Goal: Task Accomplishment & Management: Manage account settings

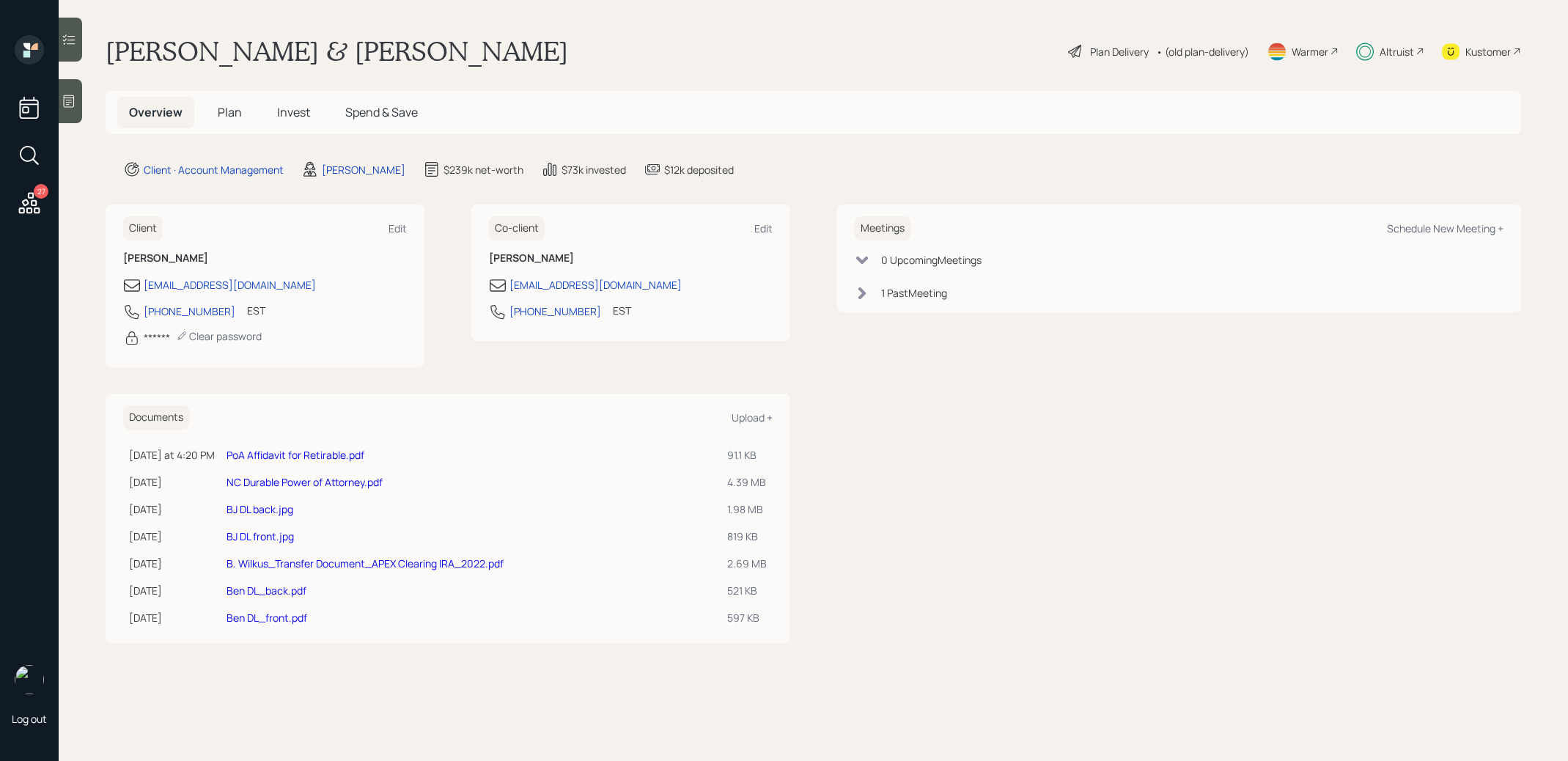
click at [259, 455] on link "PoA Affidavit for Retirable.pdf" at bounding box center [295, 455] width 138 height 14
click at [234, 114] on span "Plan" at bounding box center [229, 112] width 24 height 16
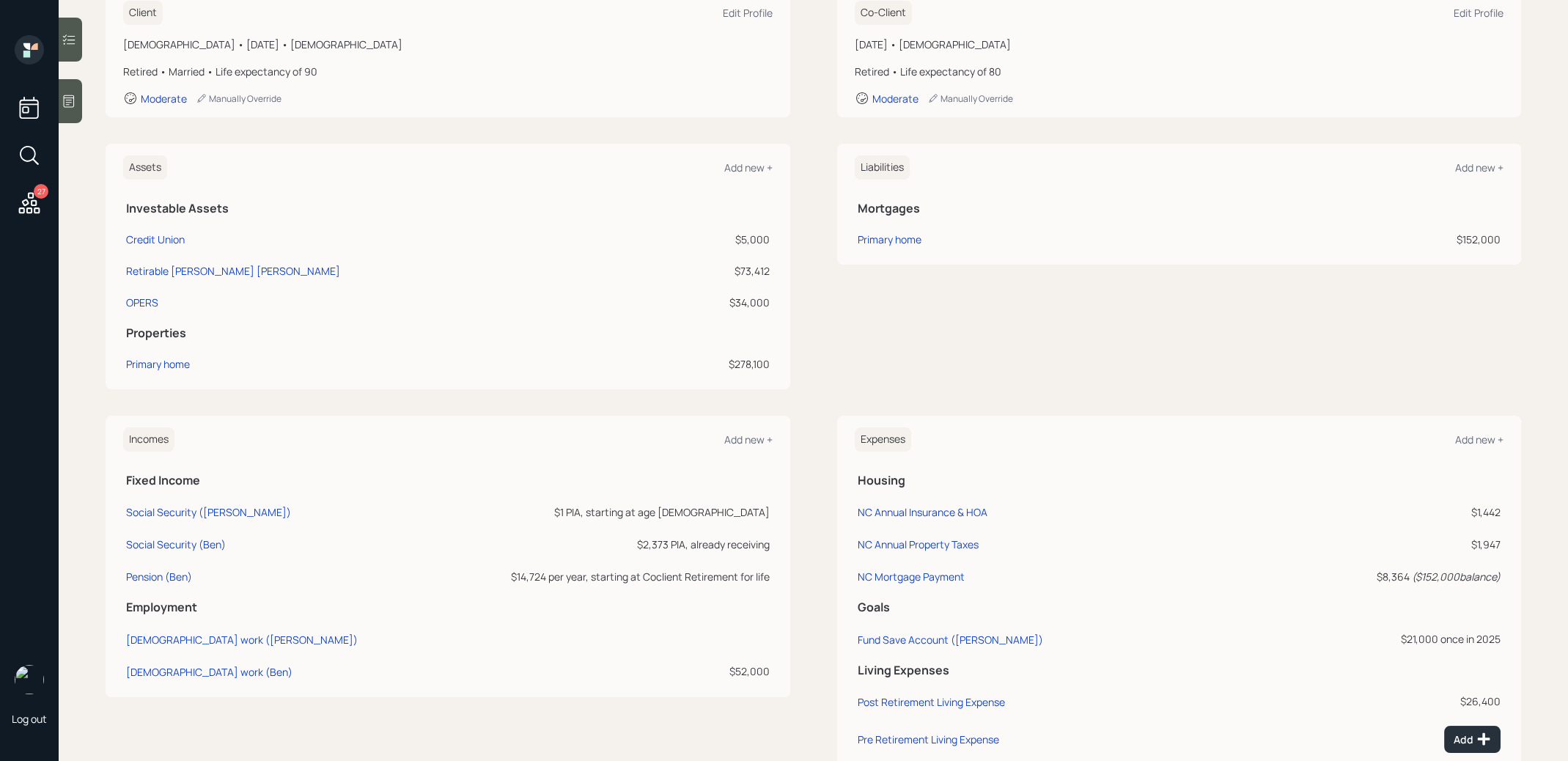
scroll to position [162, 0]
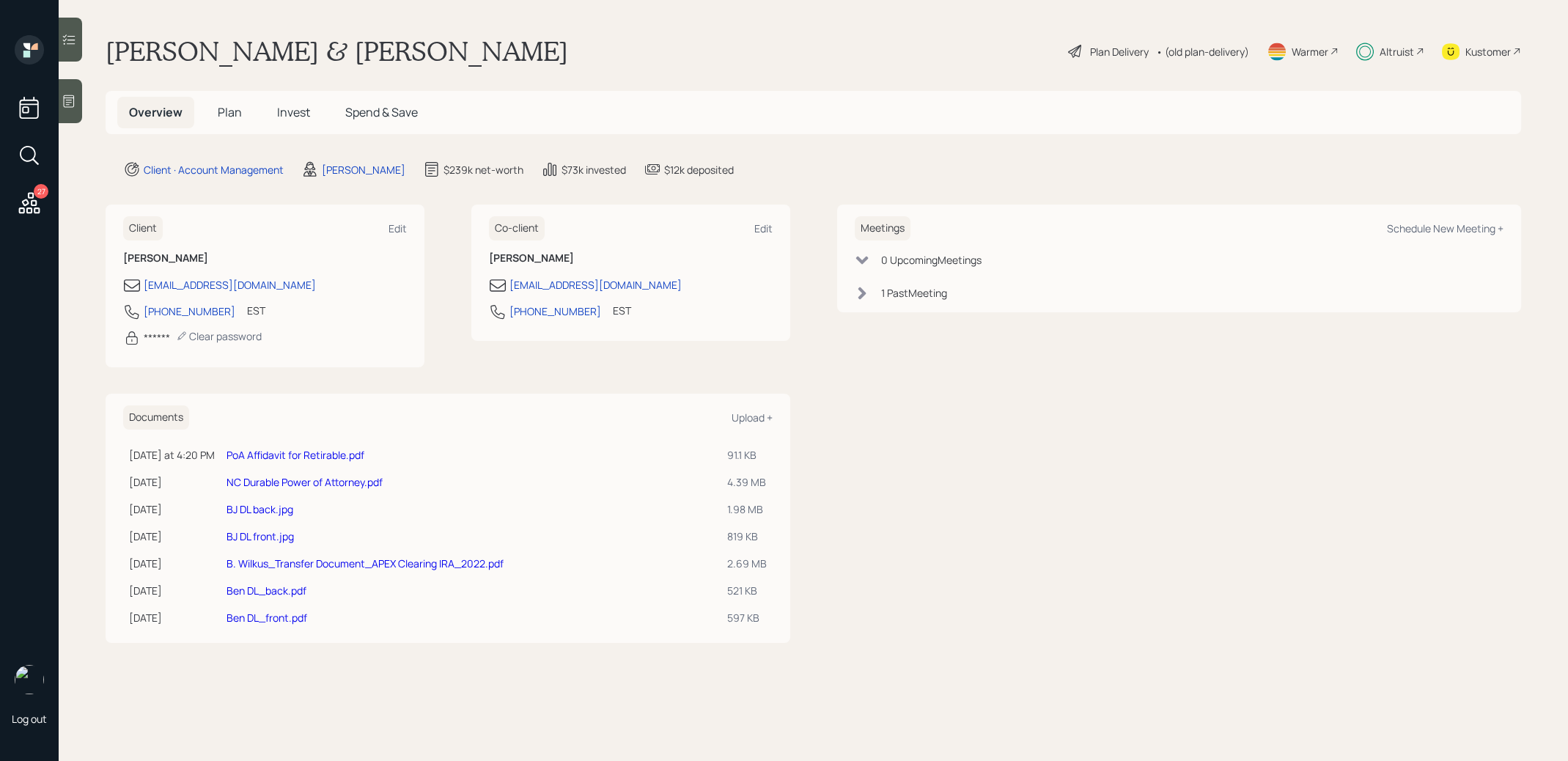
click at [299, 117] on span "Invest" at bounding box center [293, 112] width 33 height 16
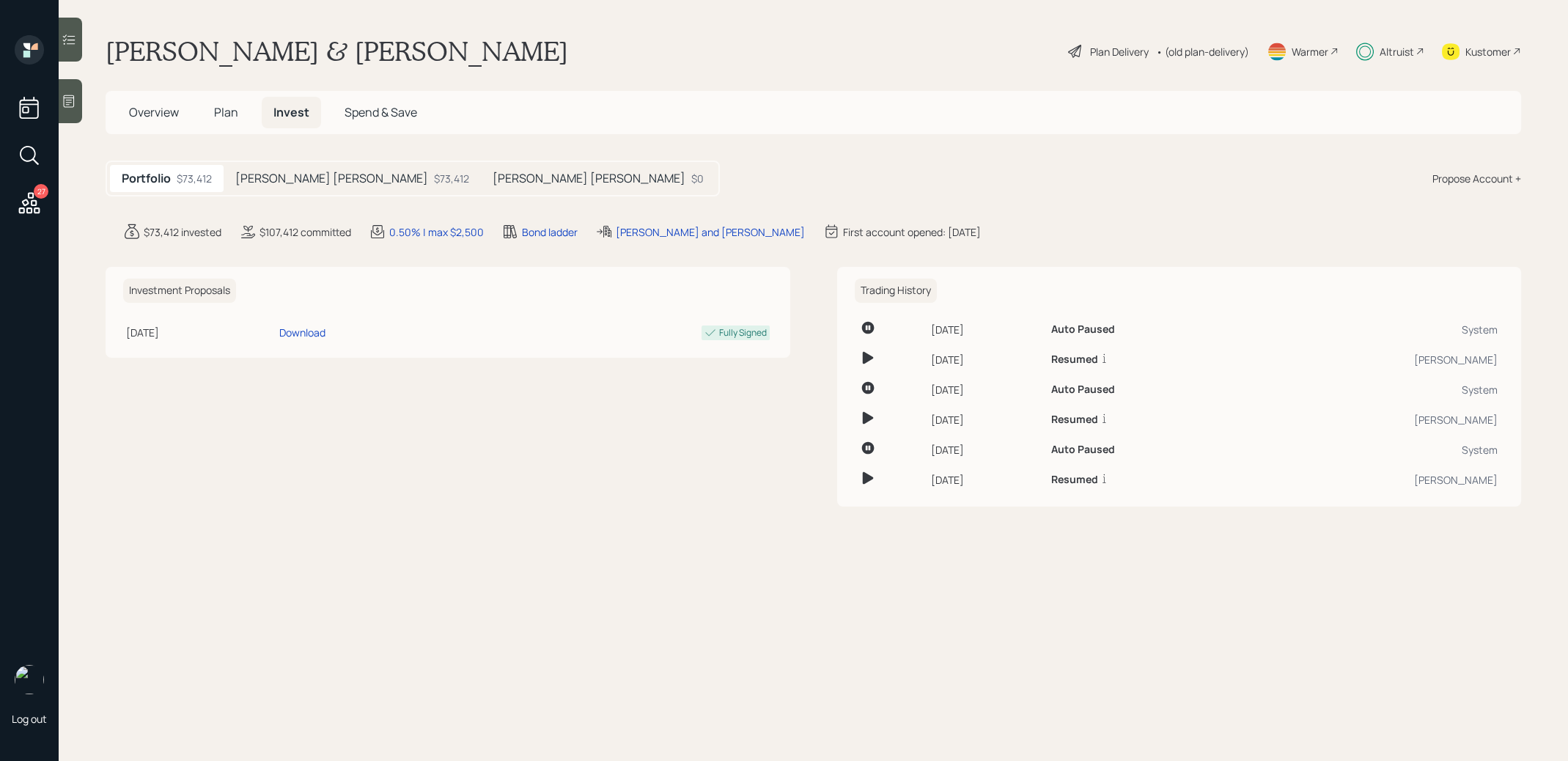
click at [281, 179] on div "Ben IRA $73,412" at bounding box center [352, 178] width 258 height 27
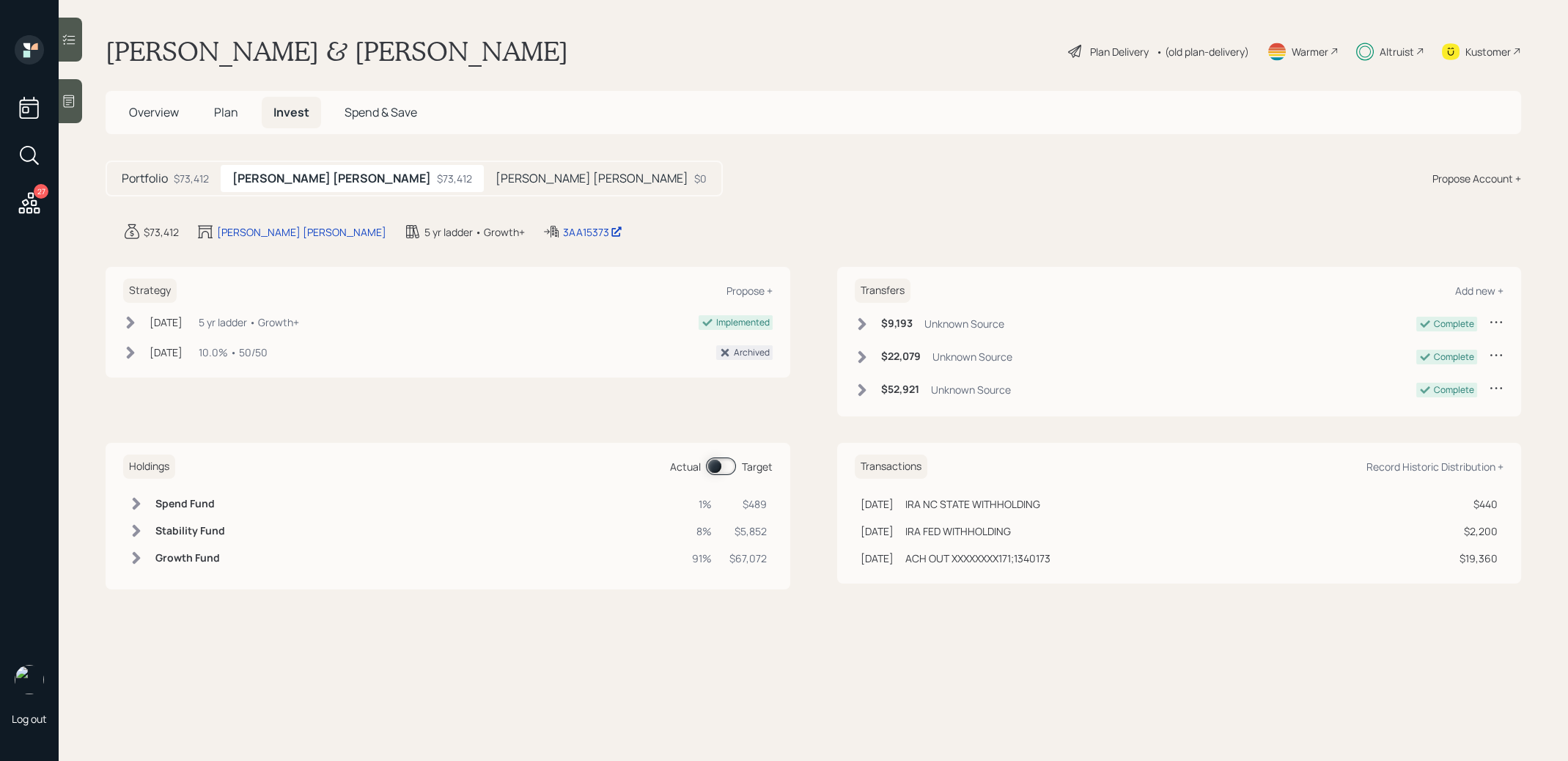
click at [496, 177] on h5 "Barbara IRA" at bounding box center [592, 178] width 193 height 14
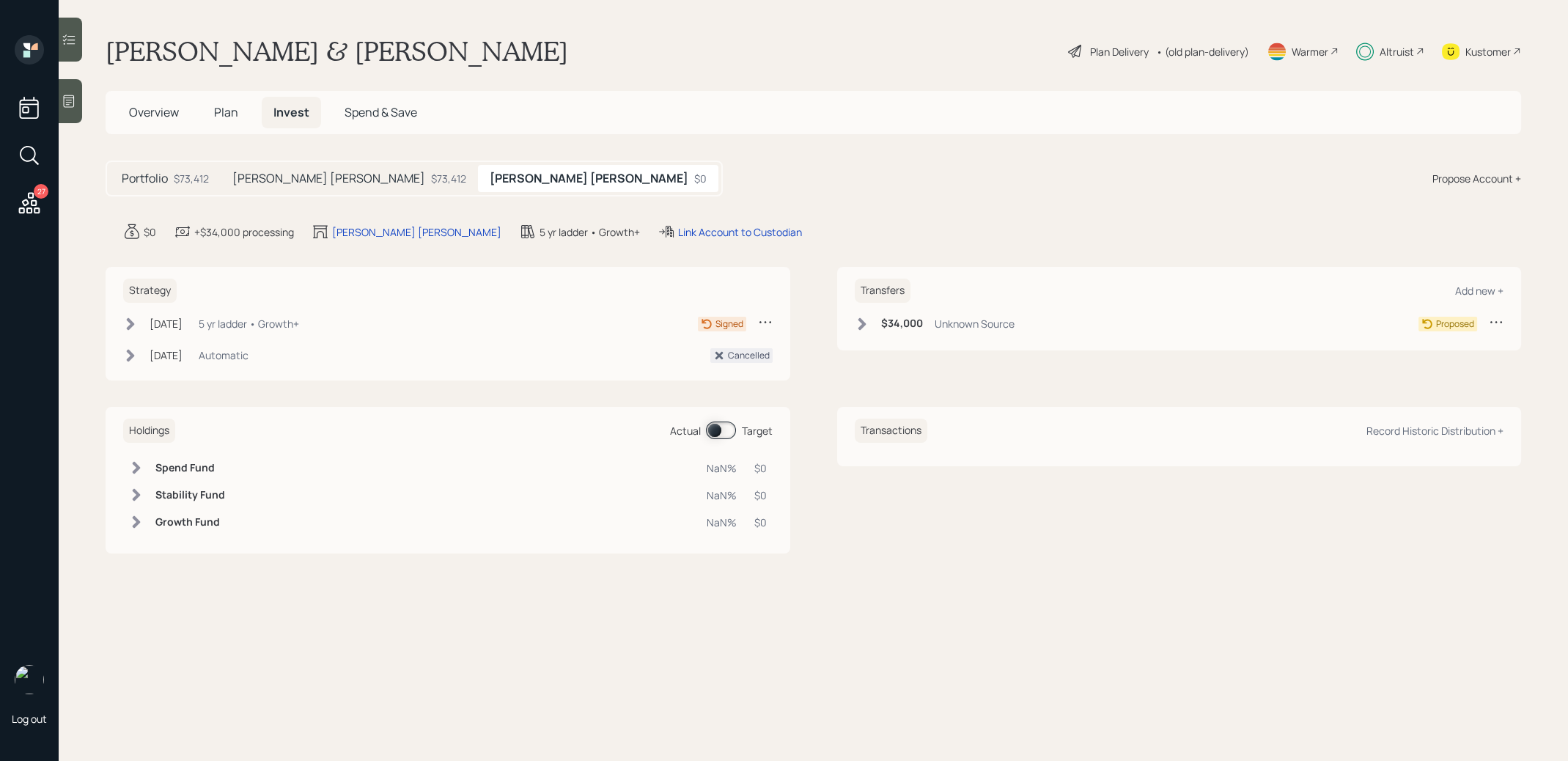
click at [128, 322] on icon at bounding box center [131, 324] width 15 height 15
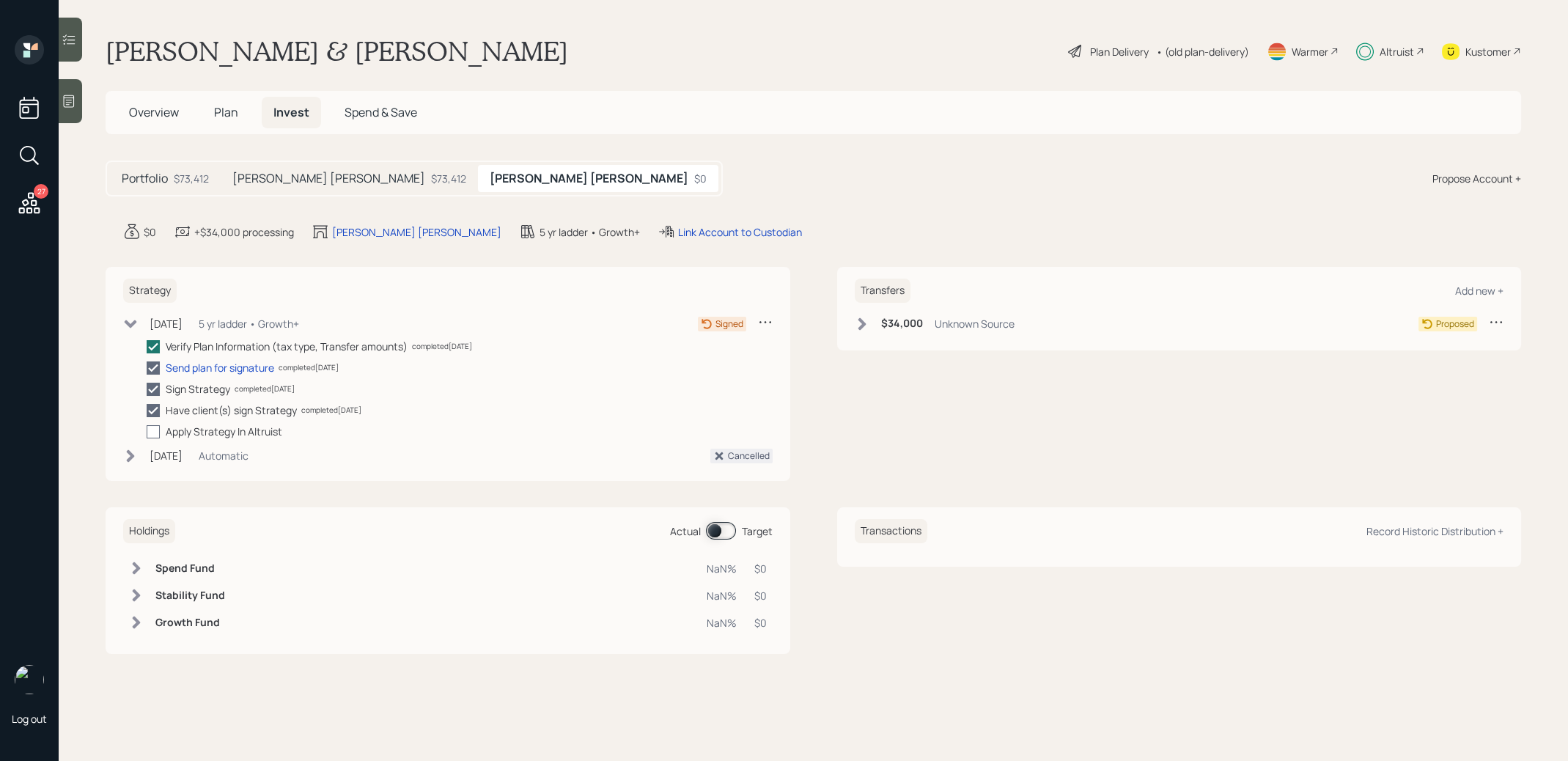
click at [151, 426] on div at bounding box center [154, 432] width 13 height 13
click at [147, 431] on input "checkbox" at bounding box center [146, 431] width 1 height 1
checkbox input "true"
click at [223, 111] on span "Plan" at bounding box center [227, 112] width 24 height 16
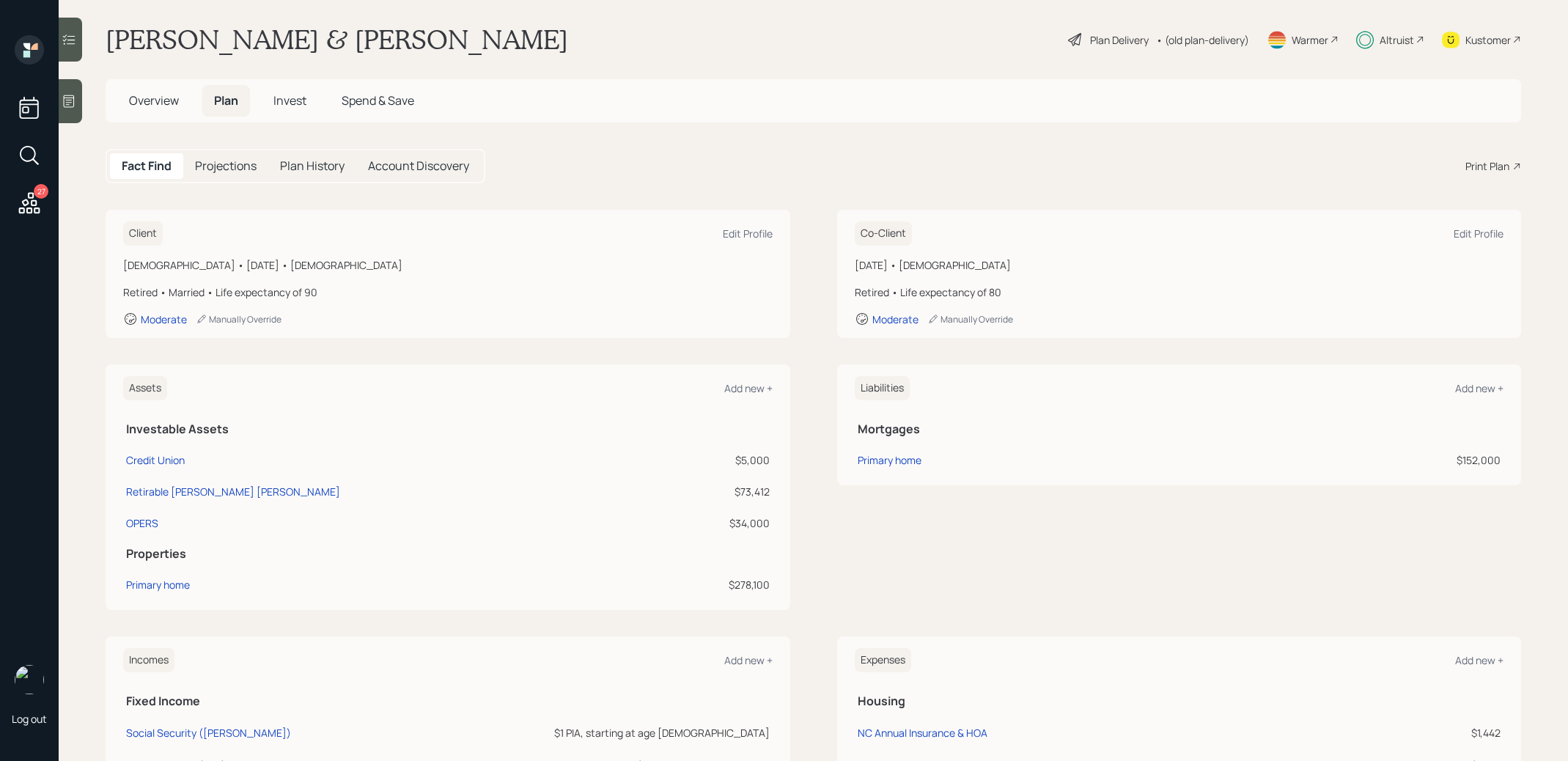
scroll to position [13, 0]
click at [141, 519] on div "OPERS" at bounding box center [142, 522] width 32 height 15
select select "emergency_fund"
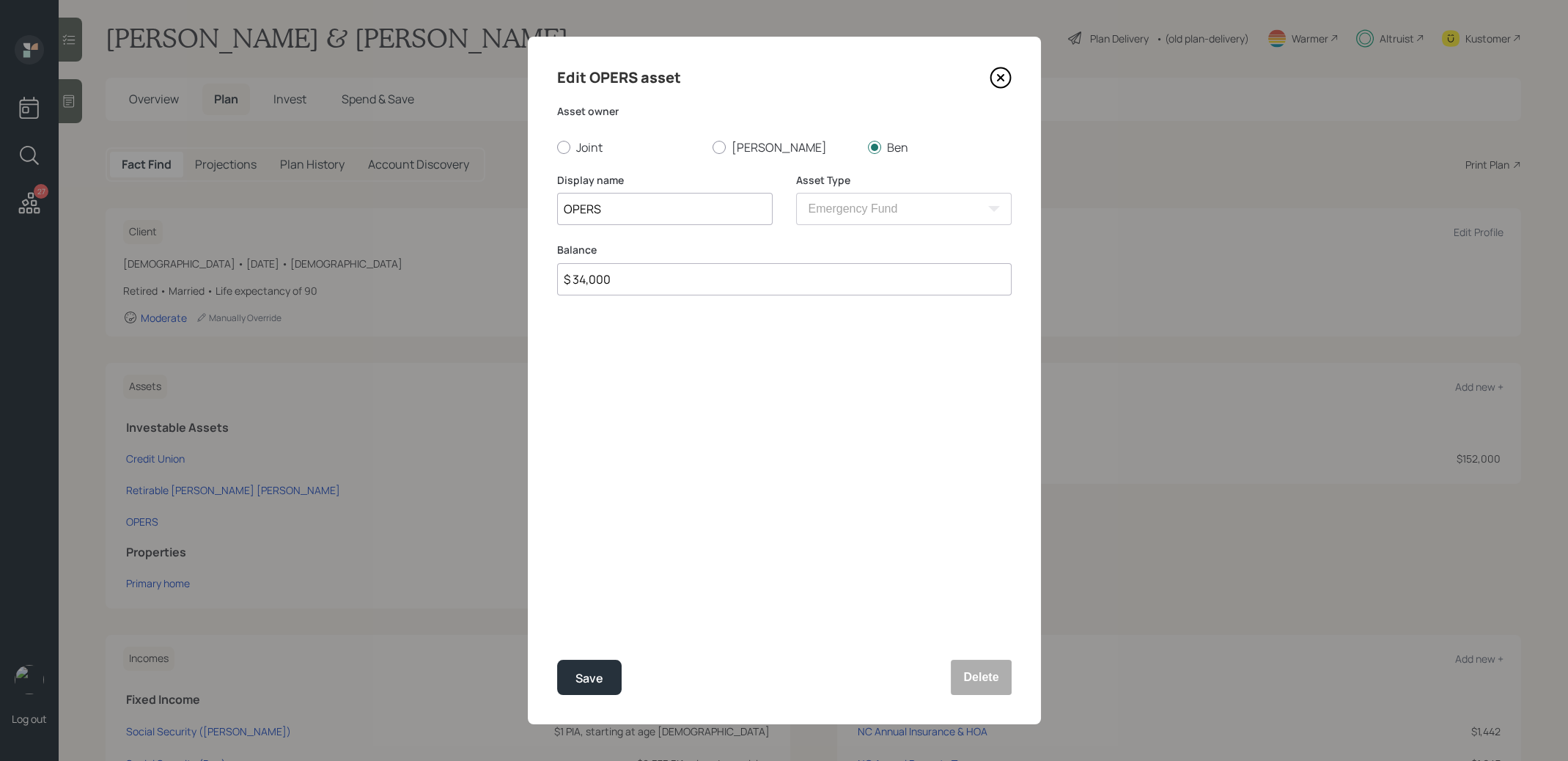
click at [994, 86] on icon at bounding box center [1000, 77] width 22 height 22
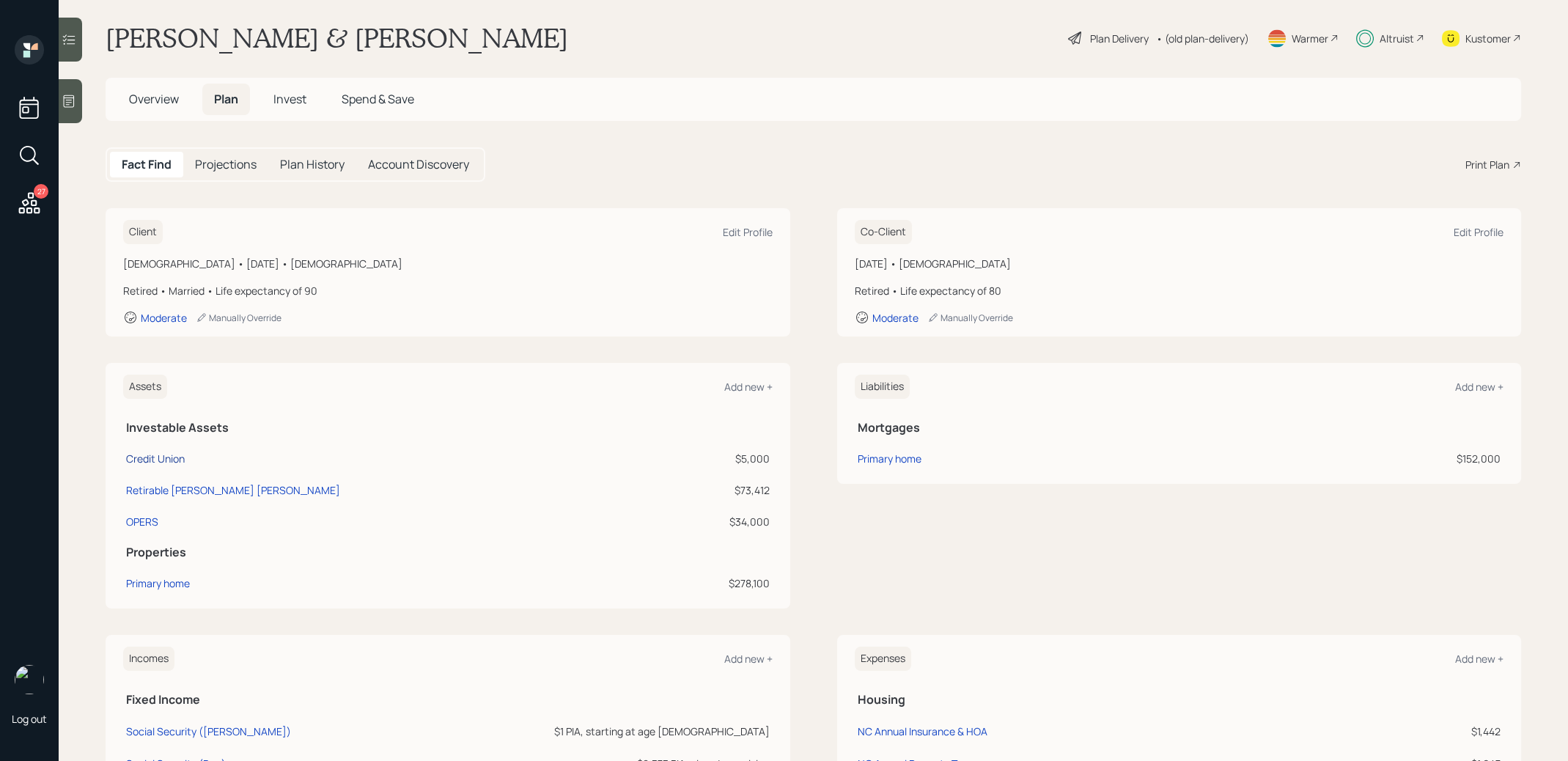
click at [170, 455] on div "Credit Union" at bounding box center [155, 458] width 59 height 15
select select "emergency_fund"
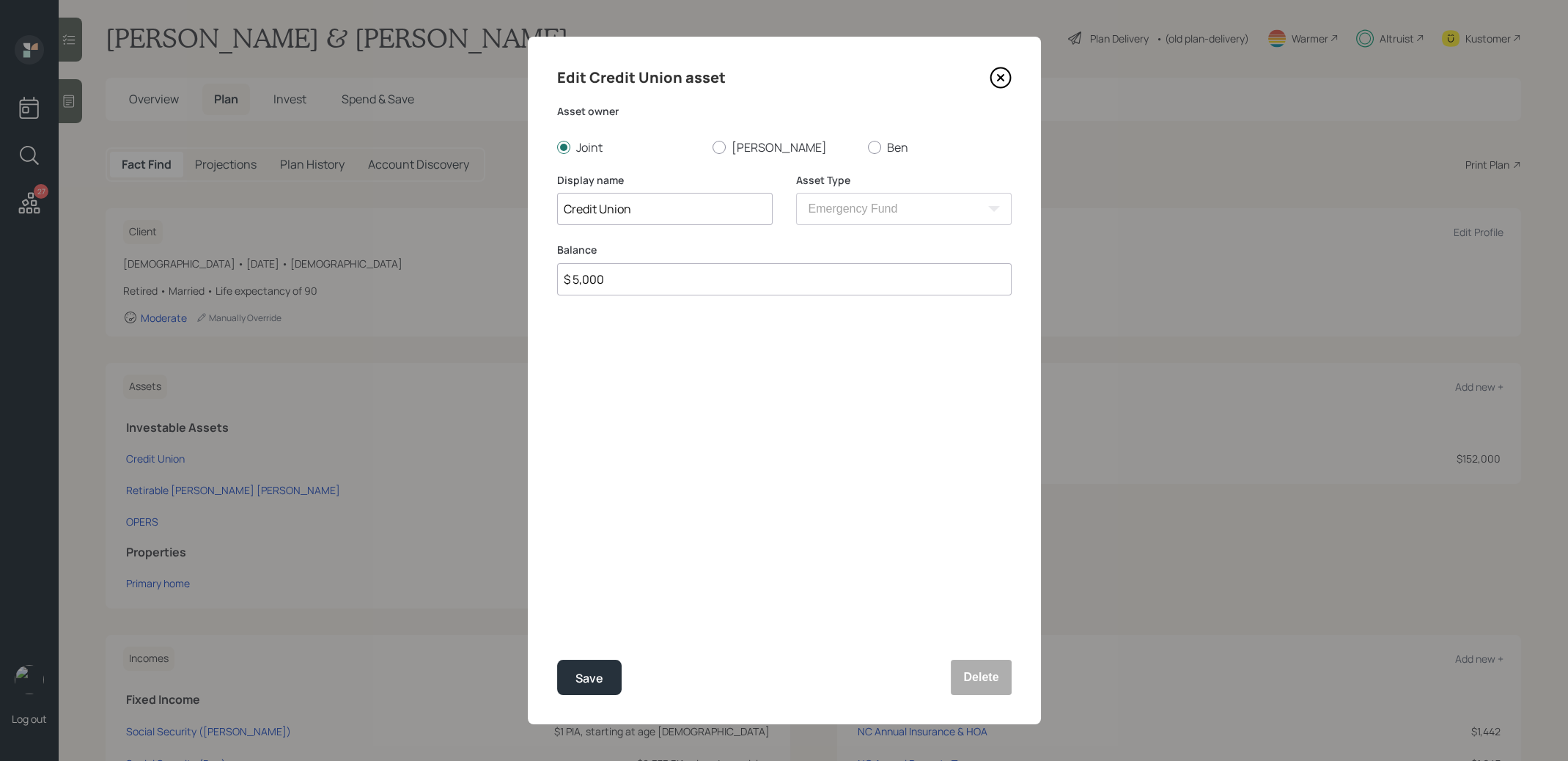
click at [1000, 79] on icon at bounding box center [1000, 78] width 6 height 6
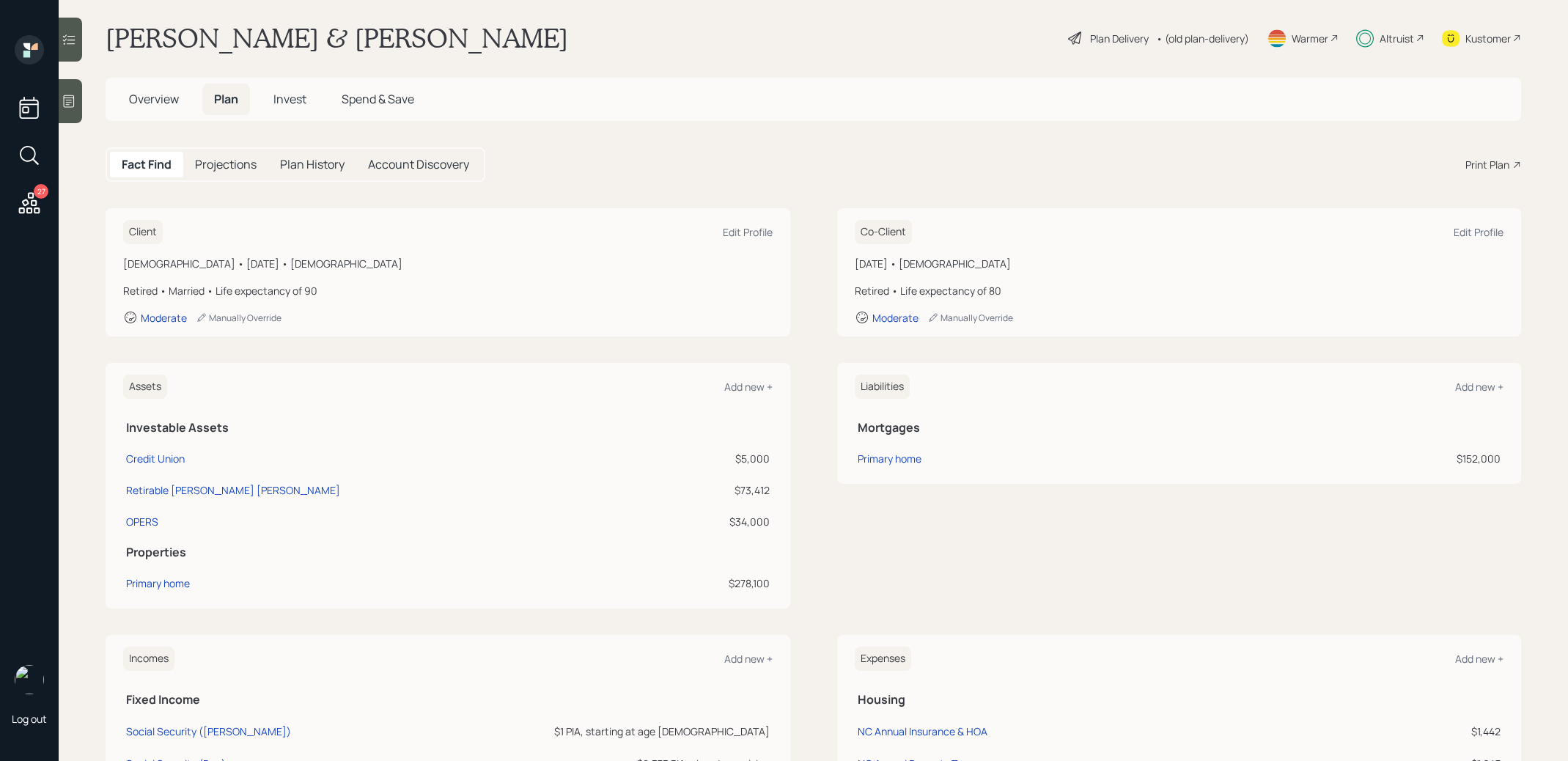
click at [285, 103] on span "Invest" at bounding box center [289, 98] width 33 height 16
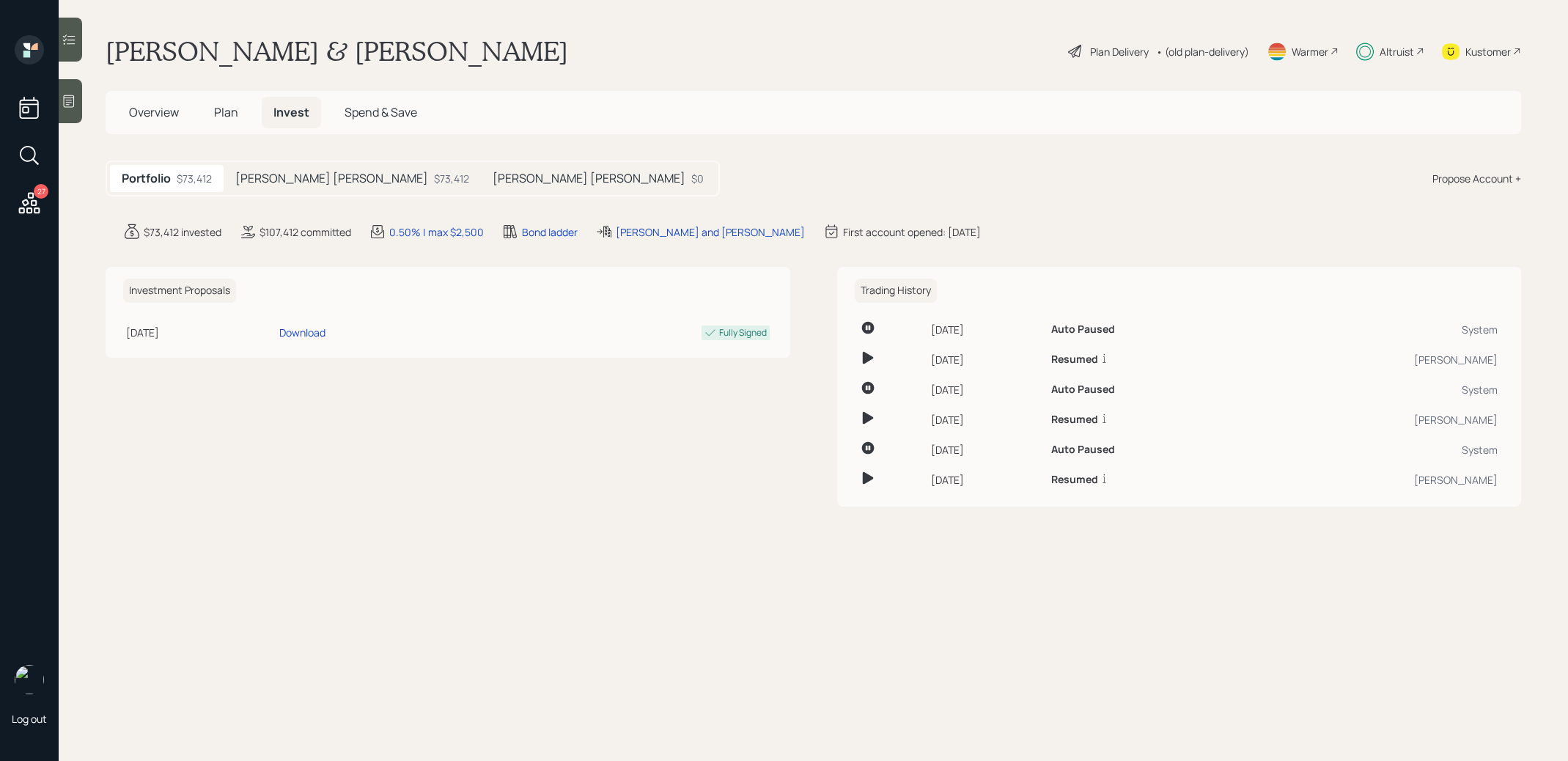
click at [493, 177] on h5 "Barbara IRA" at bounding box center [589, 178] width 193 height 14
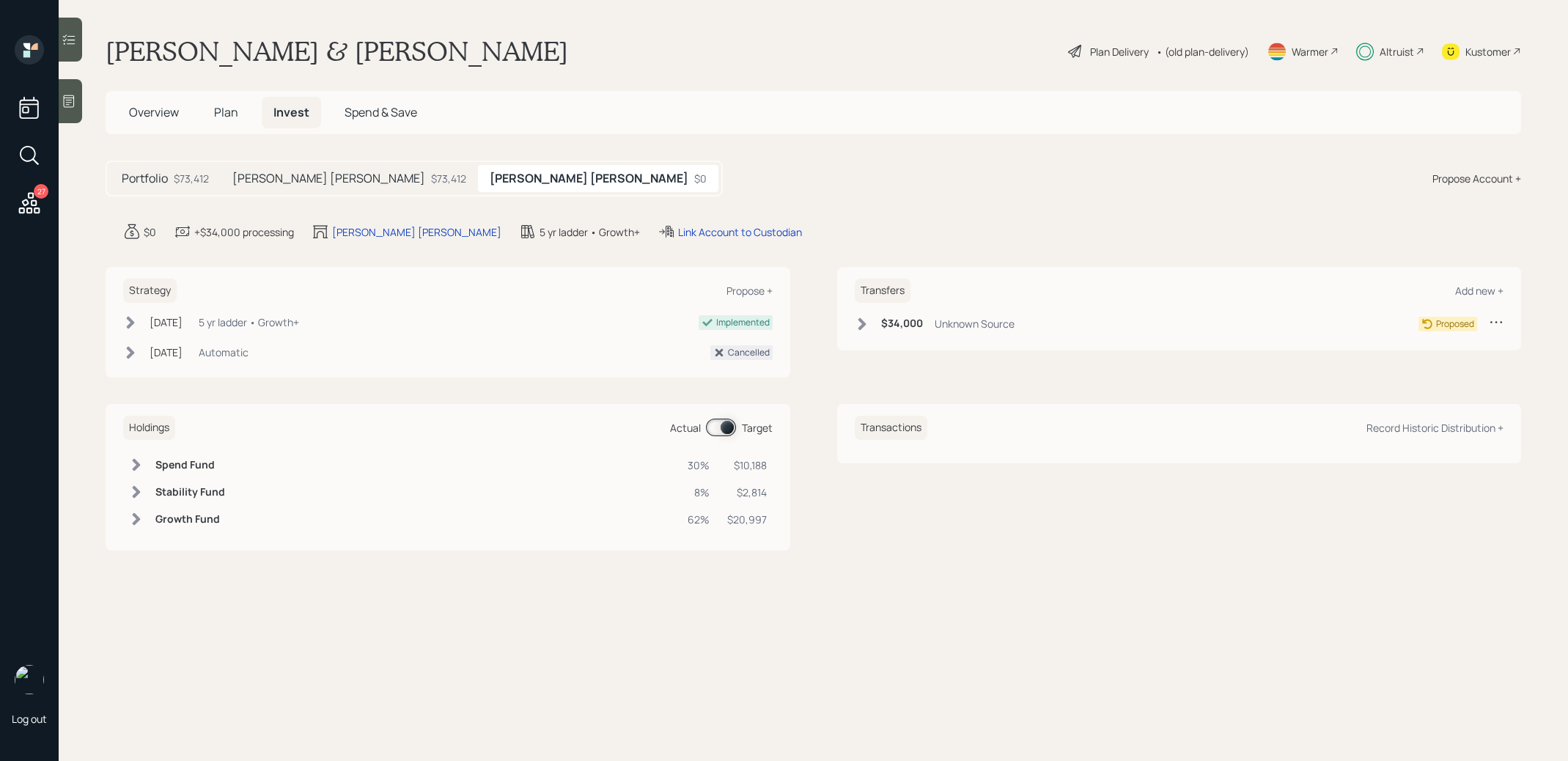
click at [1501, 322] on icon at bounding box center [1497, 322] width 15 height 15
click at [1417, 363] on div "Cancel Transfer" at bounding box center [1451, 364] width 106 height 14
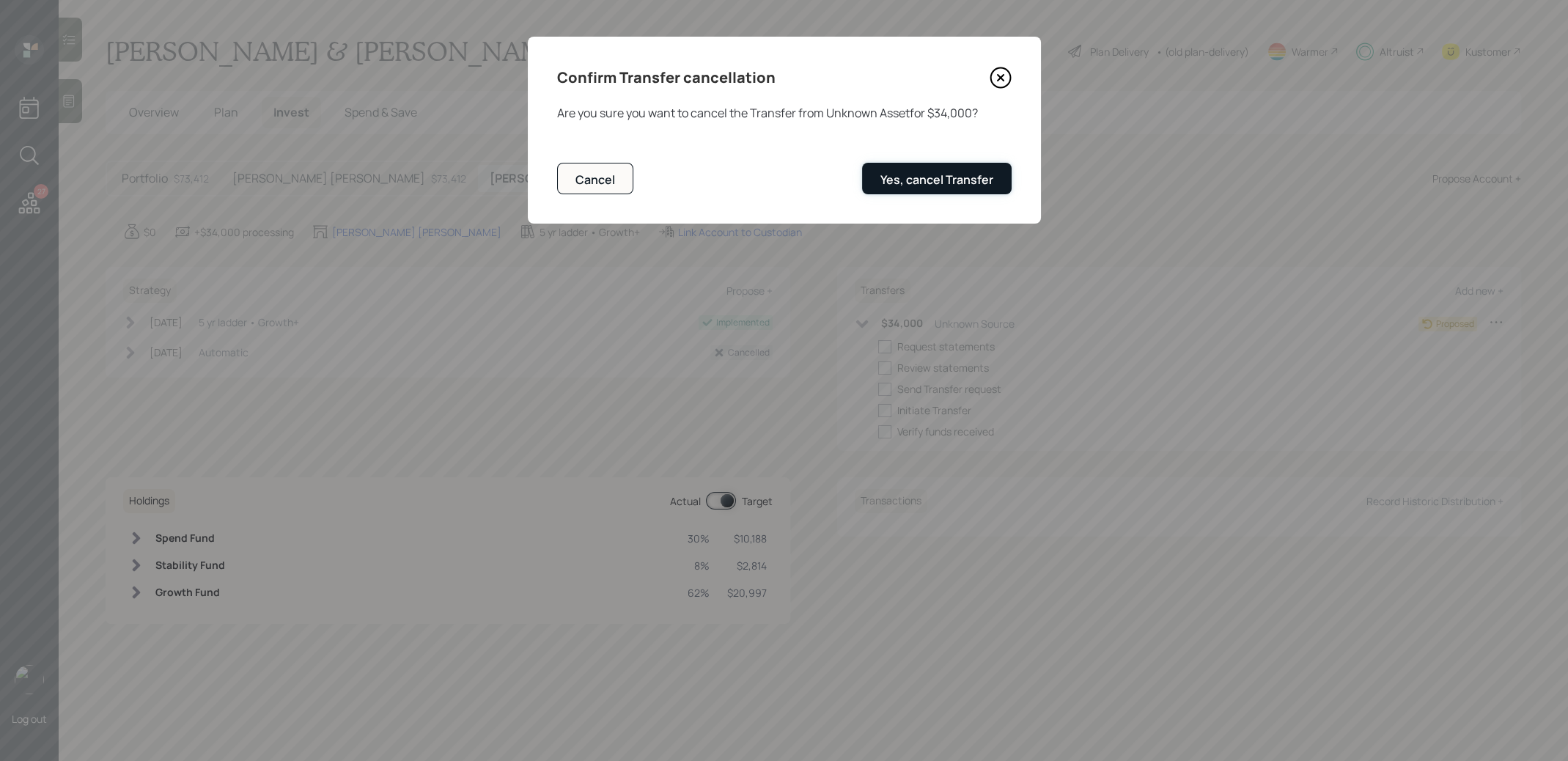
click at [921, 177] on div "Yes, cancel Transfer" at bounding box center [937, 179] width 113 height 16
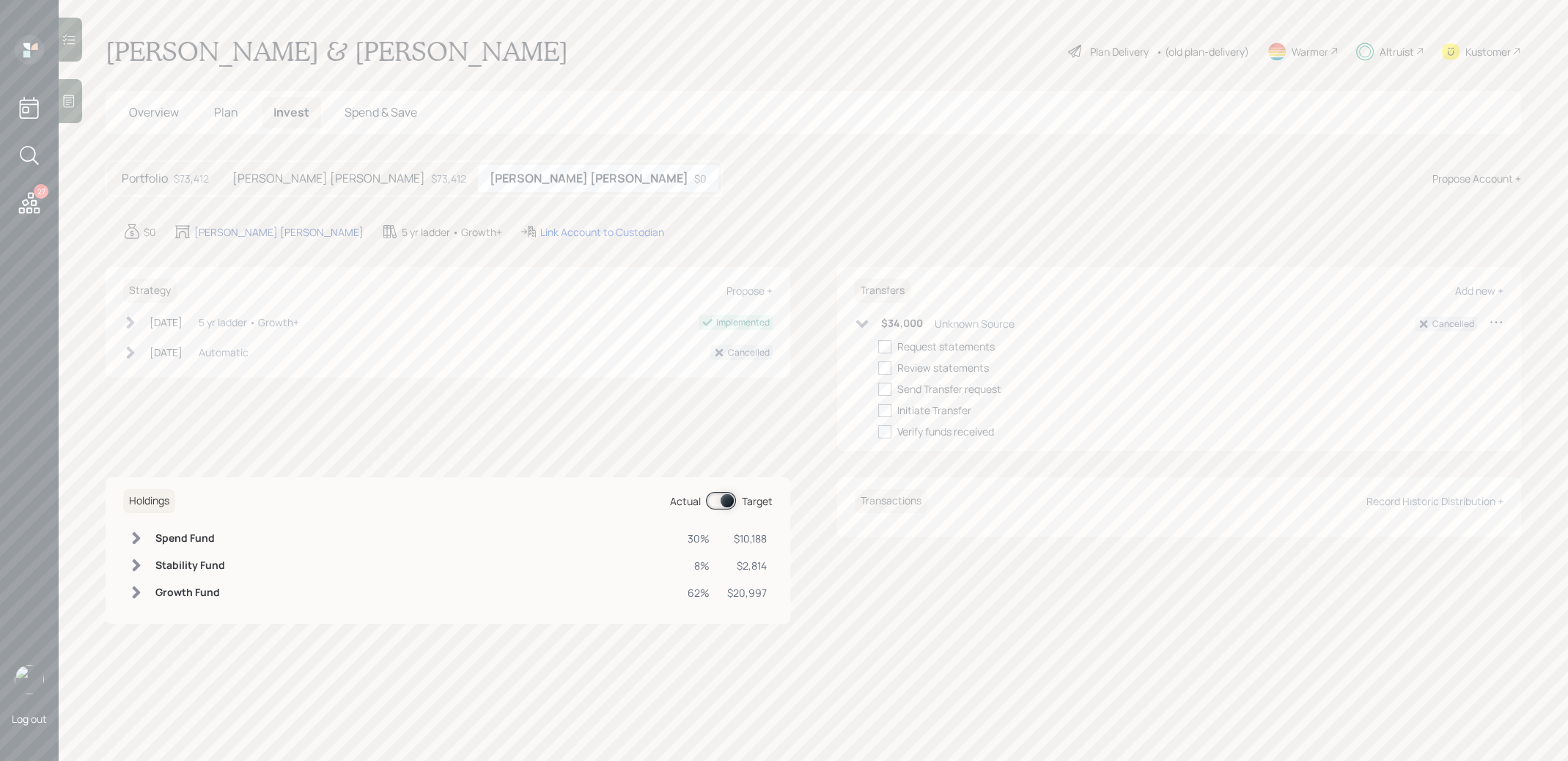
click at [213, 231] on div "Barbara IRA" at bounding box center [278, 232] width 170 height 15
select select "traditional"
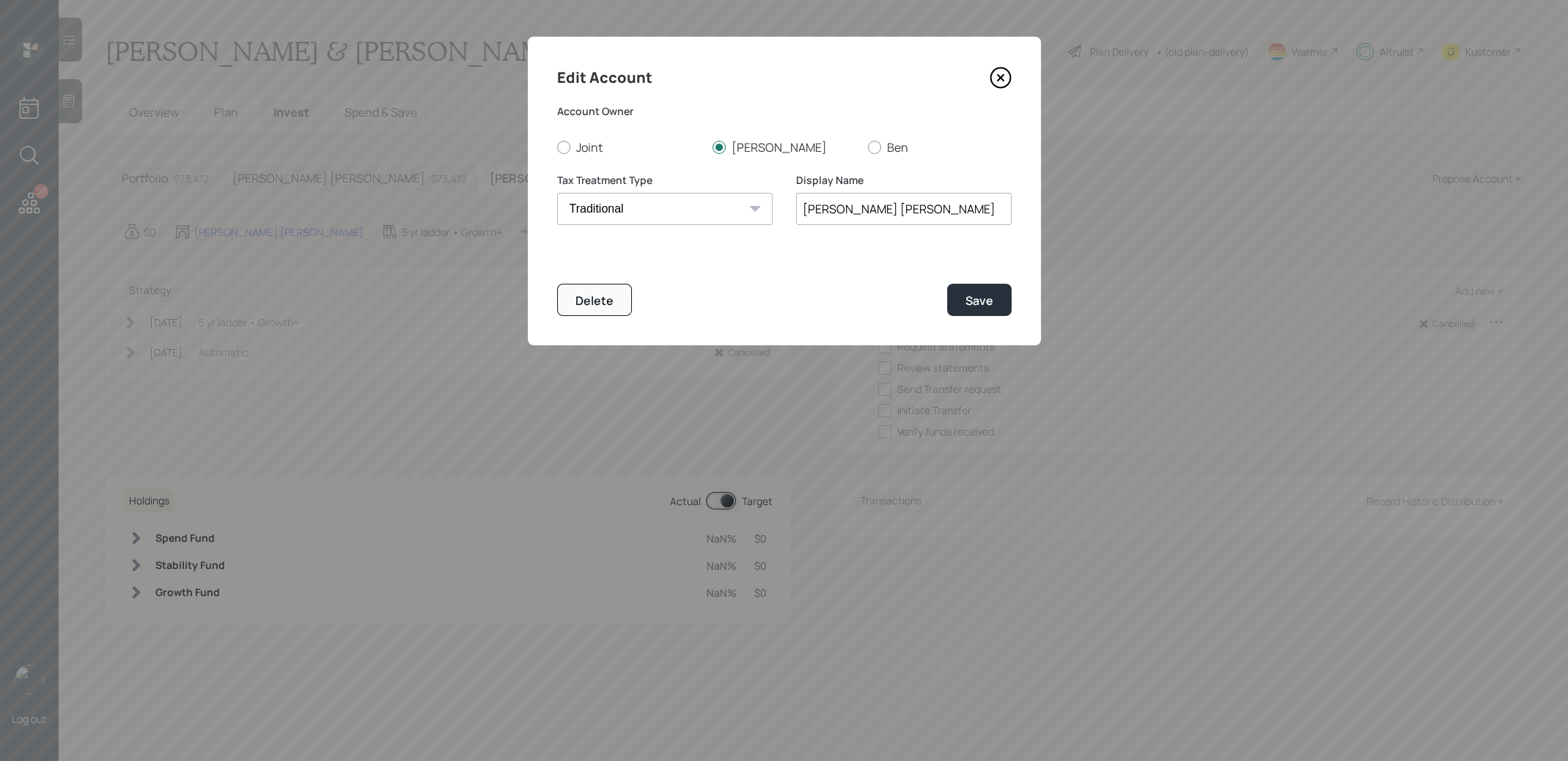
click at [1004, 76] on icon at bounding box center [1000, 77] width 22 height 22
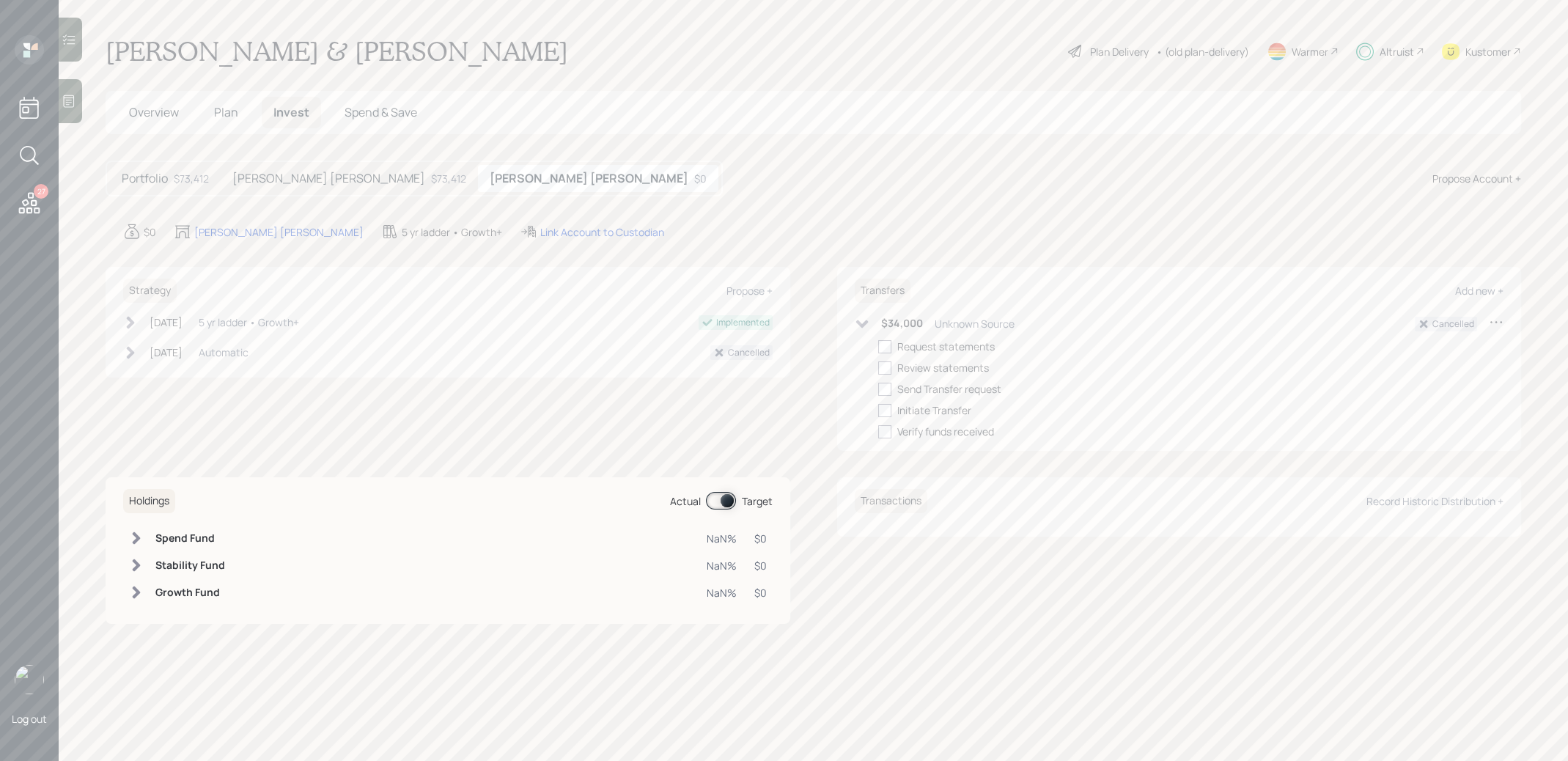
click at [228, 114] on span "Plan" at bounding box center [227, 112] width 24 height 16
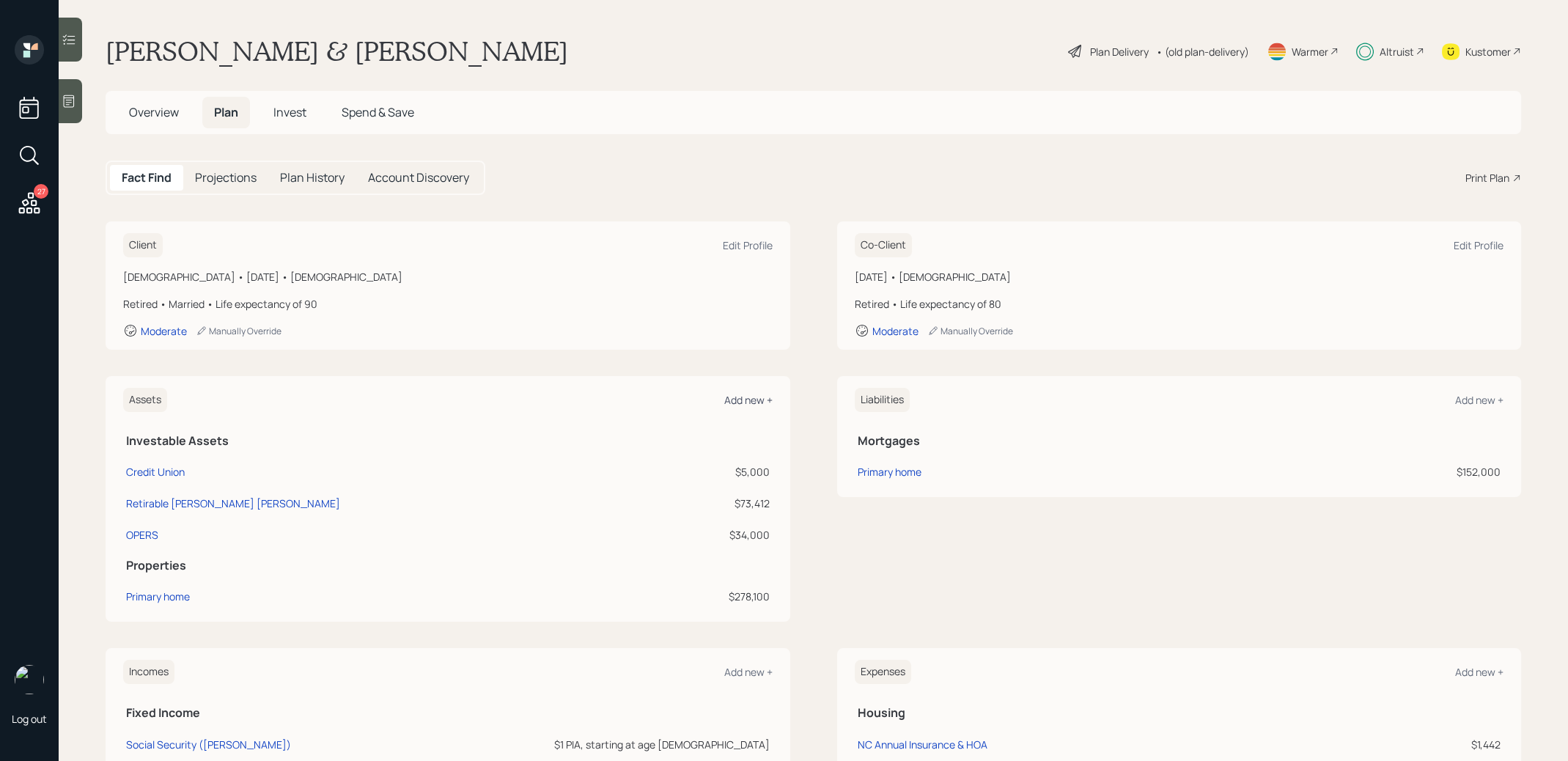
click at [744, 396] on div "Add new +" at bounding box center [748, 400] width 49 height 14
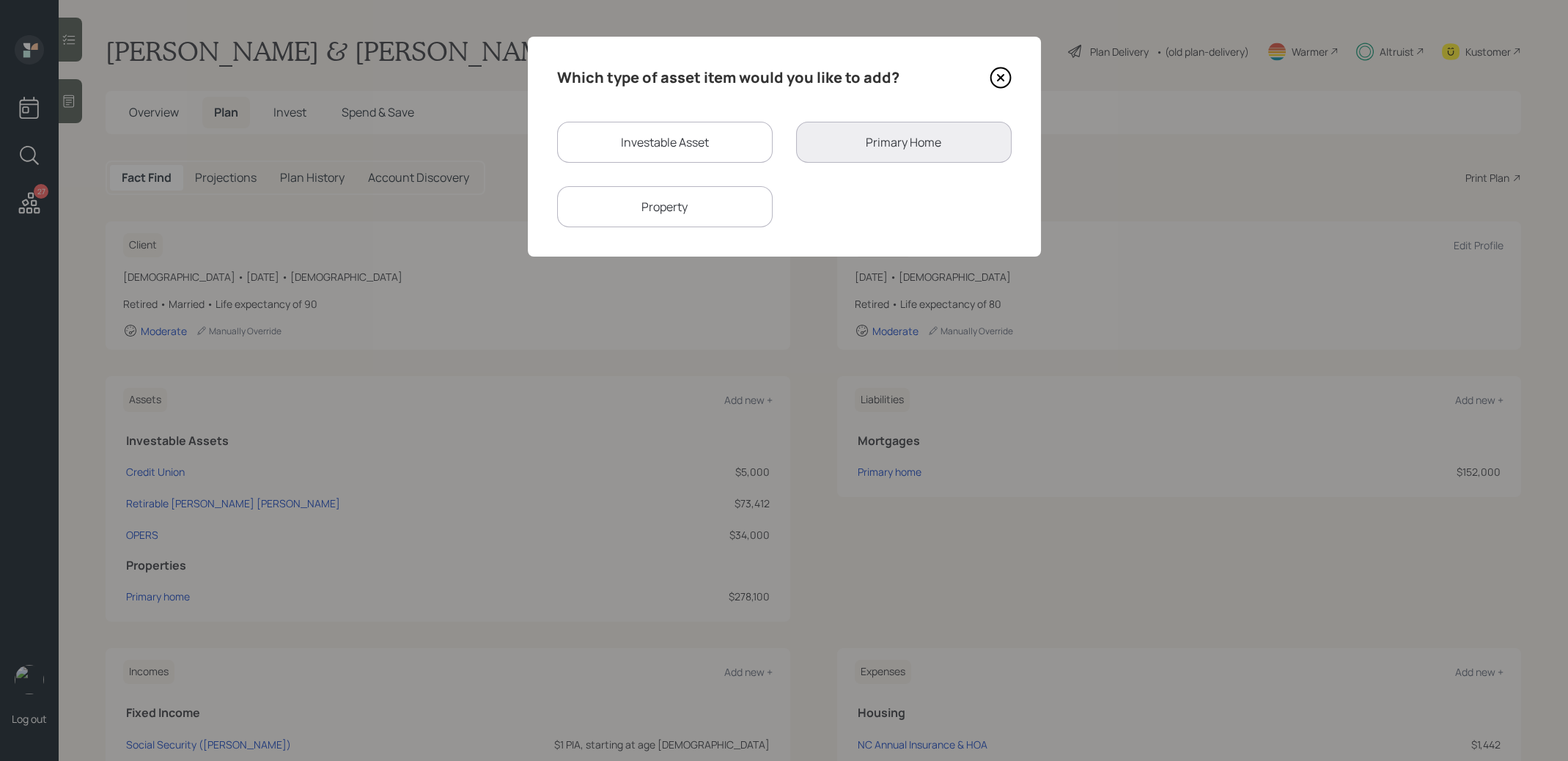
click at [672, 145] on div "Investable Asset" at bounding box center [665, 142] width 215 height 41
select select "taxable"
select select "balanced"
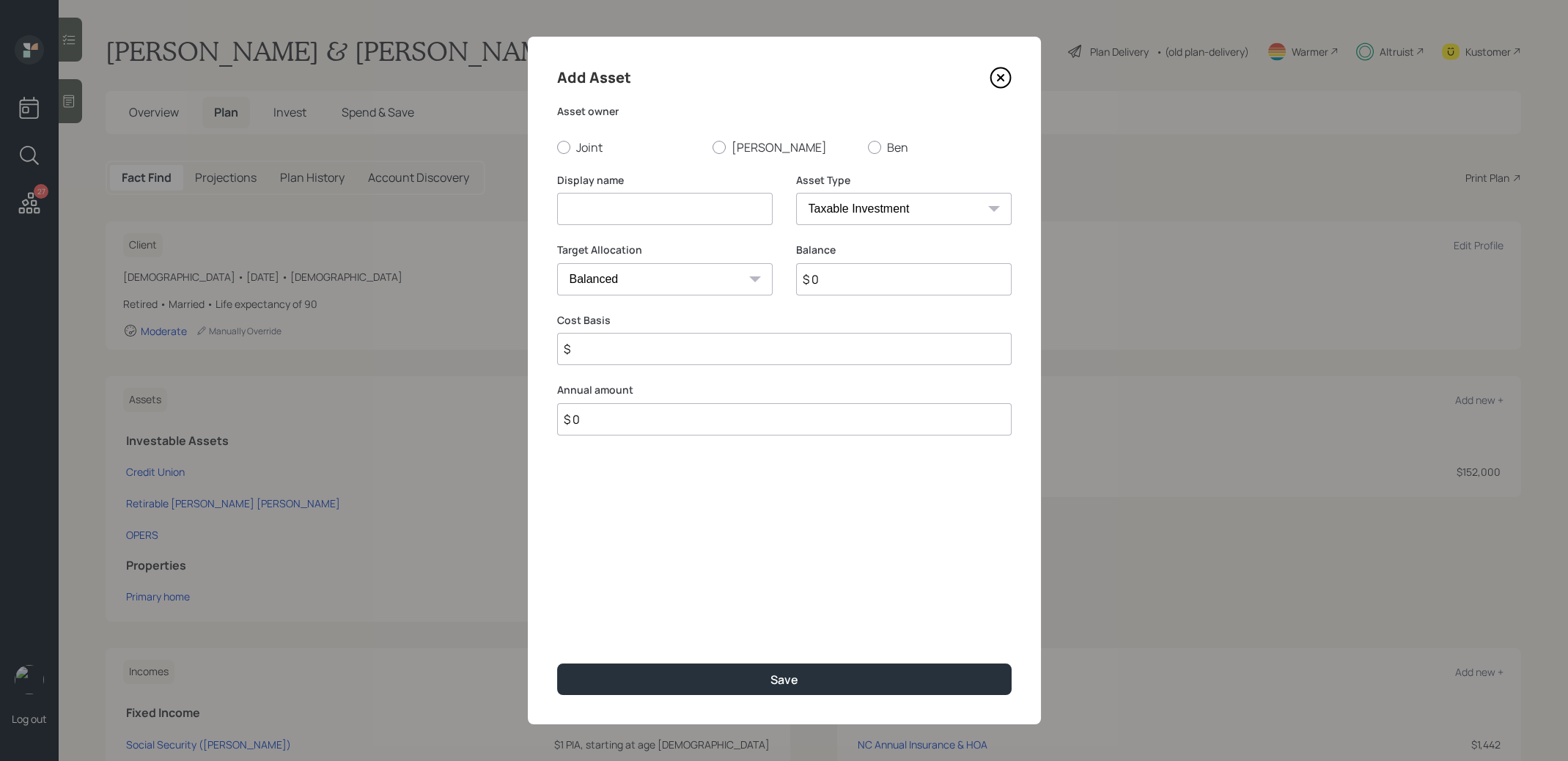
click at [656, 216] on input at bounding box center [665, 209] width 215 height 32
type input "Barbara IRA"
click at [719, 146] on div at bounding box center [719, 147] width 13 height 13
click at [713, 147] on input "Barbara" at bounding box center [712, 147] width 1 height 1
radio input "true"
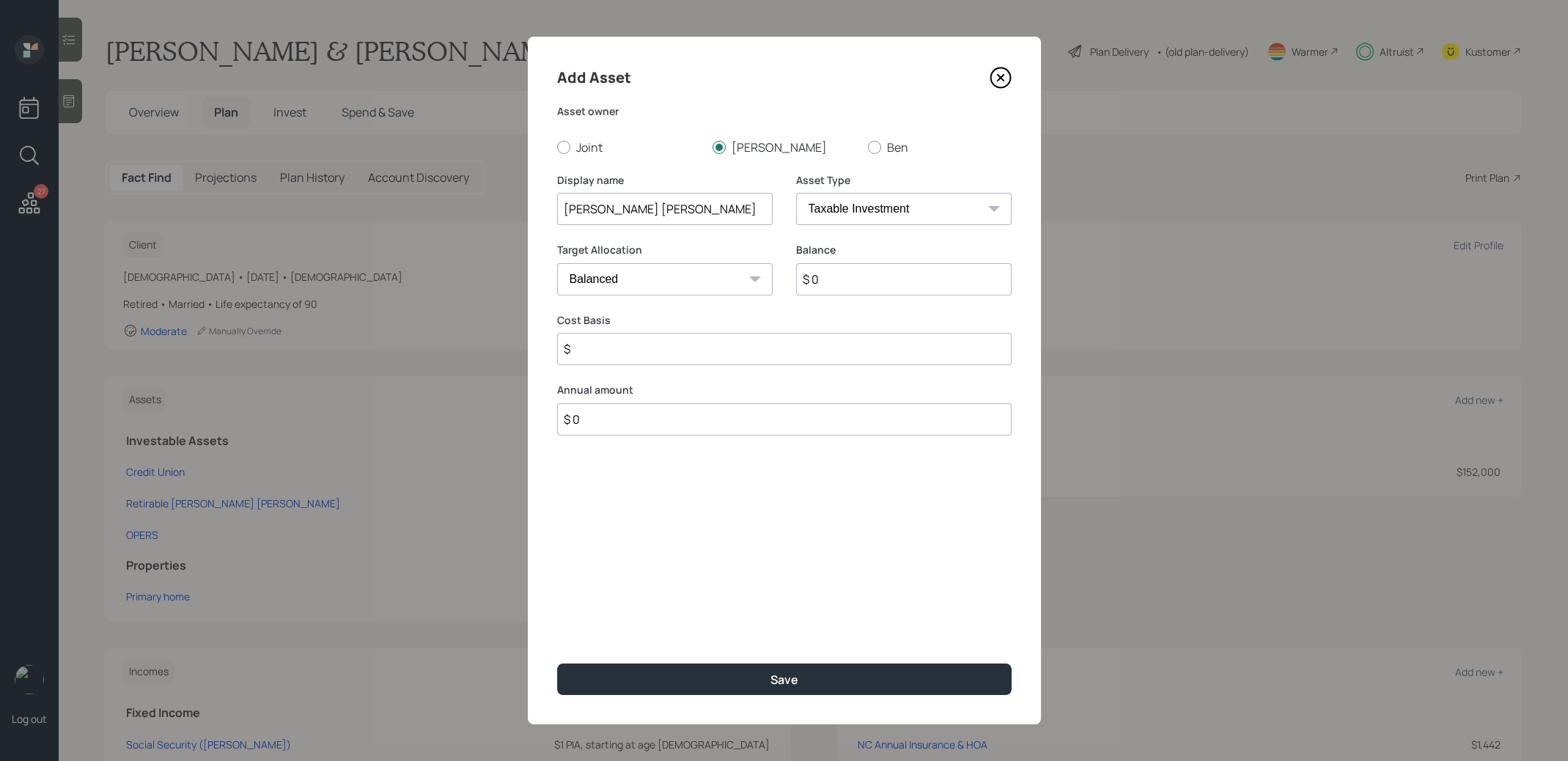
click at [835, 287] on input "$ 0" at bounding box center [904, 279] width 215 height 32
click at [889, 287] on input "$ 5,000" at bounding box center [904, 279] width 215 height 32
type input "$ 1,200"
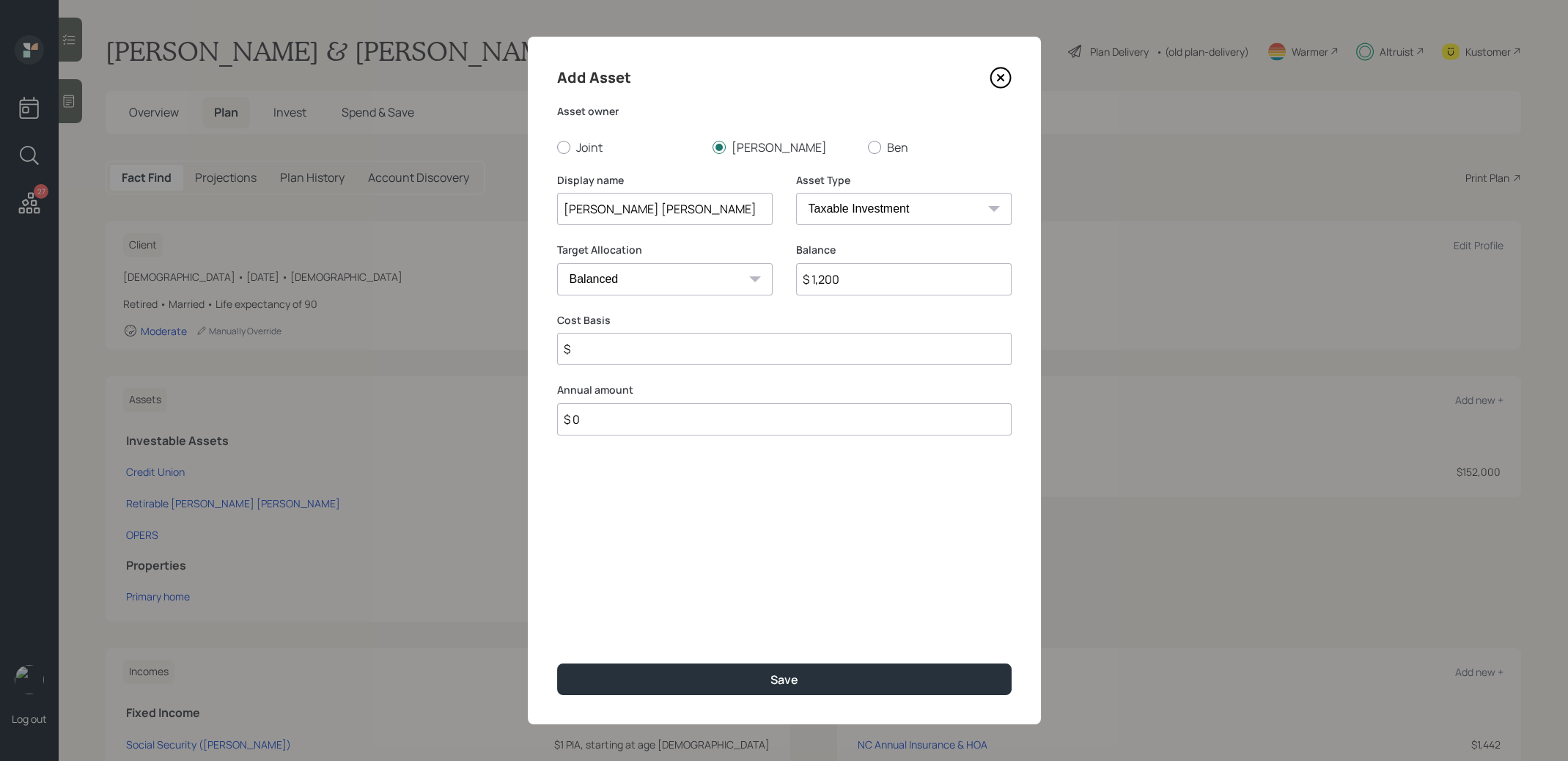
click at [865, 204] on select "SEP IRA IRA Roth IRA 401(k) Roth 401(k) 403(b) Roth 403(b) 457(b) Roth 457(b) H…" at bounding box center [904, 209] width 215 height 32
select select "ira"
click at [720, 355] on input "$" at bounding box center [784, 349] width 454 height 32
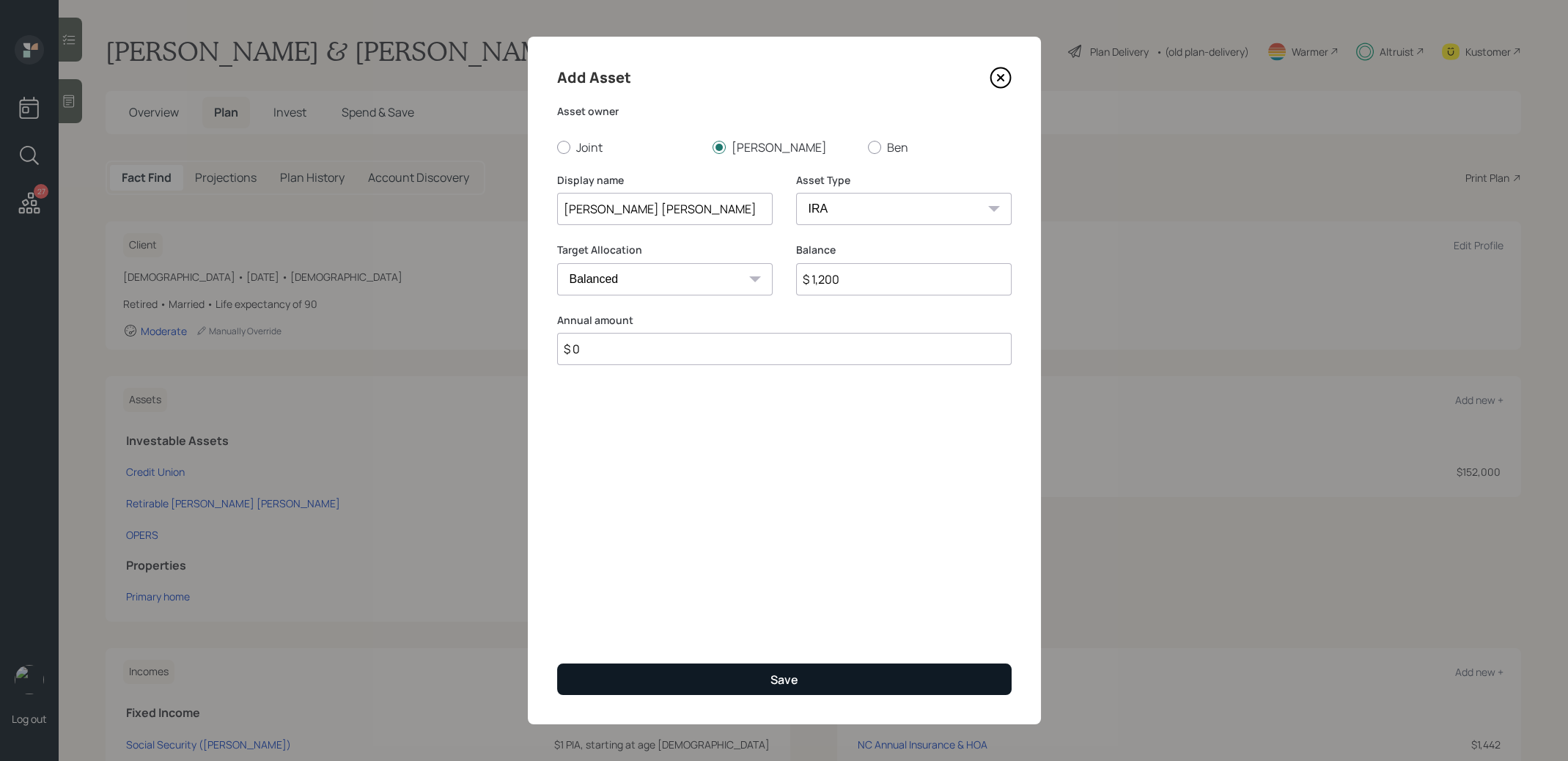
type input "$ 0"
click at [748, 679] on button "Save" at bounding box center [784, 679] width 454 height 32
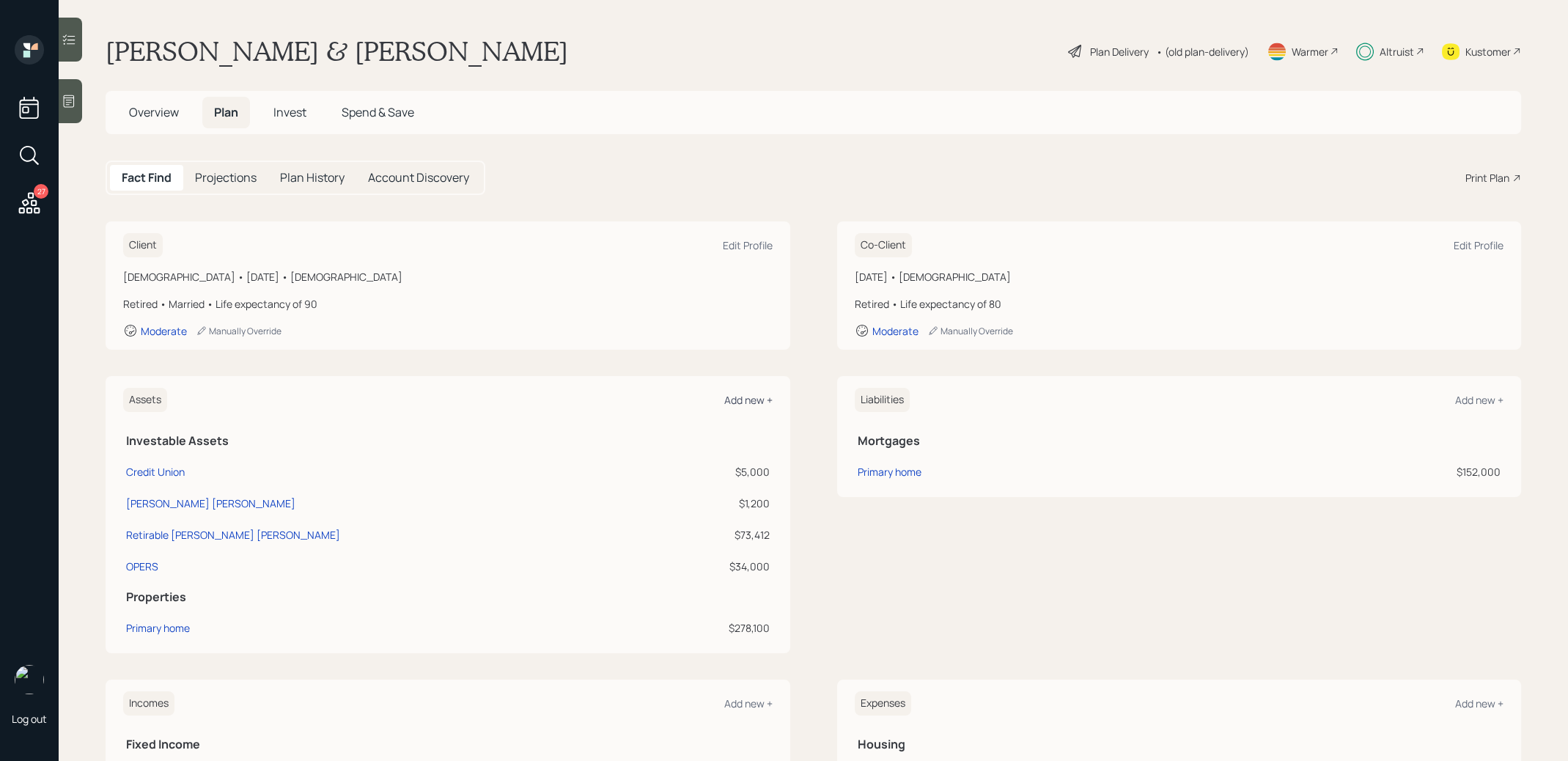
click at [744, 398] on div "Add new +" at bounding box center [748, 400] width 49 height 14
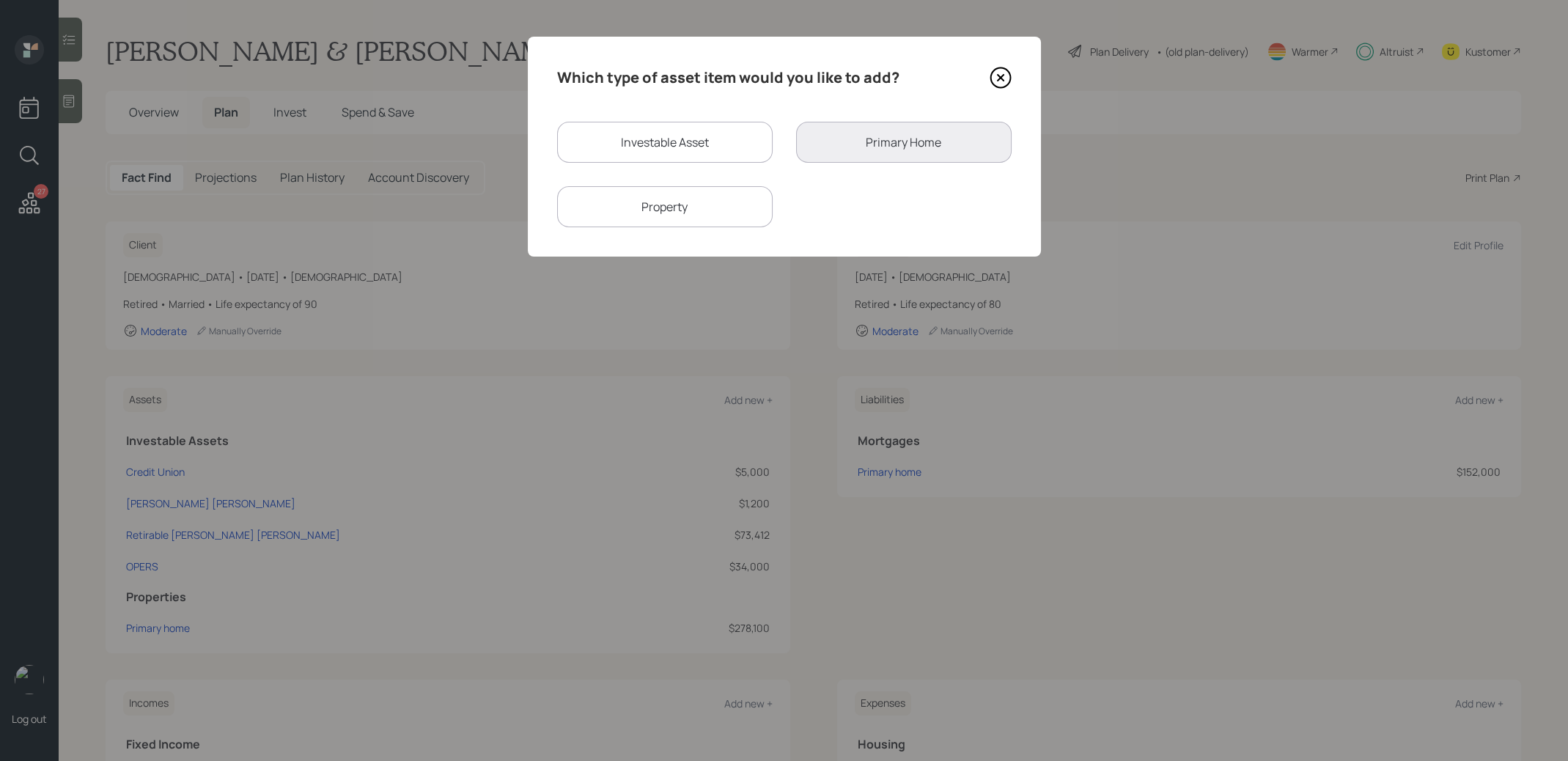
click at [690, 149] on div "Investable Asset" at bounding box center [665, 142] width 215 height 41
select select "taxable"
select select "balanced"
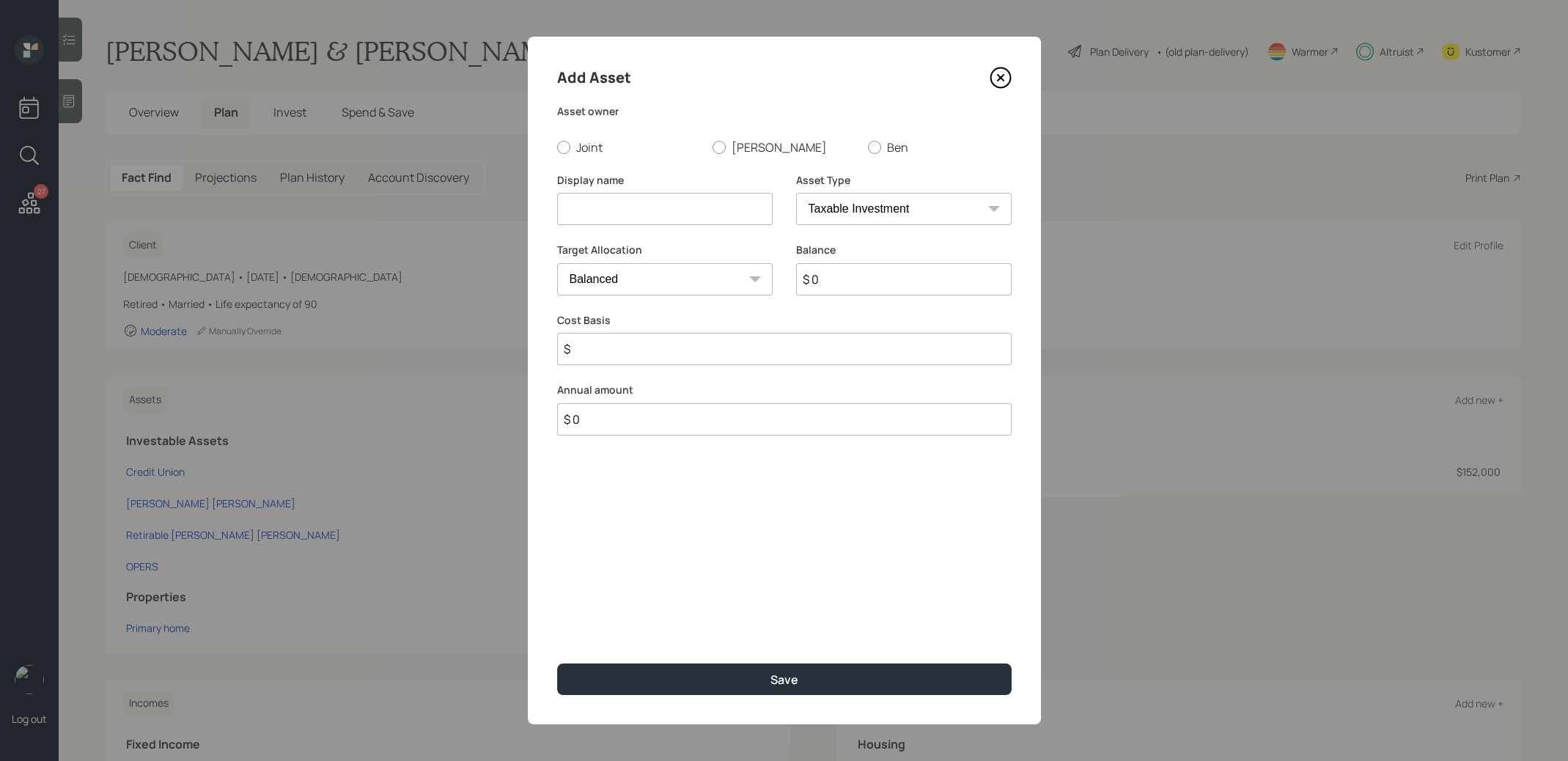
click at [670, 210] on input at bounding box center [665, 209] width 215 height 32
type input "Barbara Roth IRA"
click at [718, 143] on div at bounding box center [719, 147] width 13 height 13
click at [713, 147] on input "Barbara" at bounding box center [712, 147] width 1 height 1
radio input "true"
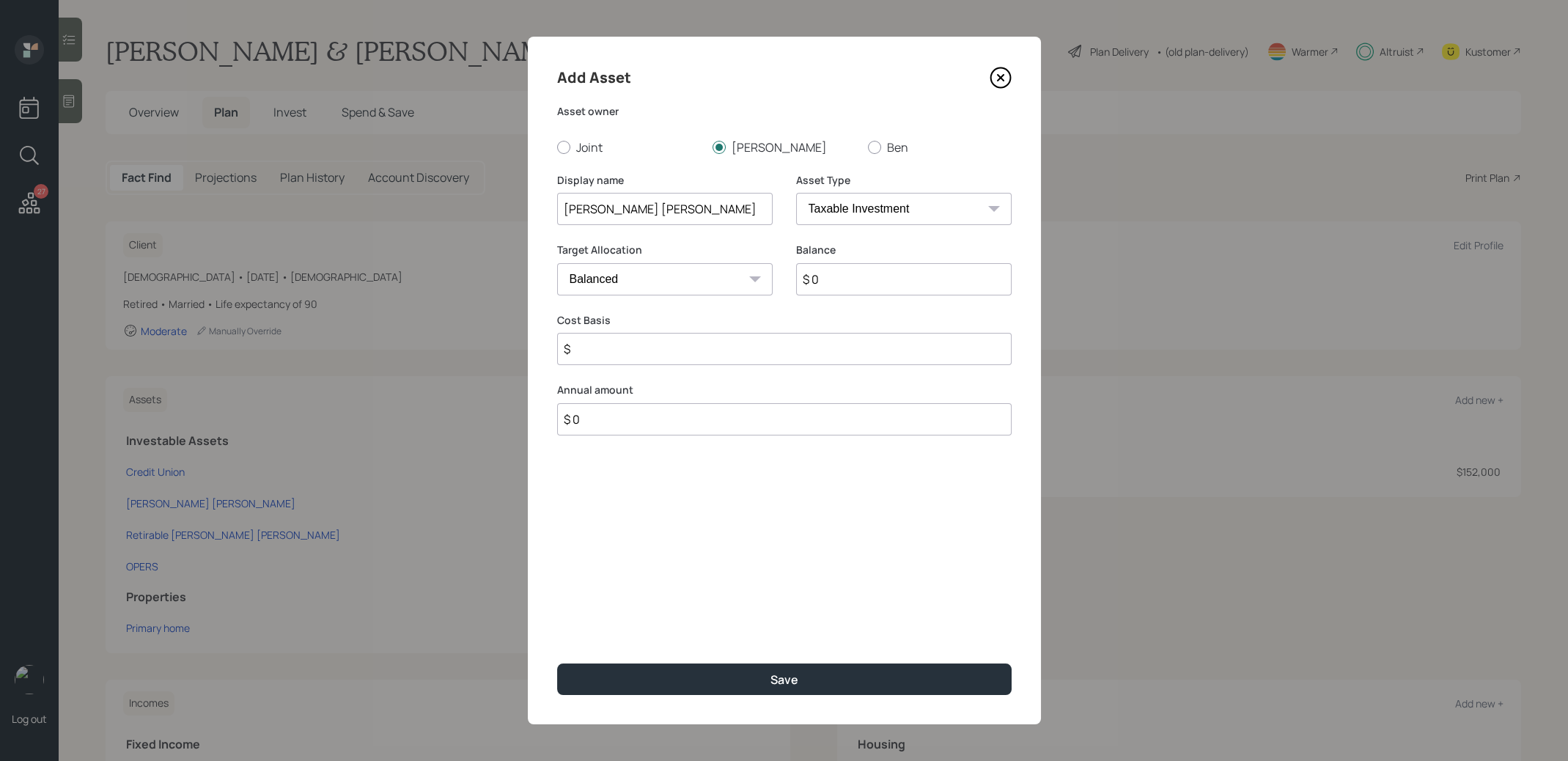
click at [832, 203] on select "SEP IRA IRA Roth IRA 401(k) Roth 401(k) 403(b) Roth 403(b) 457(b) Roth 457(b) H…" at bounding box center [904, 209] width 215 height 32
select select "roth_ira"
type input "$"
click at [839, 281] on input "$ 0" at bounding box center [904, 279] width 215 height 32
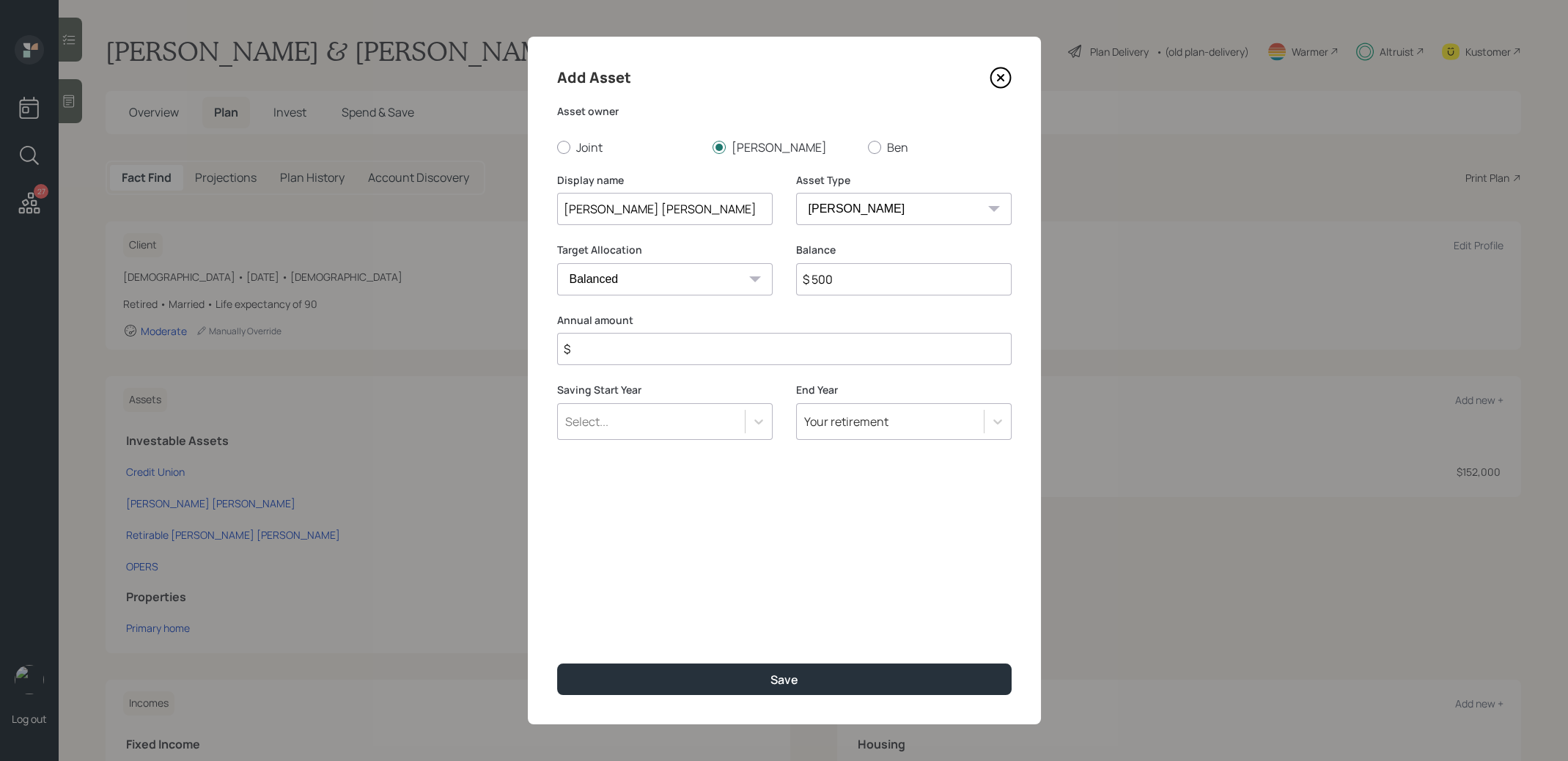
type input "$ 500"
click at [777, 362] on input "$" at bounding box center [784, 349] width 454 height 32
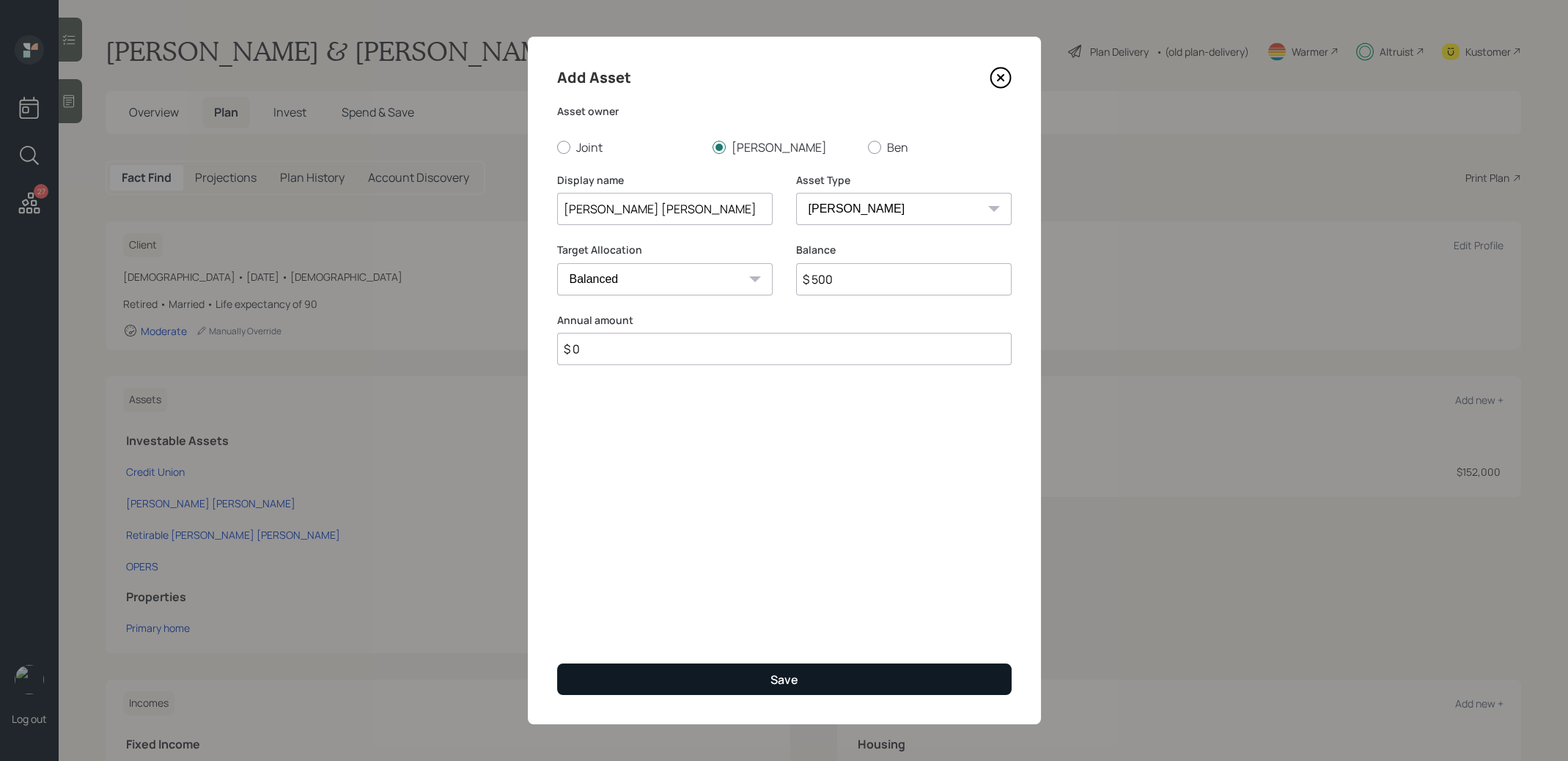
type input "$ 0"
click at [747, 683] on button "Save" at bounding box center [784, 679] width 454 height 32
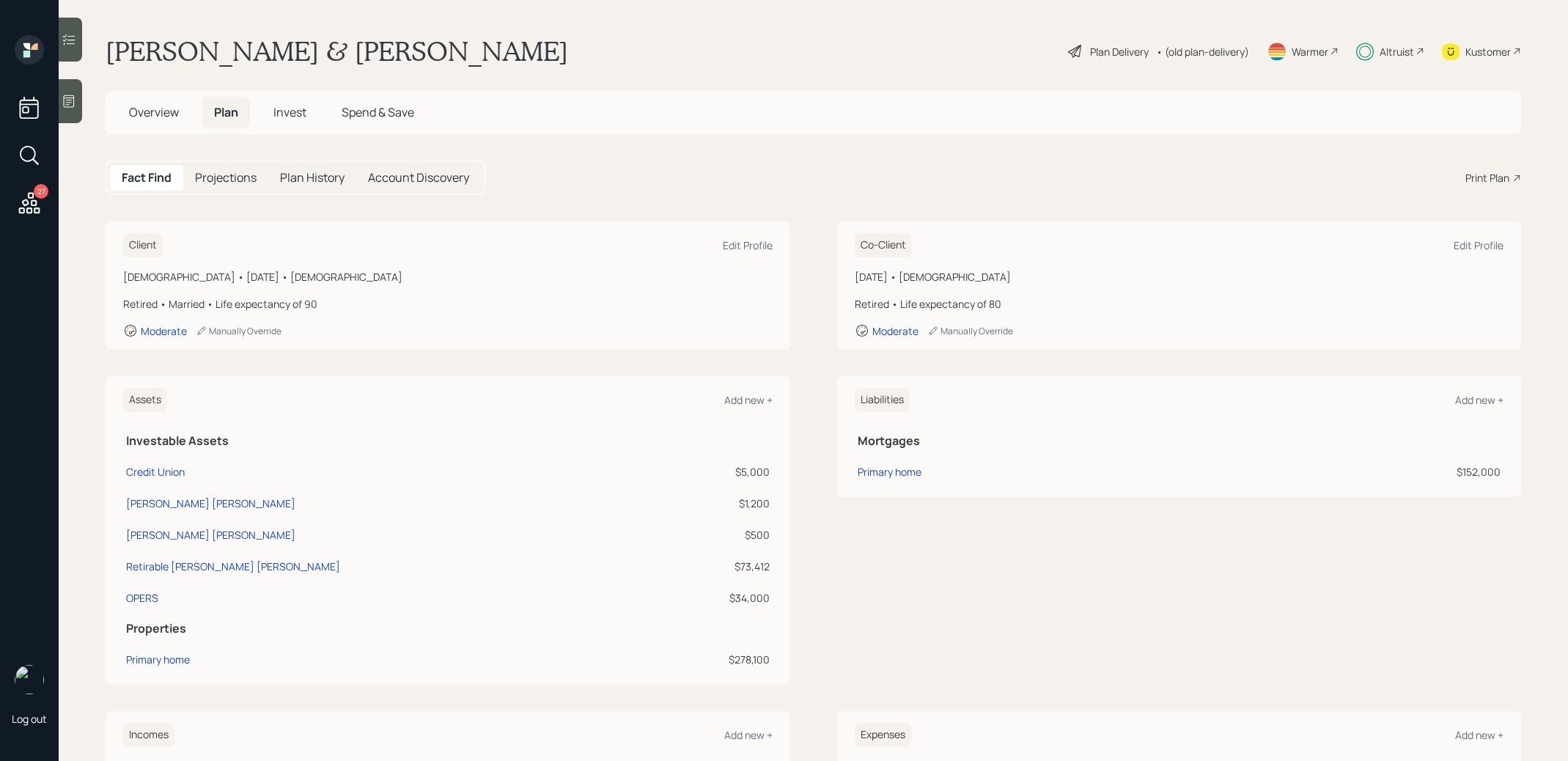
click at [287, 112] on span "Invest" at bounding box center [289, 112] width 33 height 16
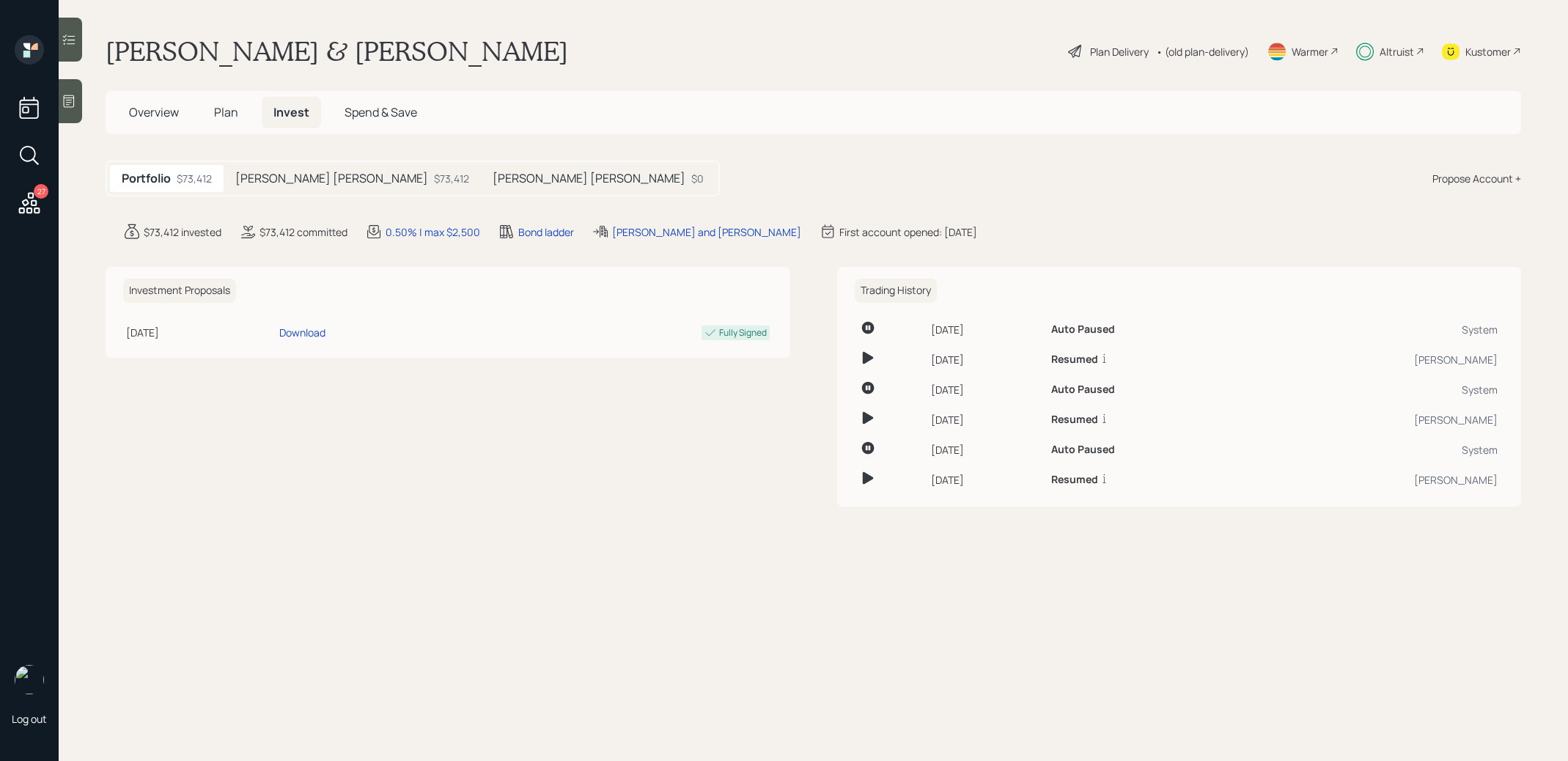
click at [1497, 171] on div "Propose Account +" at bounding box center [1476, 178] width 89 height 15
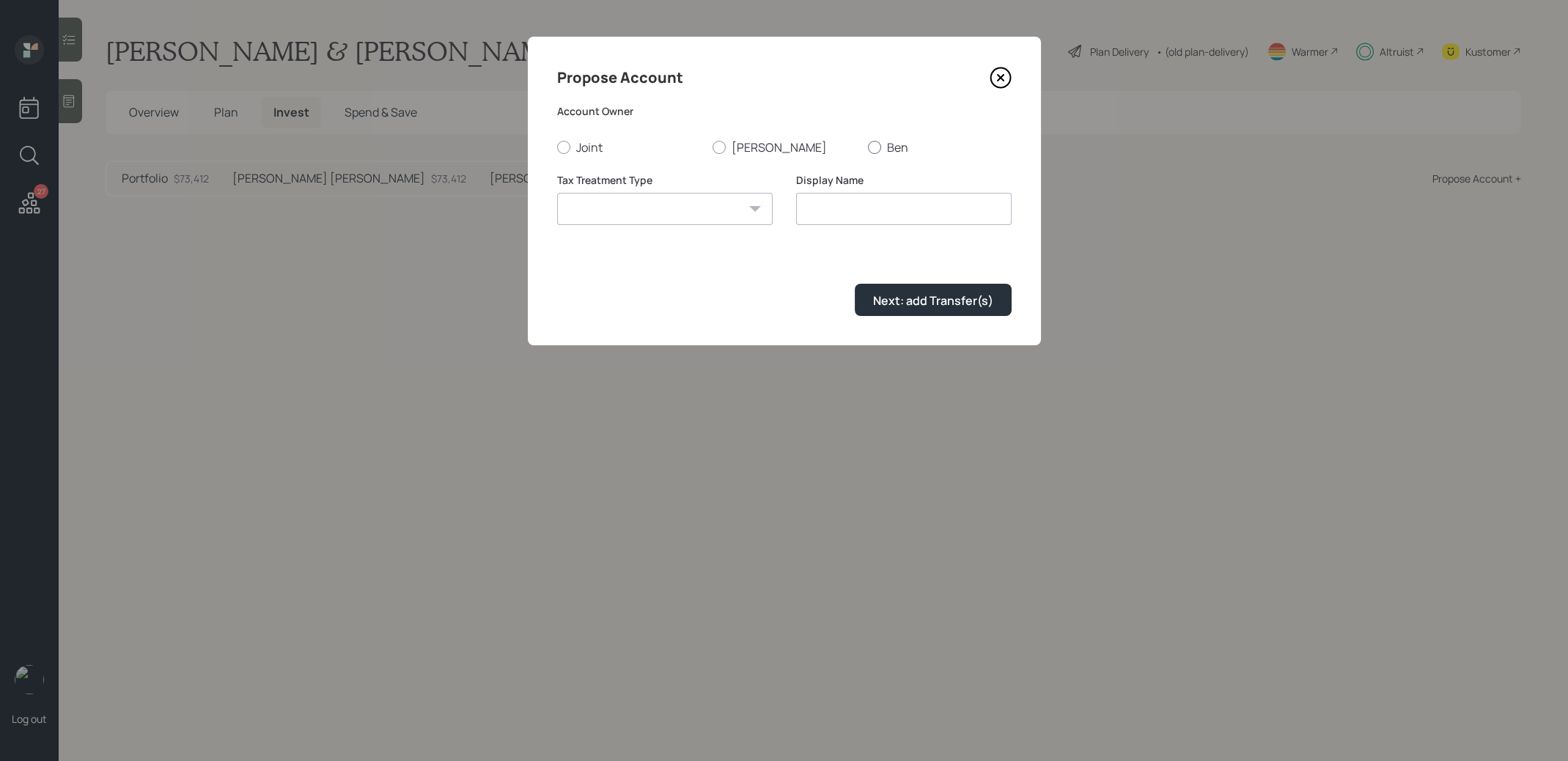
click at [878, 149] on div at bounding box center [875, 147] width 13 height 13
click at [868, 147] on input "Ben" at bounding box center [867, 147] width 1 height 1
radio input "true"
click at [720, 143] on div at bounding box center [719, 147] width 13 height 13
click at [713, 147] on input "Barbara" at bounding box center [712, 147] width 1 height 1
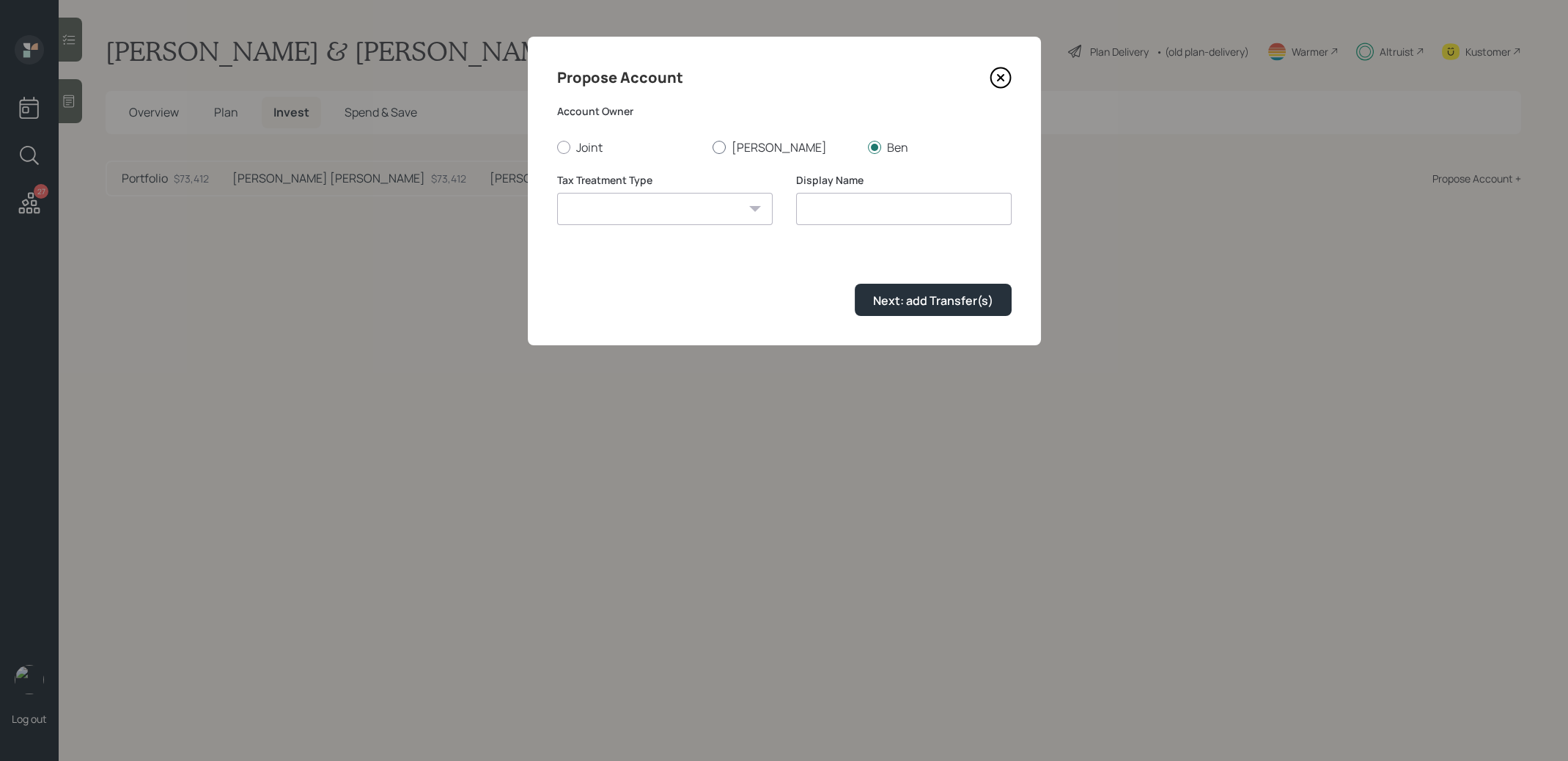
radio input "true"
click at [718, 202] on select "Roth Taxable Traditional" at bounding box center [665, 209] width 215 height 32
select select "roth"
click at [900, 218] on input "Roth" at bounding box center [904, 209] width 215 height 32
type input "[PERSON_NAME]"
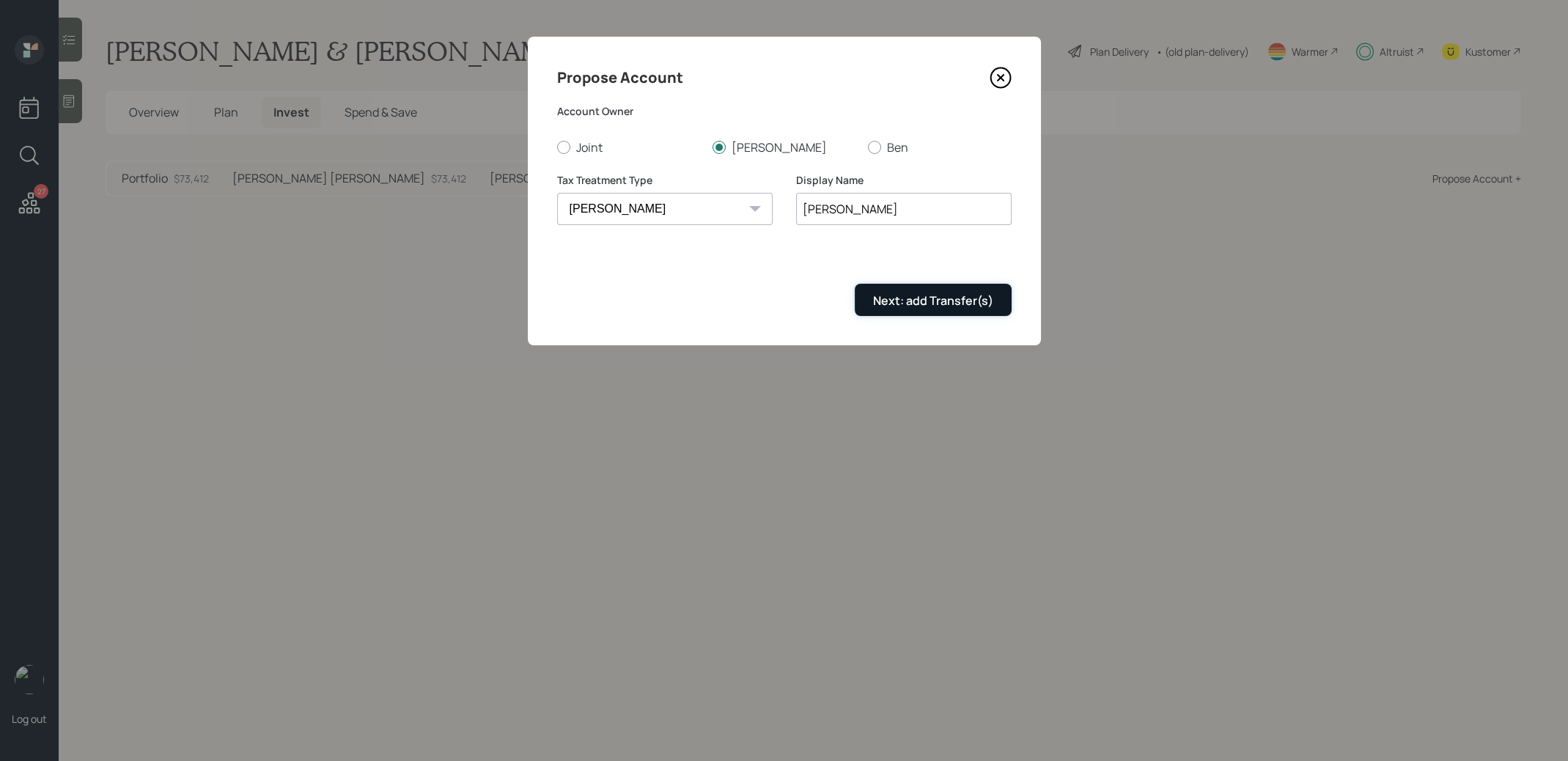
click at [975, 308] on div "Next: add Transfer(s)" at bounding box center [933, 300] width 120 height 16
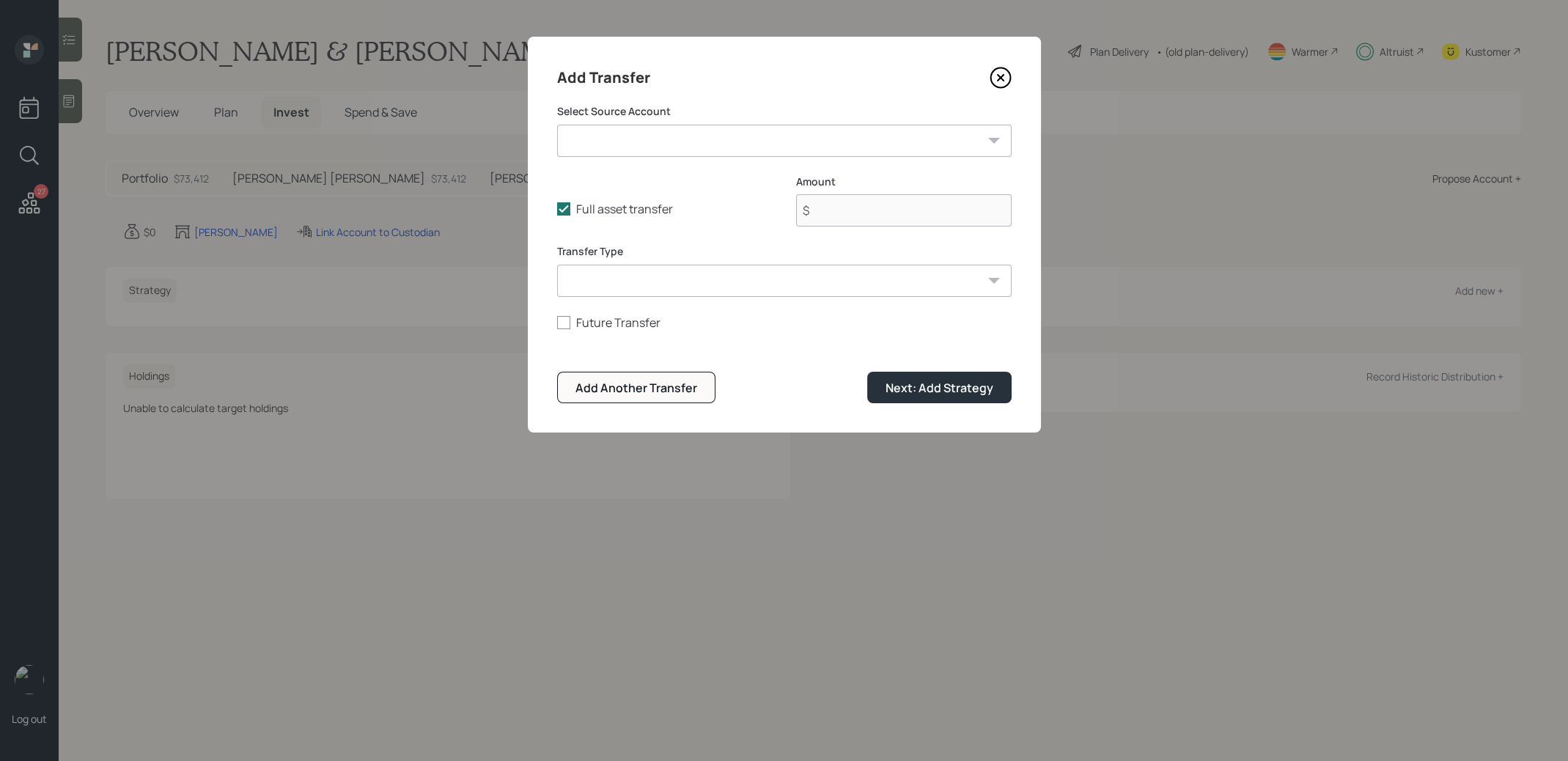
click at [775, 143] on select "Credit Union ($5,000 | Emergency Fund) Barbara IRA ($1,200 | IRA) Barbara Roth …" at bounding box center [784, 141] width 454 height 32
select select "3a9b79ca-cb48-4498-abe7-fcbfe6f4bac1"
type input "$ 500"
click at [762, 276] on select "ACAT Transfer Non ACAT Transfer Capitalize Rollover Rollover Deposit" at bounding box center [784, 281] width 454 height 32
select select "acat_transfer"
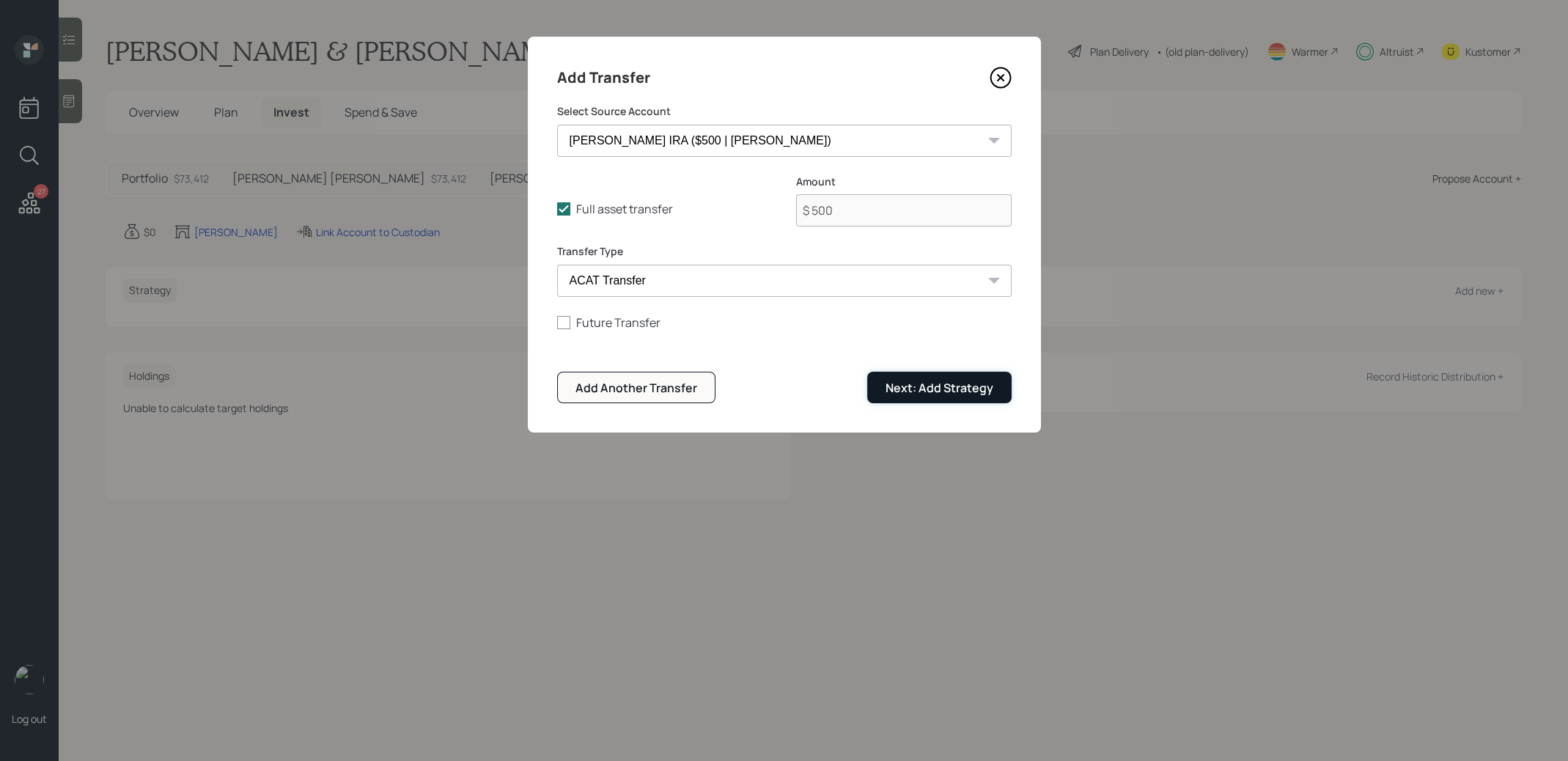
click at [937, 382] on div "Next: Add Strategy" at bounding box center [939, 387] width 108 height 16
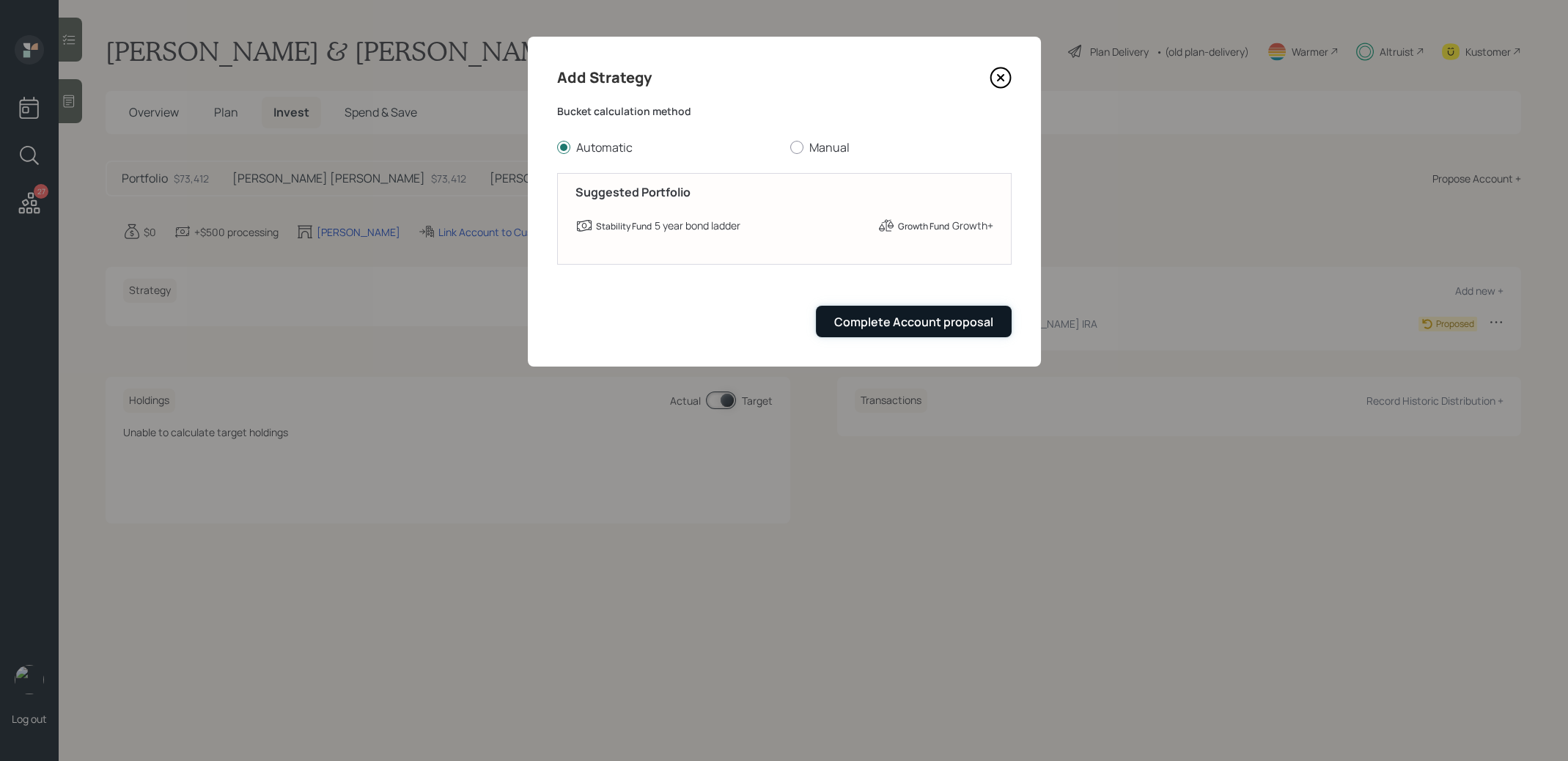
click at [910, 322] on div "Complete Account proposal" at bounding box center [914, 321] width 159 height 16
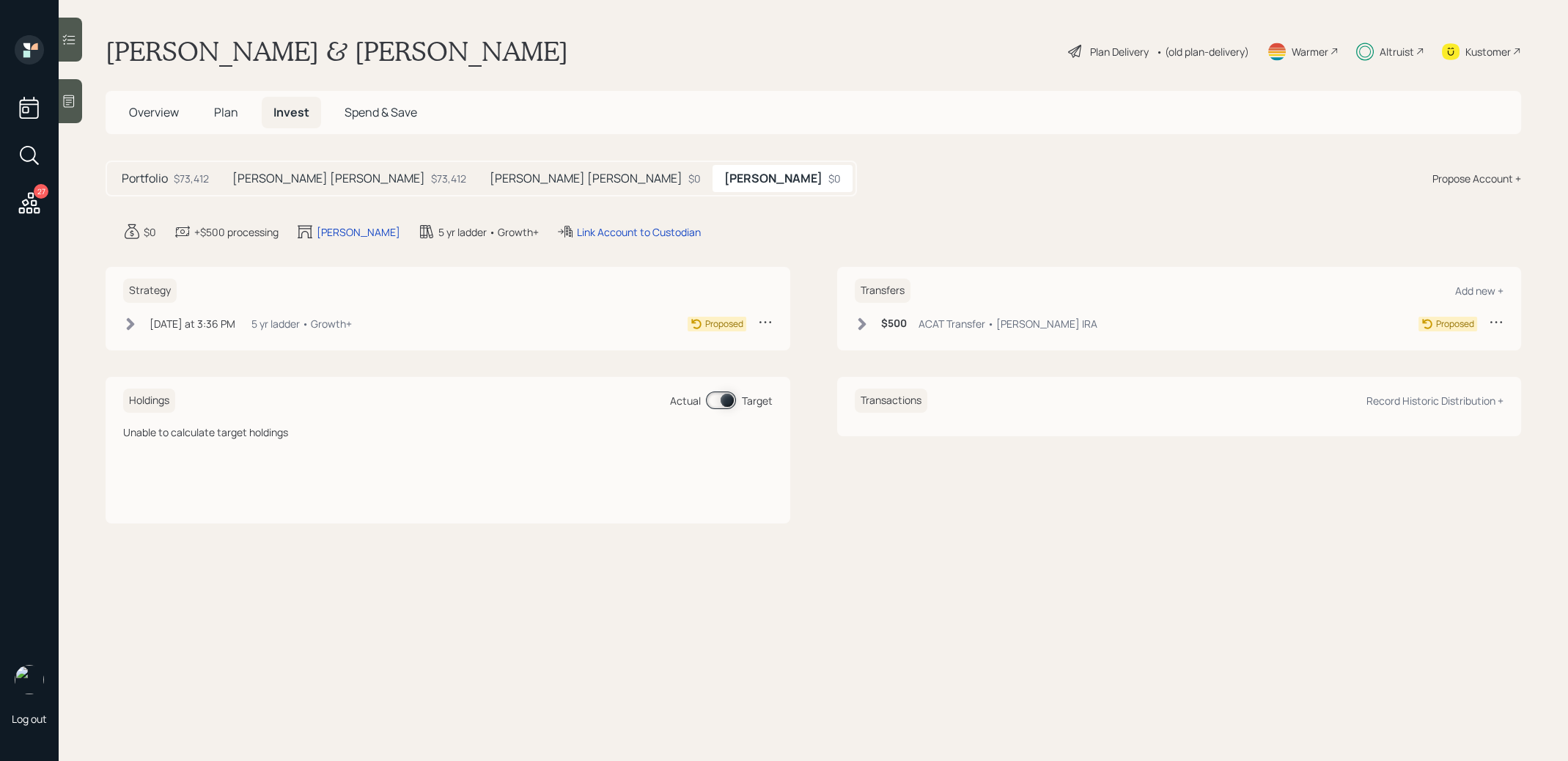
click at [490, 178] on h5 "Barbara IRA" at bounding box center [586, 178] width 193 height 14
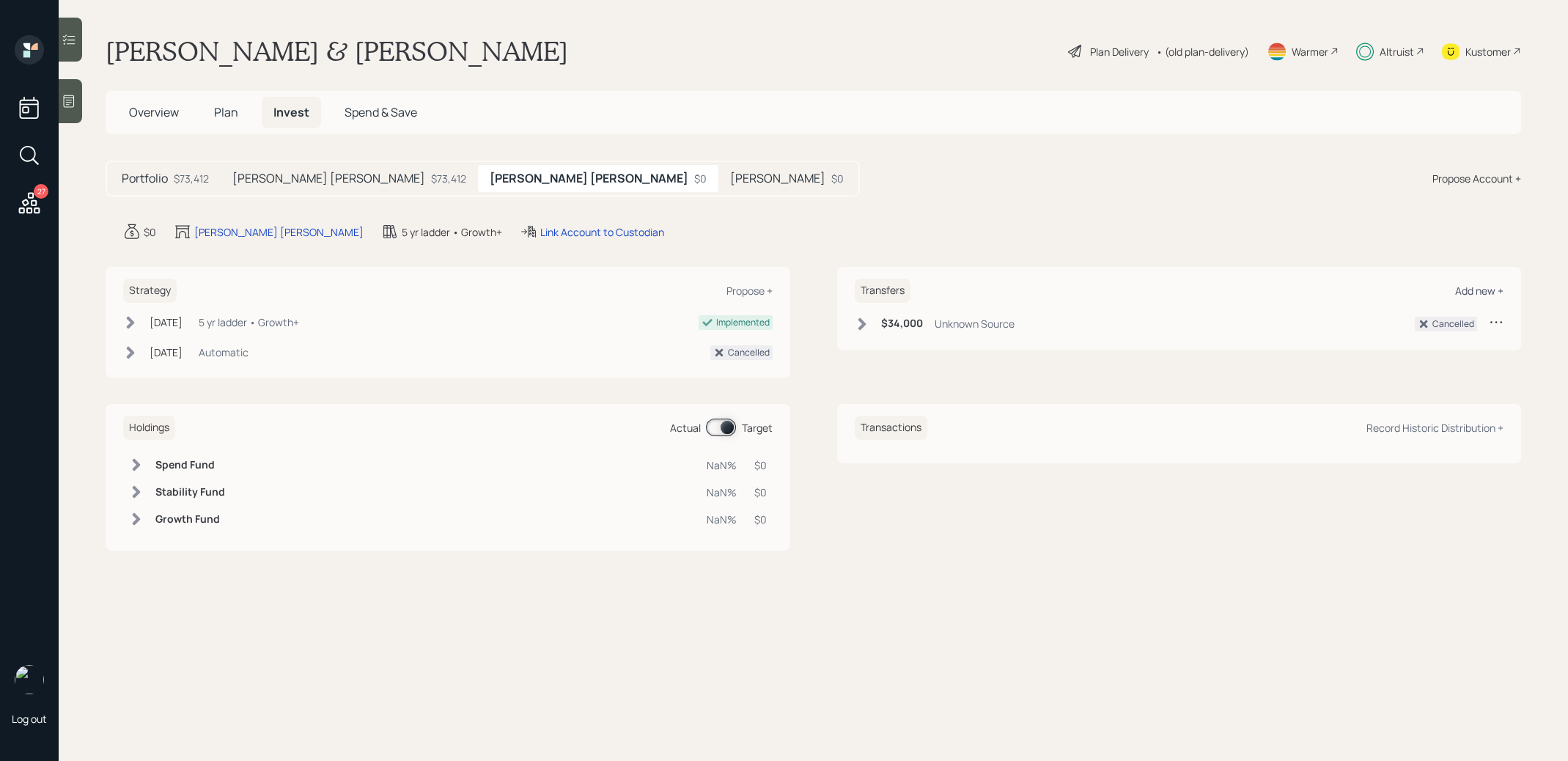
click at [1470, 289] on div "Add new +" at bounding box center [1480, 291] width 49 height 14
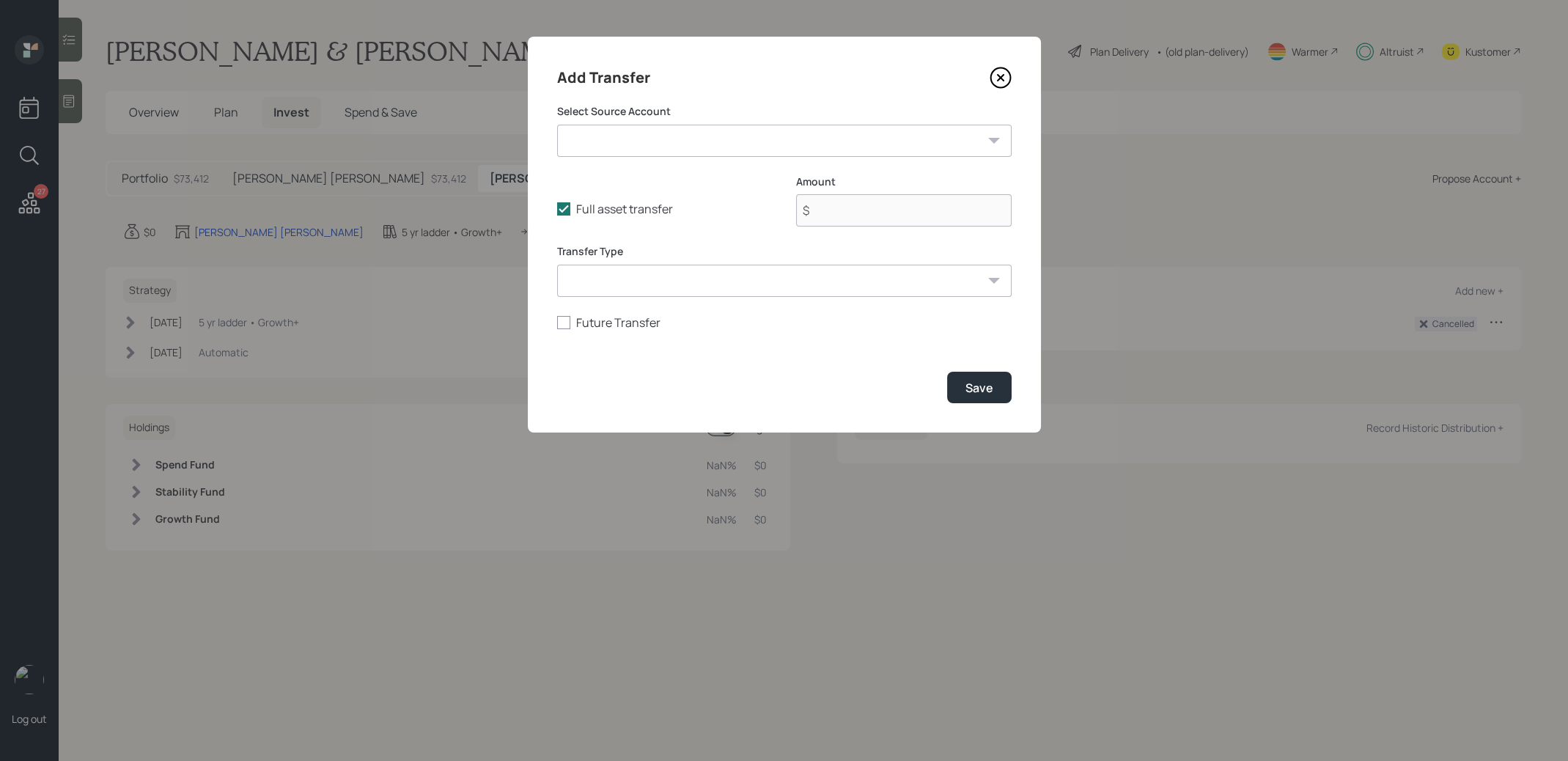
click at [845, 151] on select "Credit Union ($5,000 | Emergency Fund) Barbara IRA ($1,200 | IRA) Barbara Roth …" at bounding box center [784, 141] width 454 height 32
select select "c38c02bd-8d91-4117-b071-8ad6dfe1a122"
type input "$ 1,200"
click at [772, 285] on select "ACAT Transfer Non ACAT Transfer Capitalize Rollover Rollover Deposit" at bounding box center [784, 281] width 454 height 32
select select "acat_transfer"
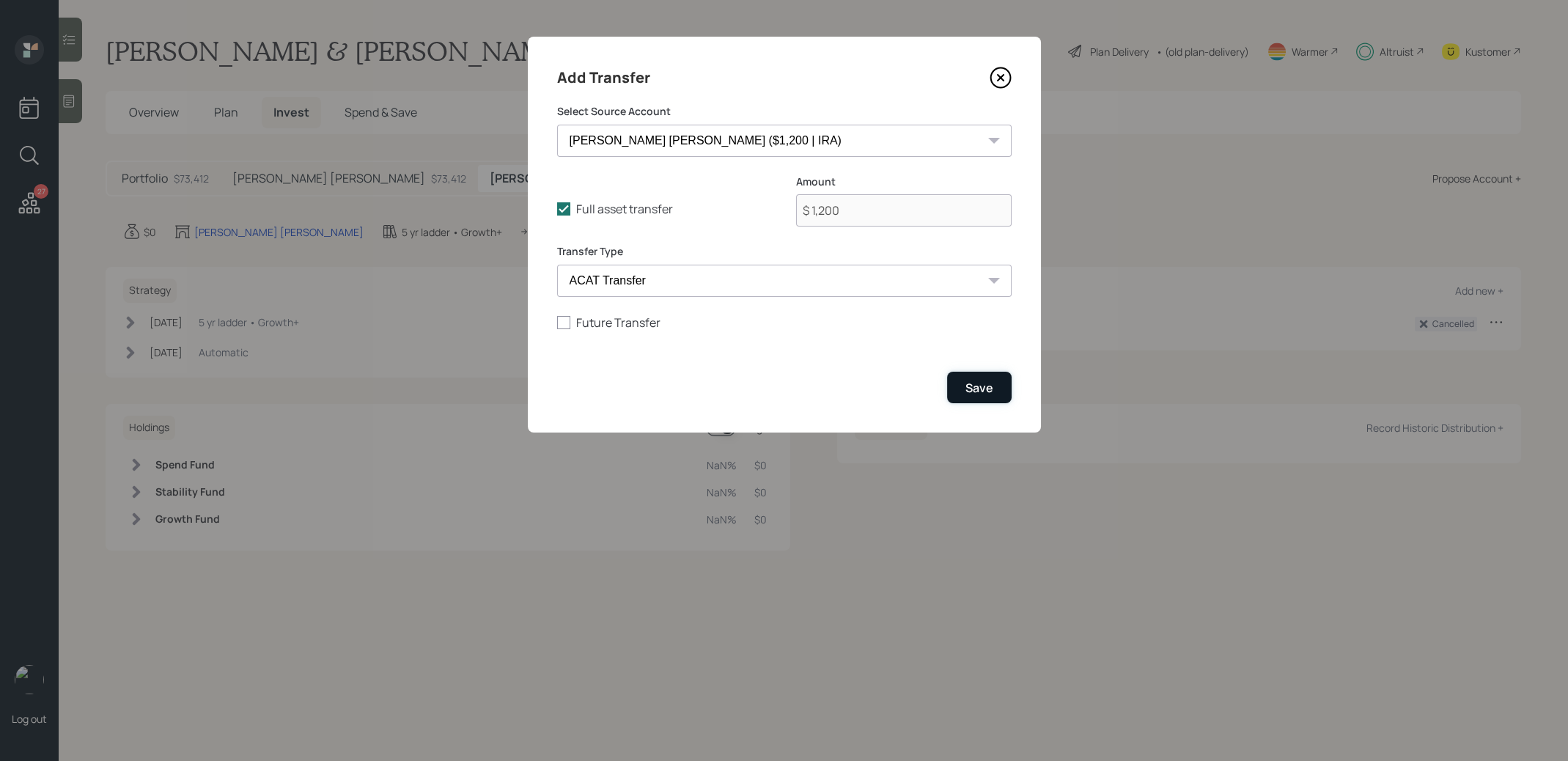
click at [1001, 387] on button "Save" at bounding box center [979, 388] width 65 height 32
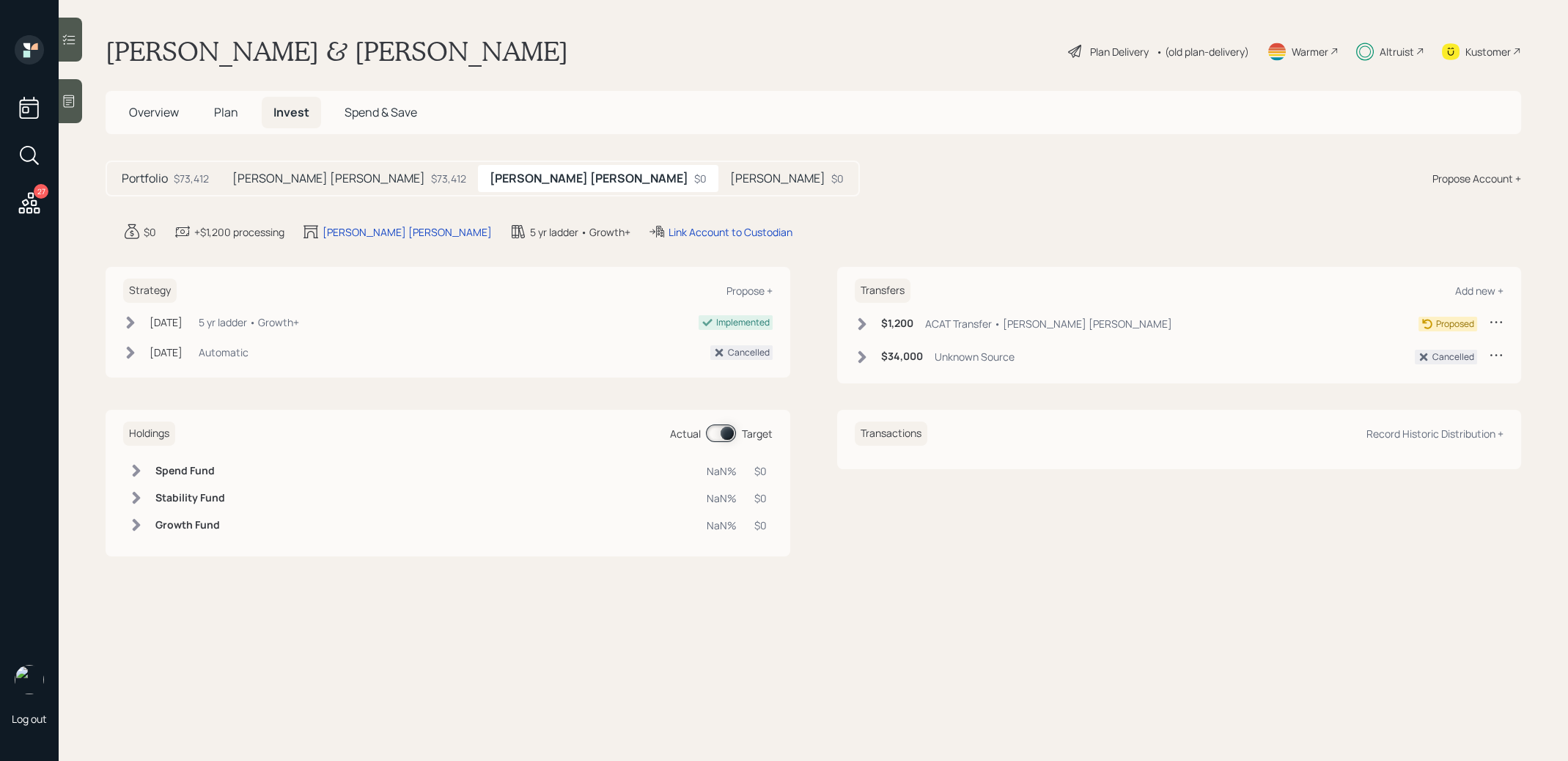
click at [865, 320] on icon at bounding box center [863, 324] width 15 height 15
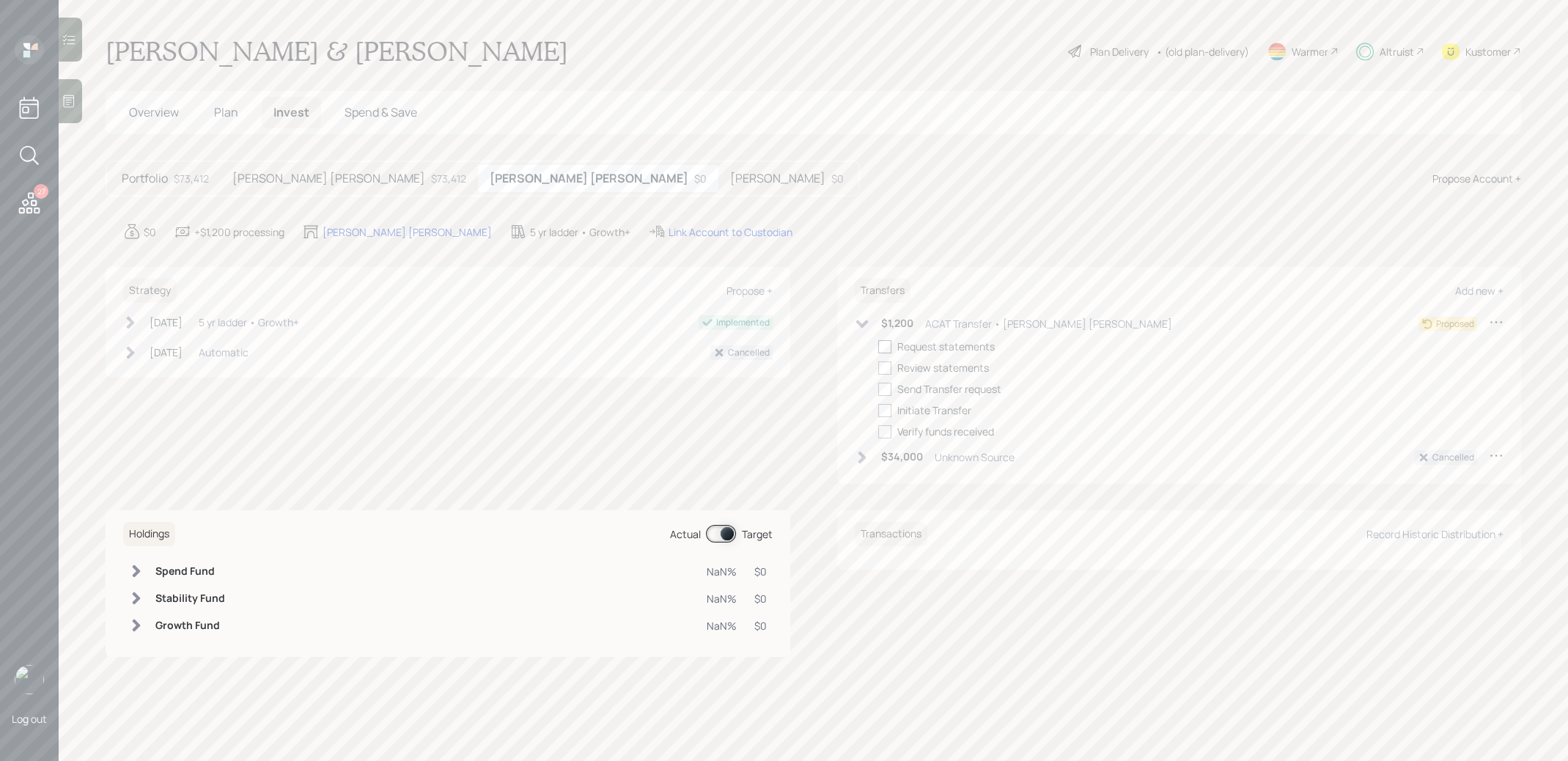
click at [887, 346] on div at bounding box center [885, 347] width 13 height 13
click at [879, 346] on input "checkbox" at bounding box center [878, 346] width 1 height 1
checkbox input "true"
click at [886, 366] on div at bounding box center [885, 368] width 13 height 13
click at [879, 367] on input "checkbox" at bounding box center [878, 367] width 1 height 1
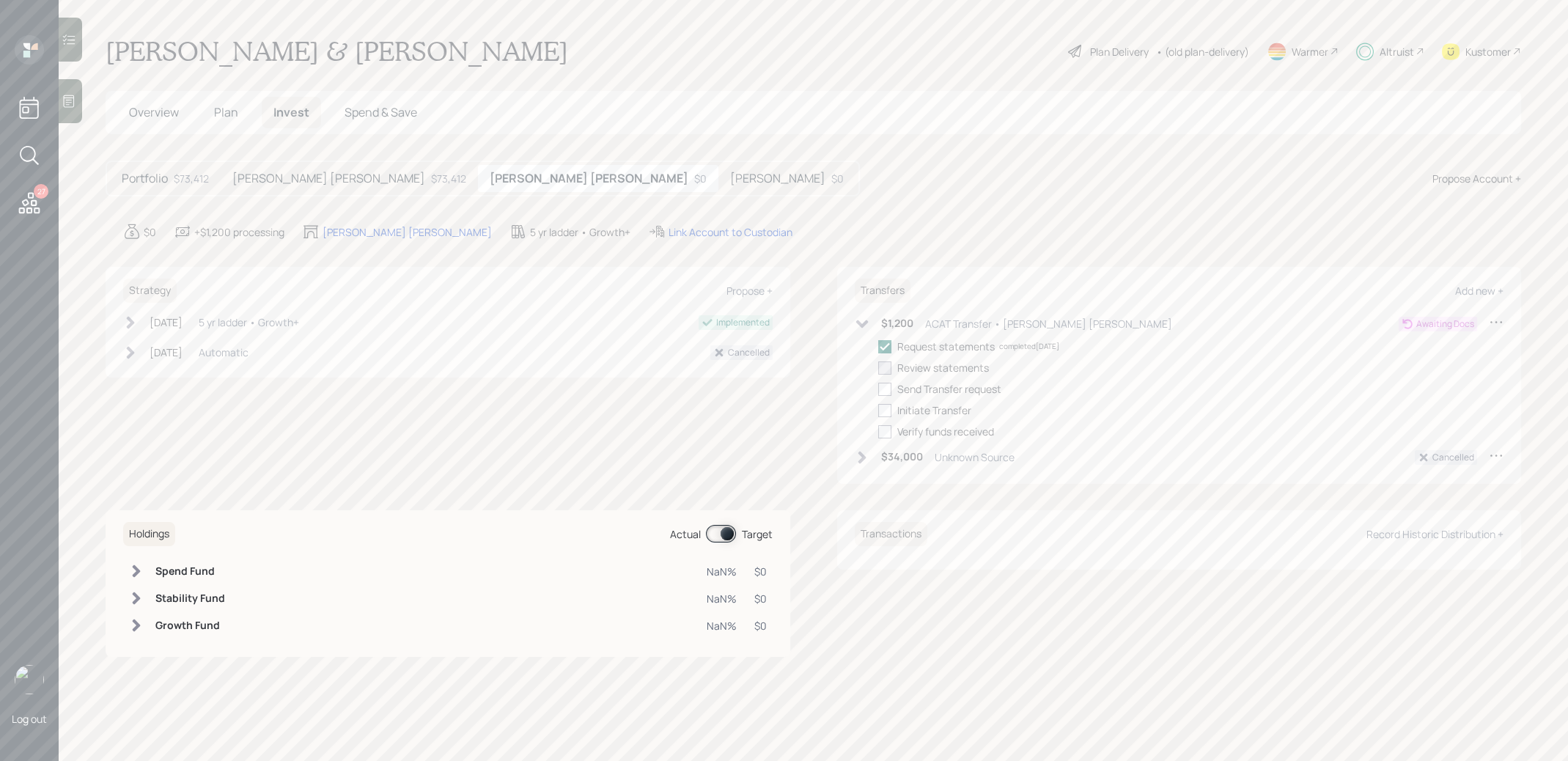
checkbox input "true"
click at [886, 388] on div at bounding box center [885, 390] width 13 height 13
click at [879, 389] on input "checkbox" at bounding box center [878, 389] width 1 height 1
checkbox input "true"
click at [718, 170] on div "Roth IRA $0" at bounding box center [787, 178] width 137 height 27
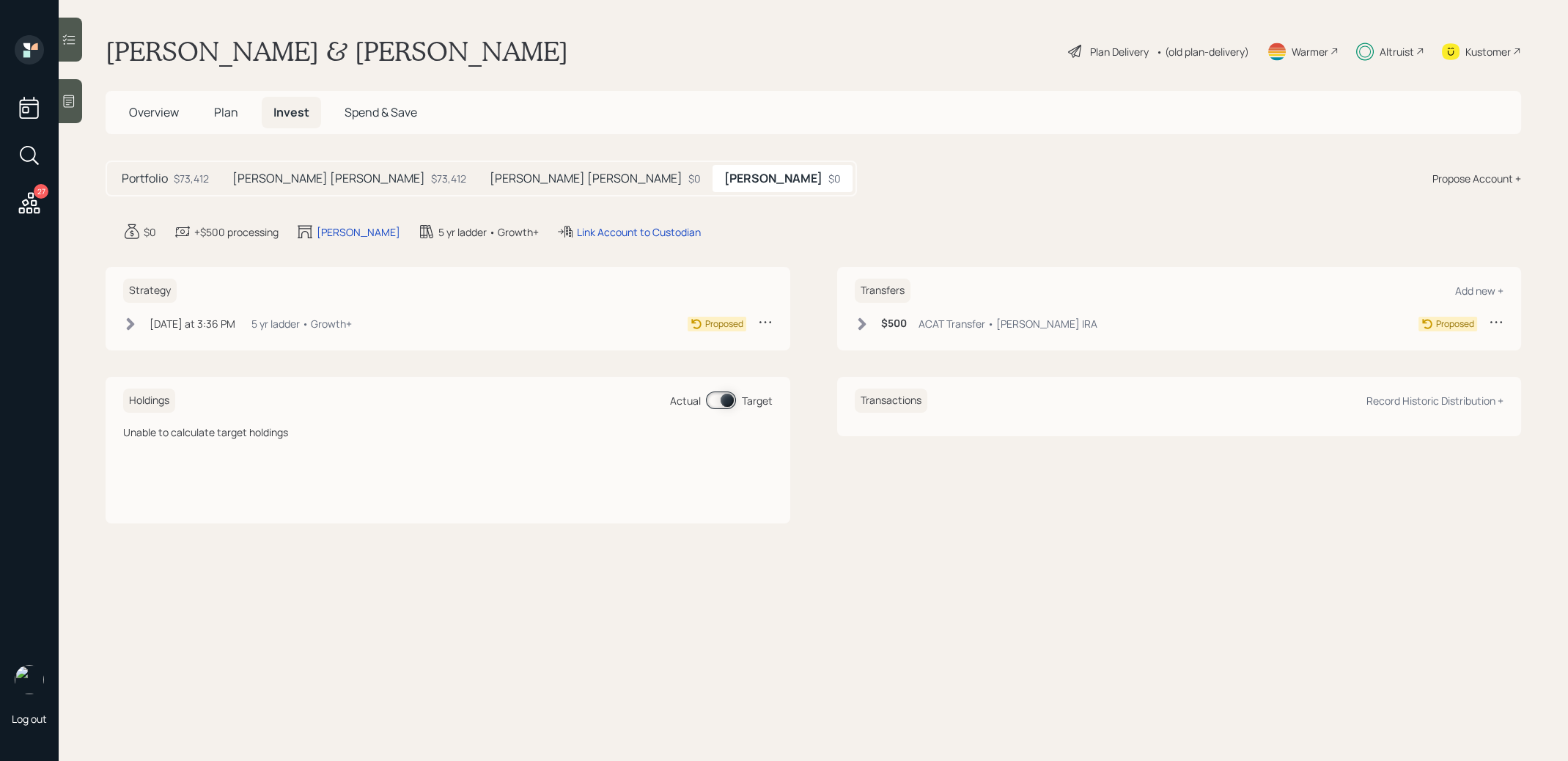
click at [860, 322] on icon at bounding box center [863, 324] width 15 height 15
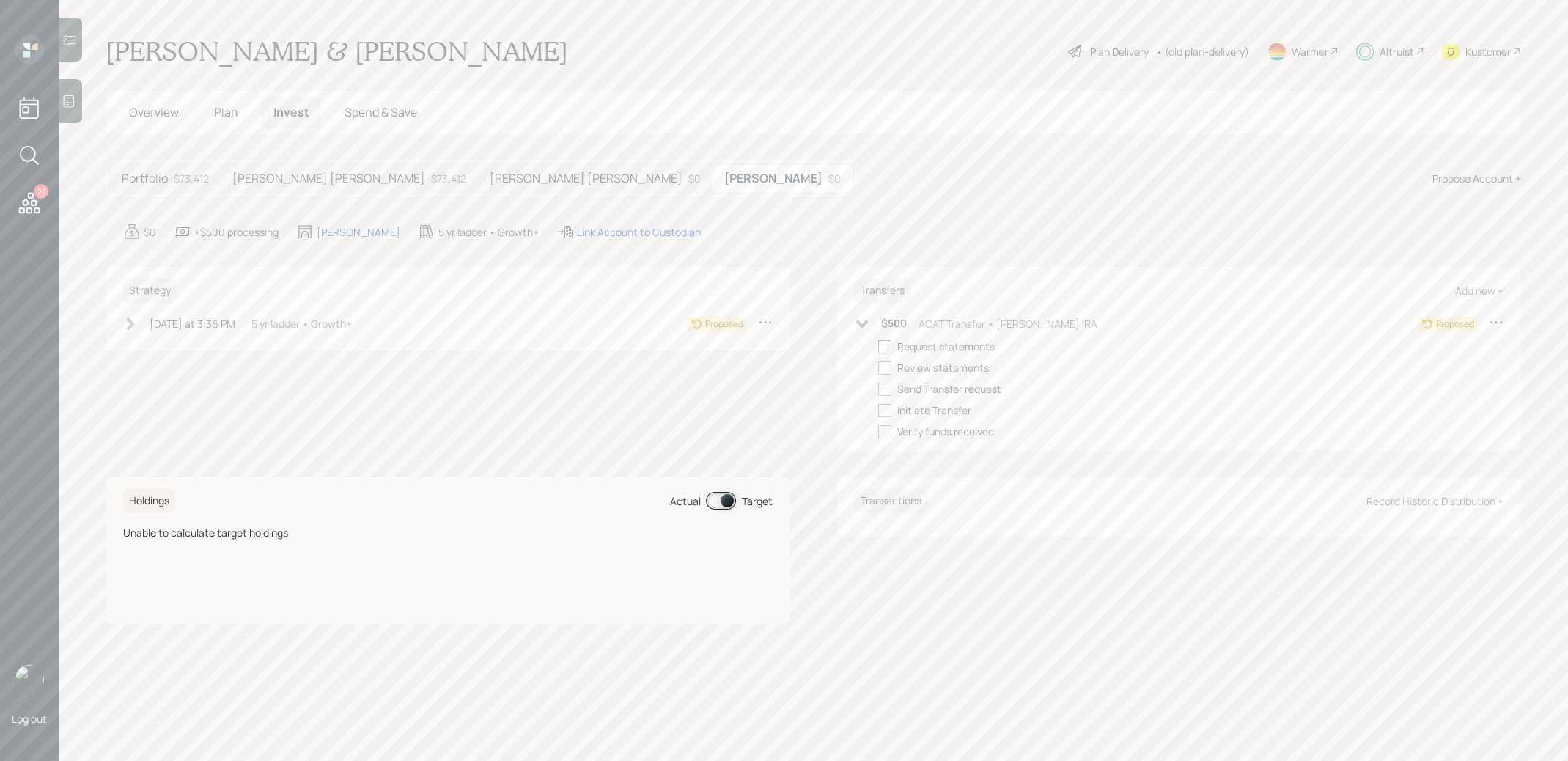
click at [887, 352] on div at bounding box center [885, 347] width 13 height 13
click at [879, 347] on input "checkbox" at bounding box center [878, 346] width 1 height 1
checkbox input "true"
click at [887, 366] on div at bounding box center [885, 368] width 13 height 13
click at [879, 367] on input "checkbox" at bounding box center [878, 367] width 1 height 1
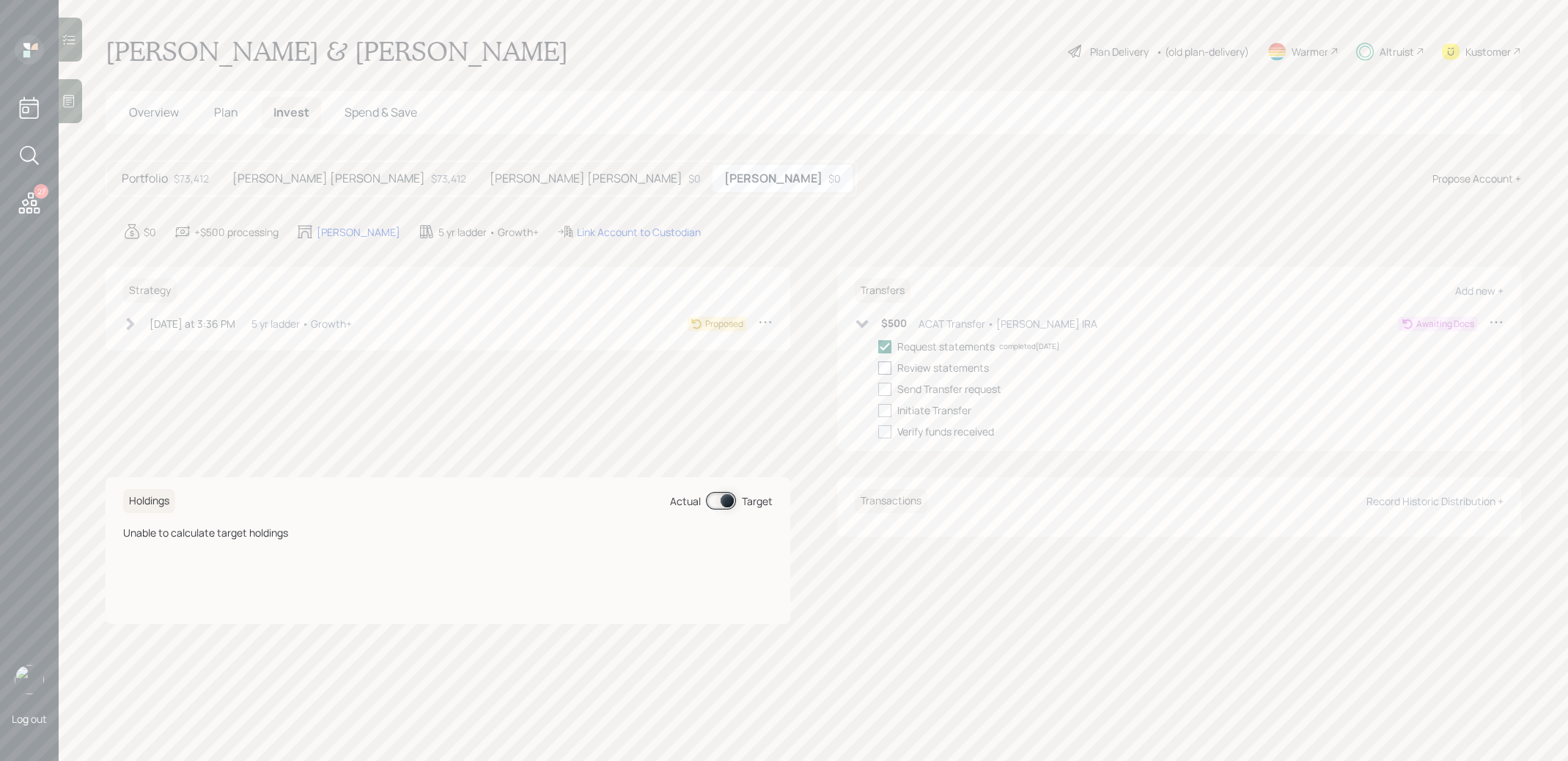
checkbox input "true"
click at [885, 391] on div at bounding box center [885, 390] width 13 height 13
click at [879, 390] on input "checkbox" at bounding box center [878, 389] width 1 height 1
checkbox input "true"
click at [130, 326] on icon at bounding box center [130, 323] width 8 height 12
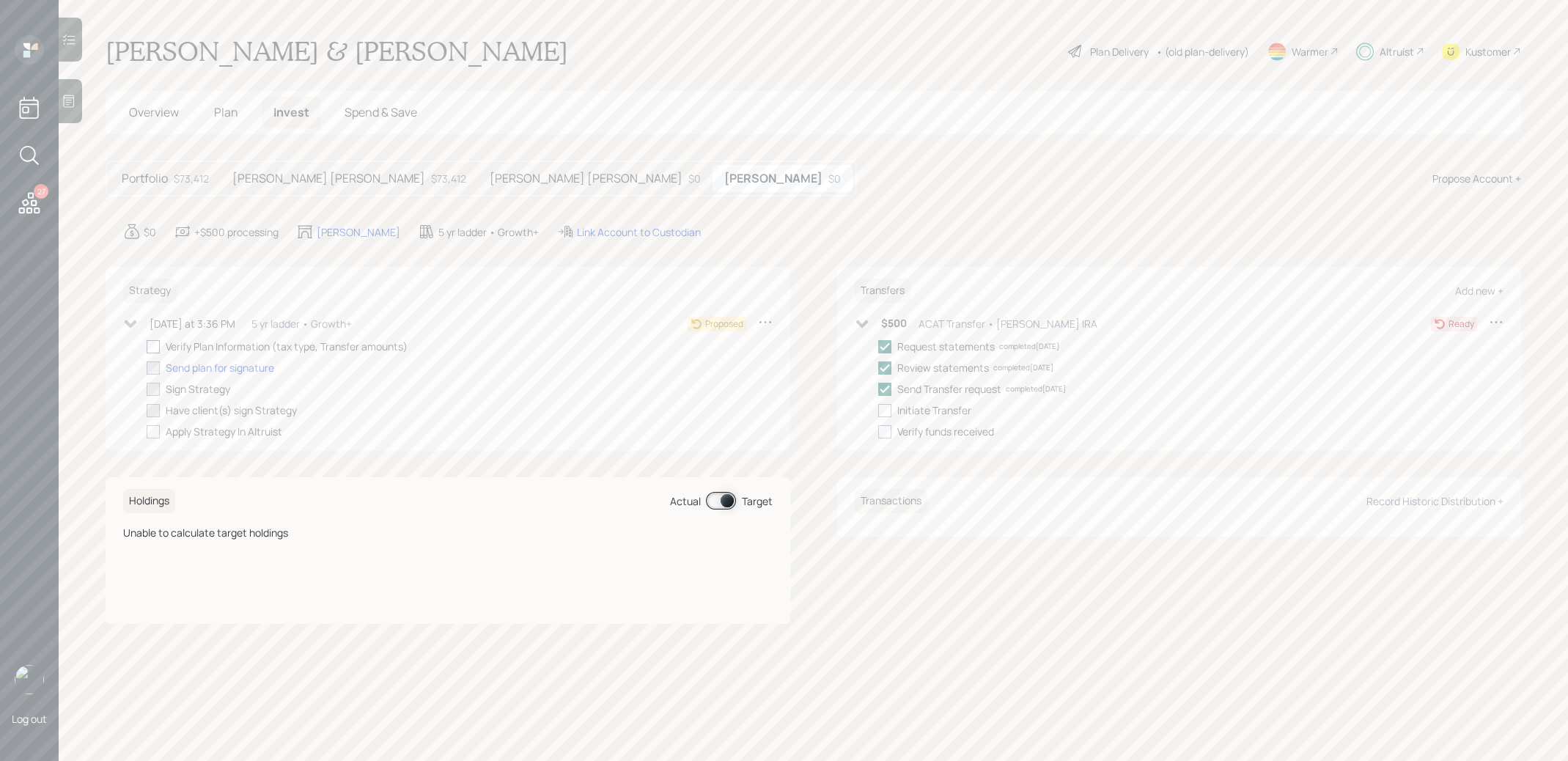
click at [154, 345] on div at bounding box center [154, 347] width 13 height 13
click at [147, 346] on input "checkbox" at bounding box center [146, 346] width 1 height 1
checkbox input "true"
click at [178, 366] on div "Send plan for signature" at bounding box center [220, 367] width 109 height 15
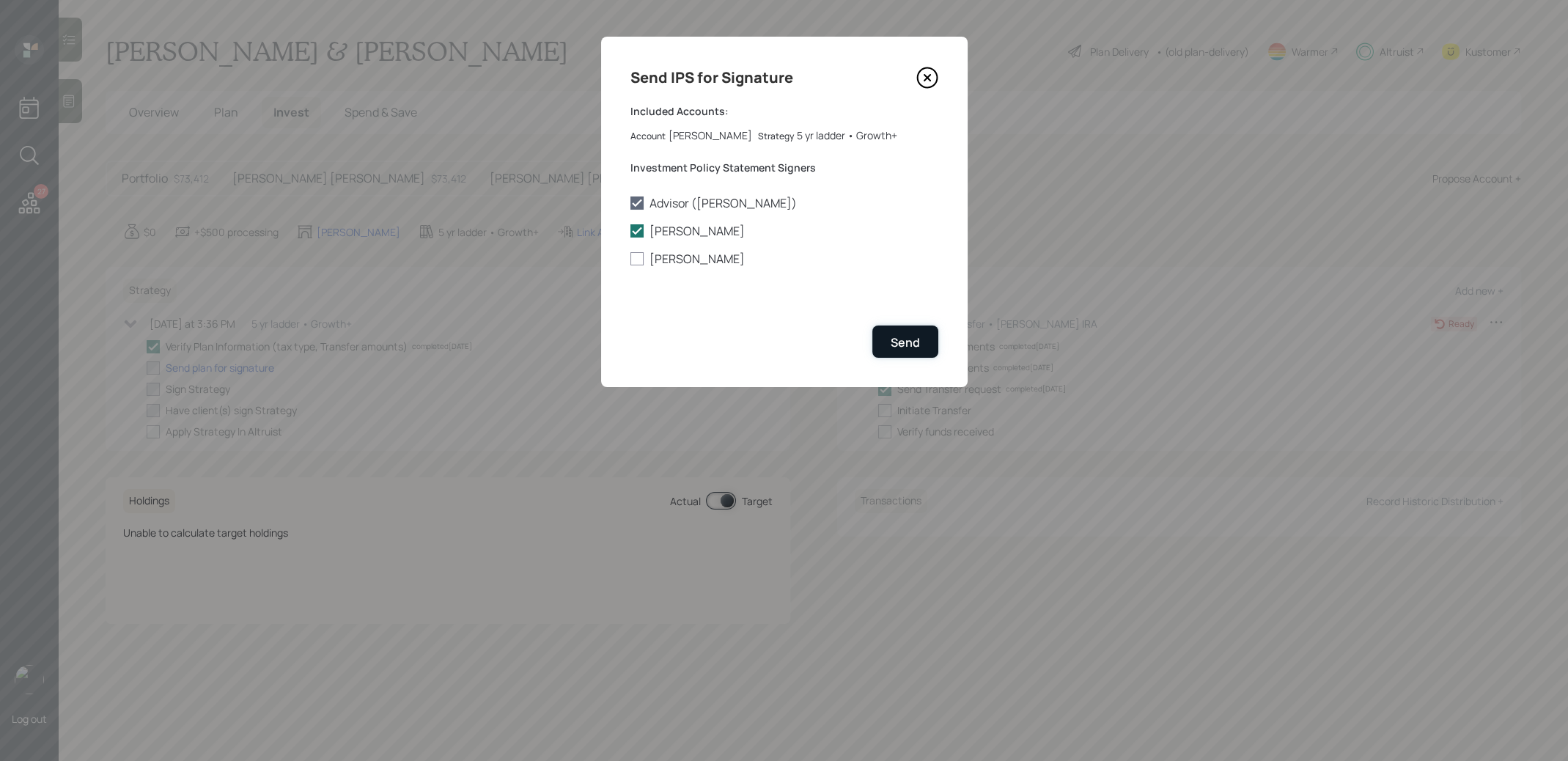
click at [903, 339] on div "Send" at bounding box center [905, 342] width 29 height 16
checkbox input "true"
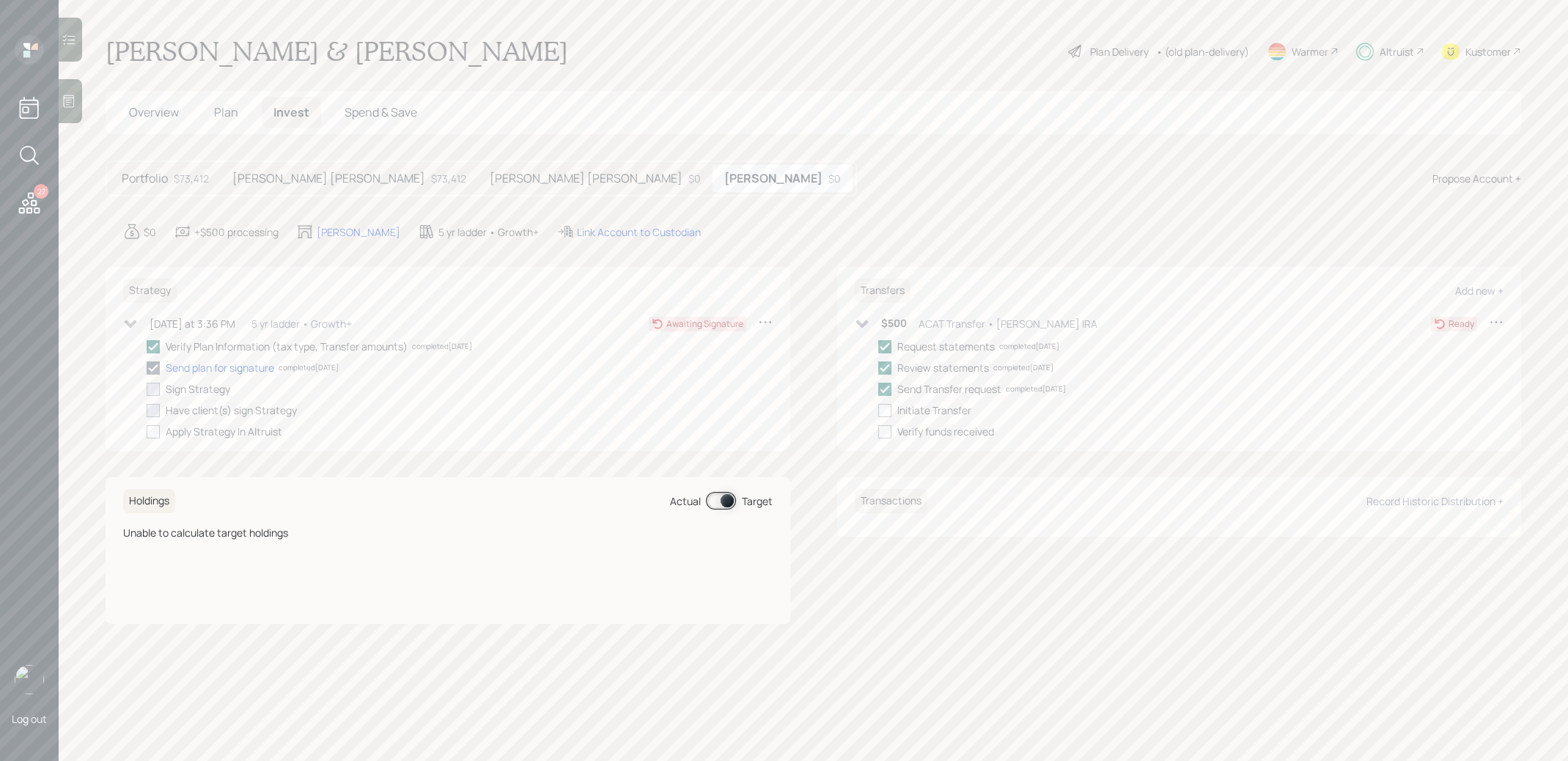
click at [490, 172] on h5 "Barbara IRA" at bounding box center [586, 178] width 193 height 14
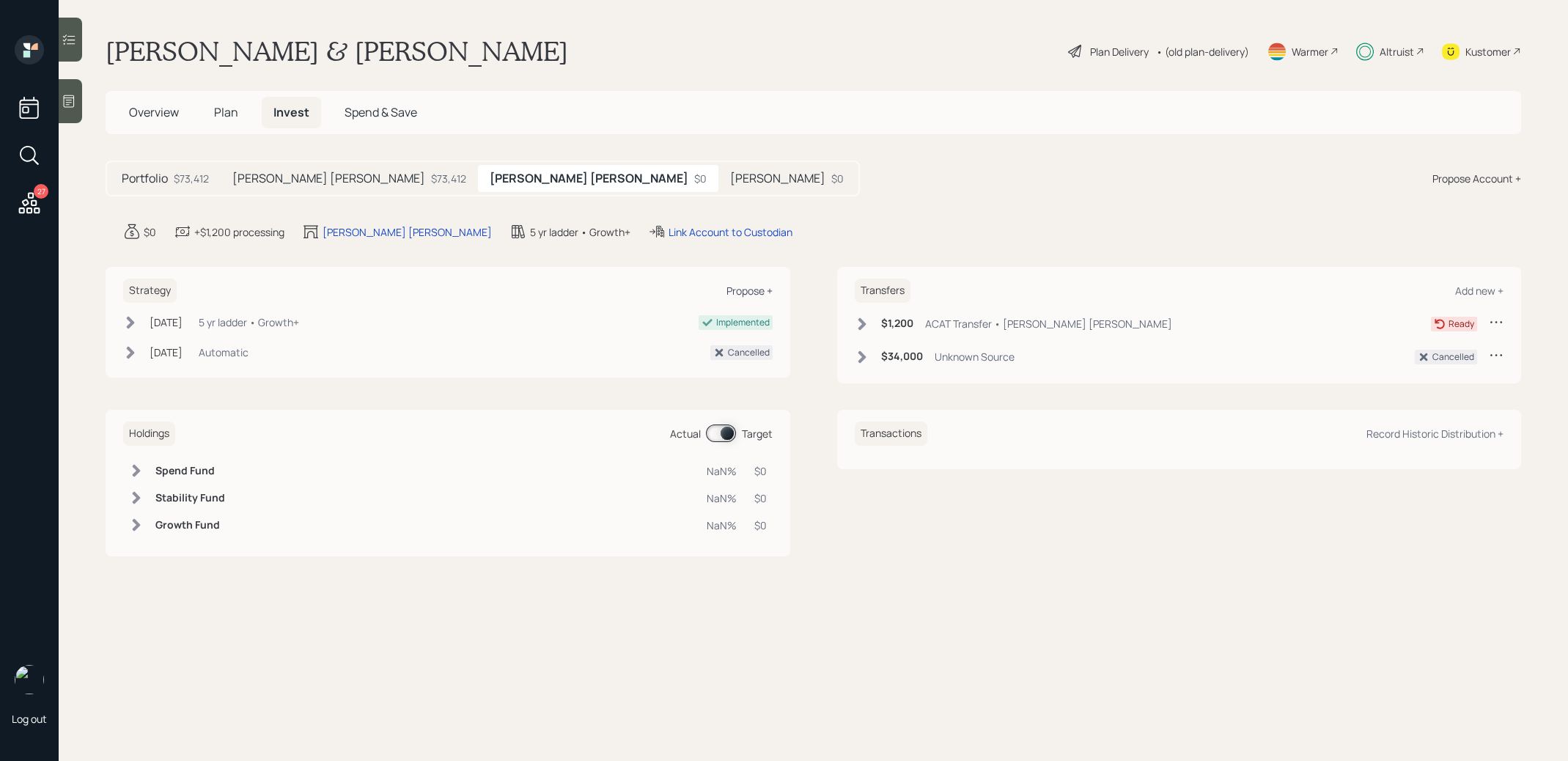
click at [747, 289] on div "Propose +" at bounding box center [749, 291] width 46 height 14
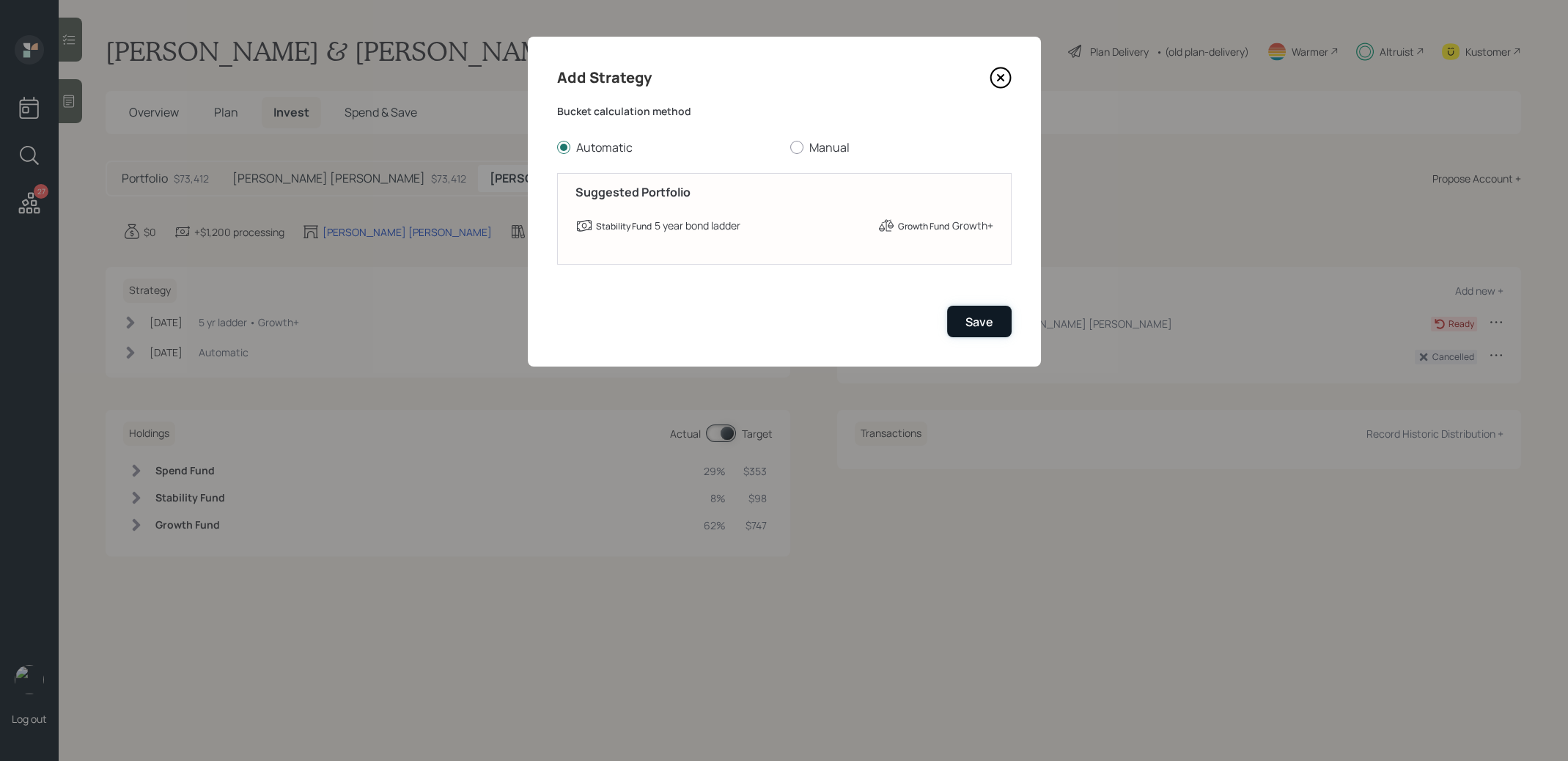
click at [978, 319] on div "Save" at bounding box center [980, 321] width 28 height 16
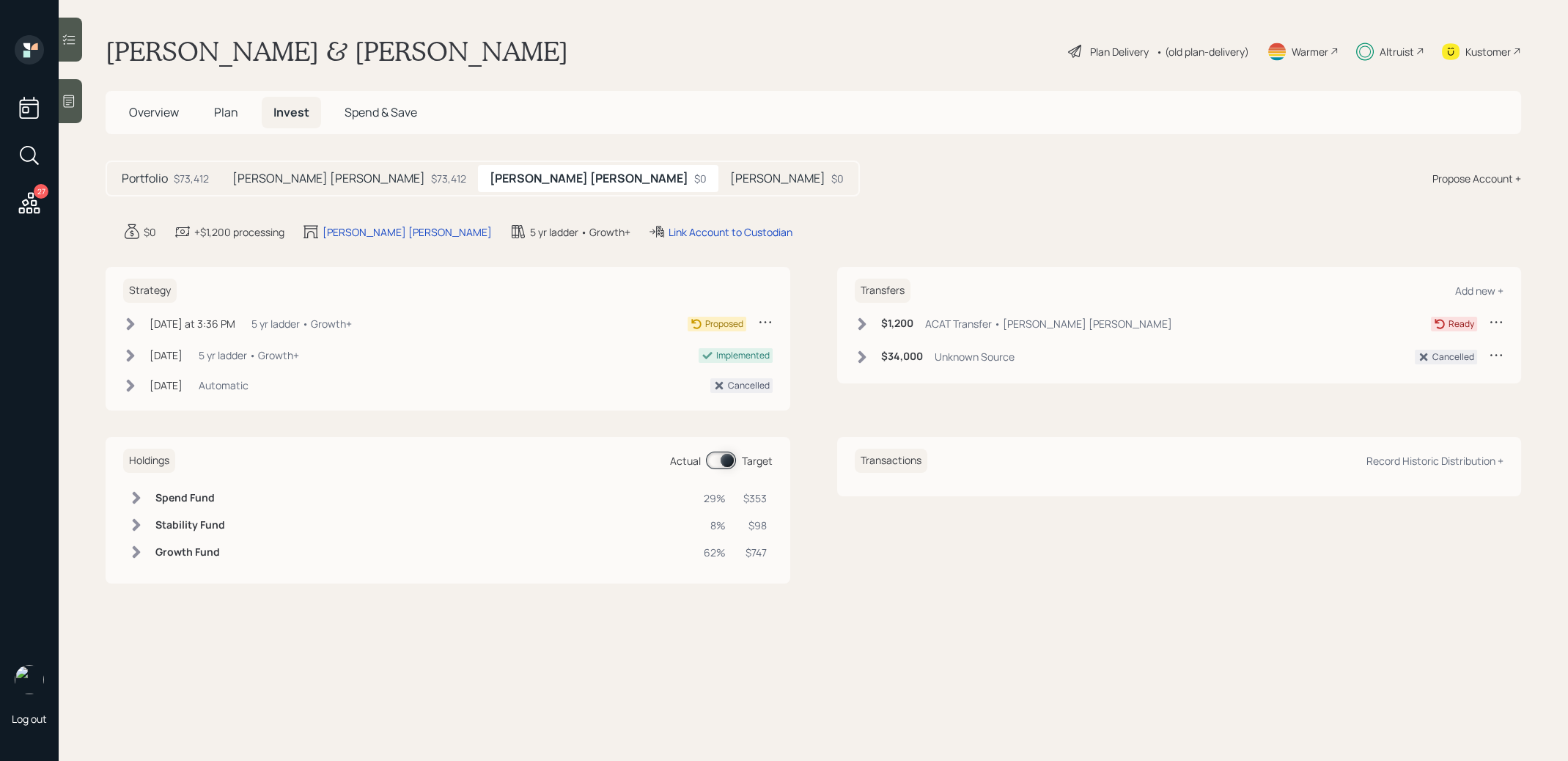
click at [130, 318] on icon at bounding box center [131, 324] width 15 height 15
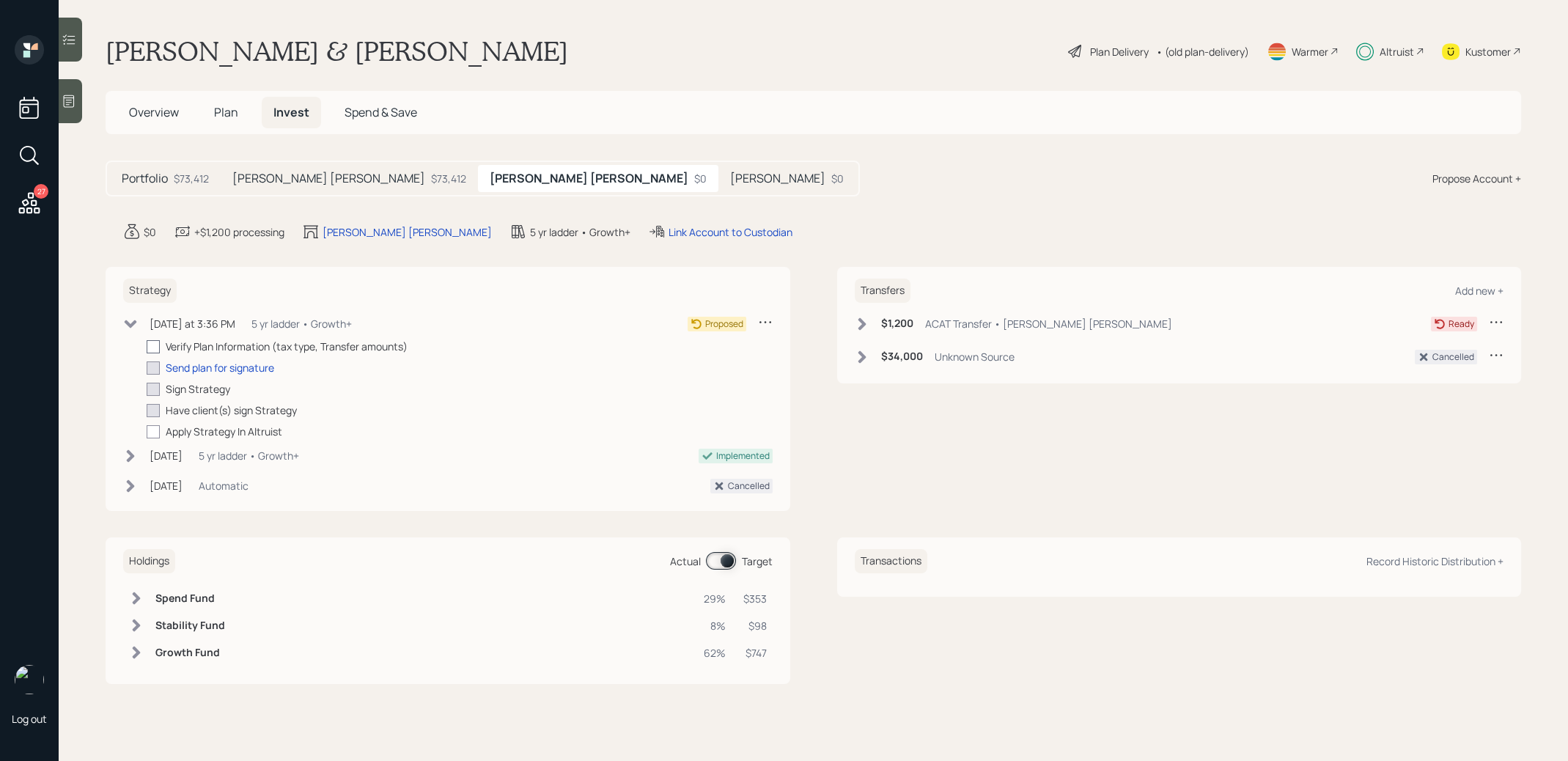
click at [155, 343] on div at bounding box center [154, 347] width 13 height 13
click at [147, 346] on input "checkbox" at bounding box center [146, 346] width 1 height 1
checkbox input "true"
click at [194, 368] on div "Send plan for signature" at bounding box center [220, 367] width 109 height 15
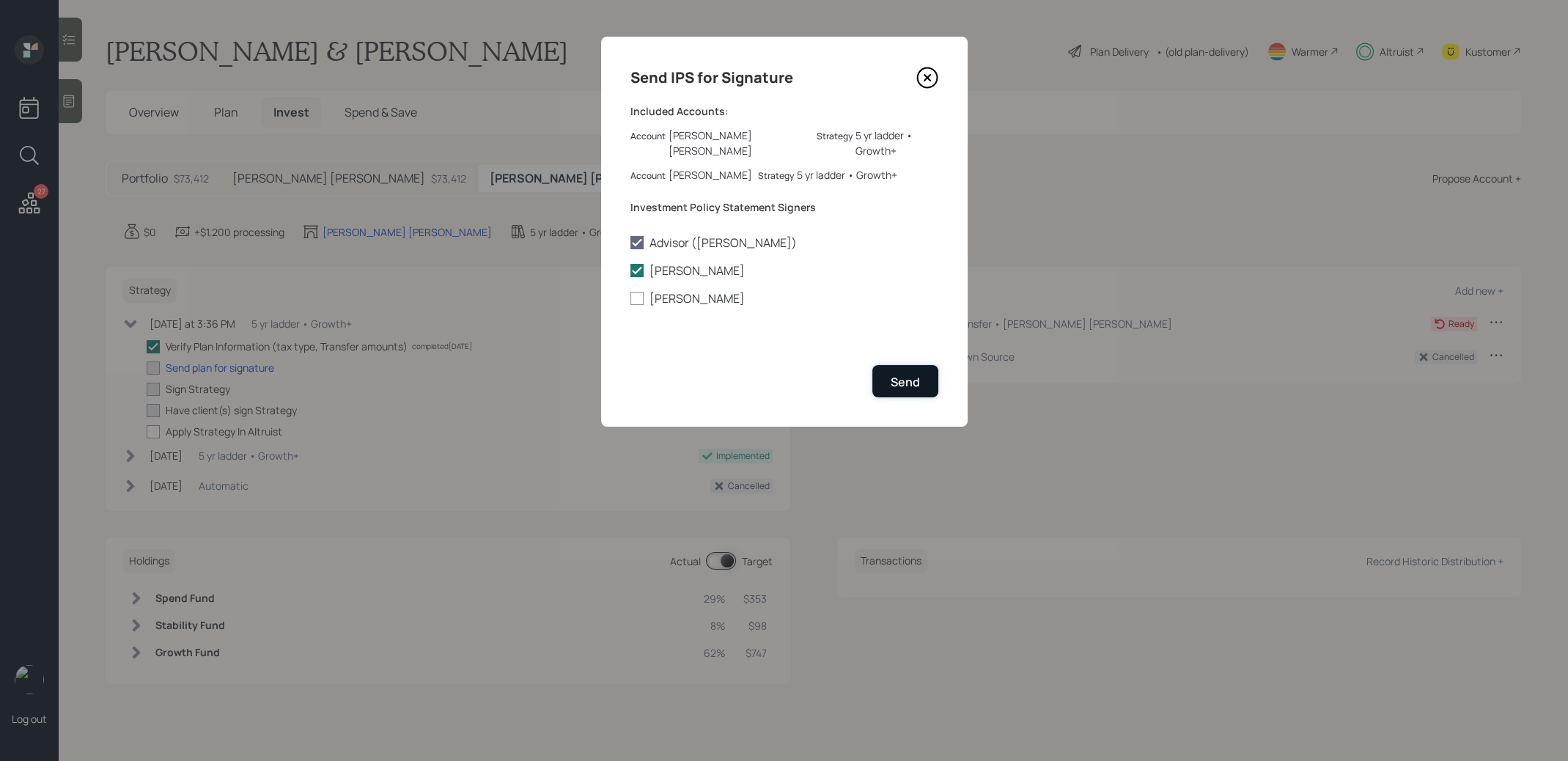
click at [905, 374] on div "Send" at bounding box center [905, 381] width 29 height 16
checkbox input "true"
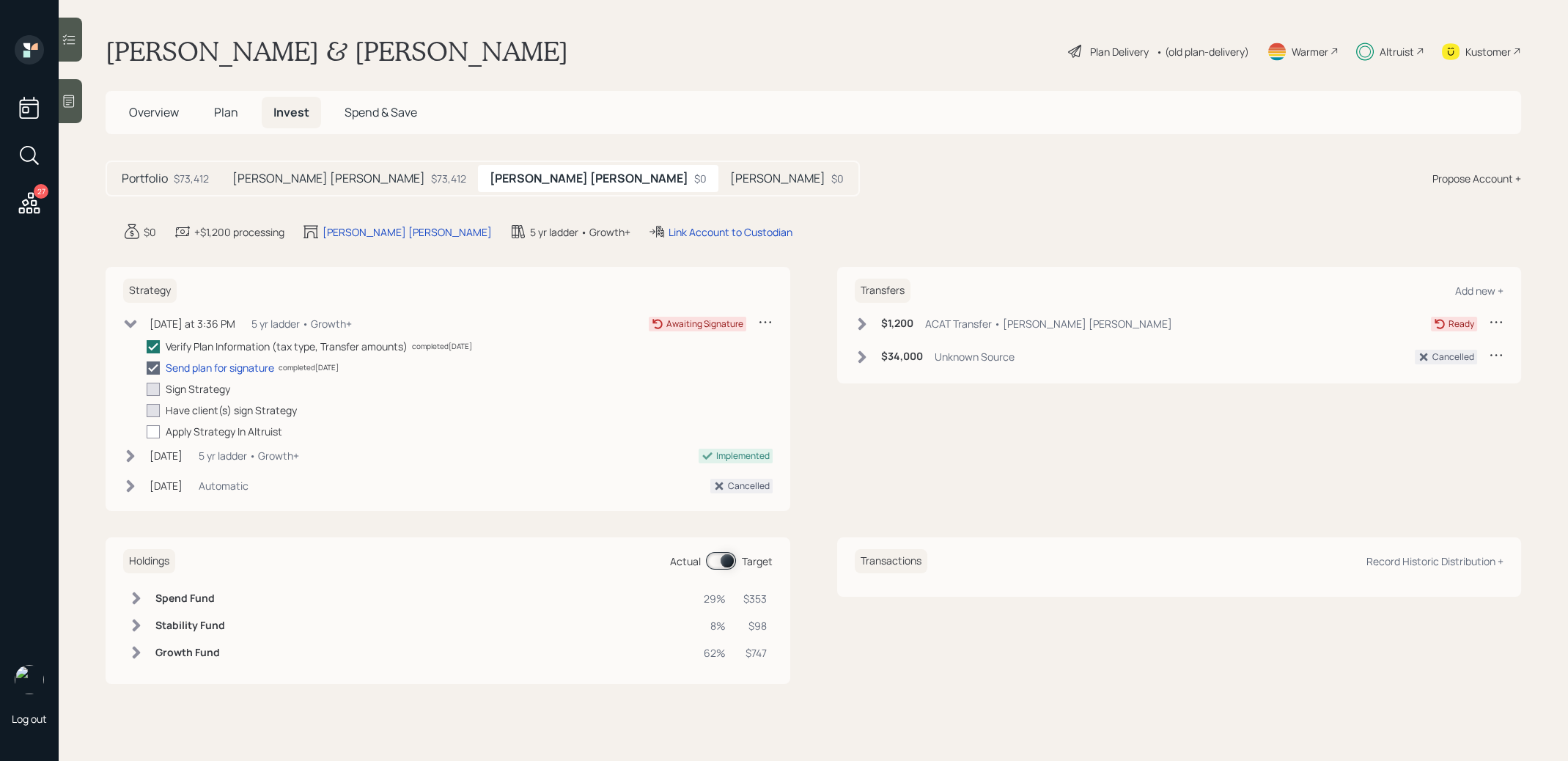
click at [731, 178] on h5 "[PERSON_NAME]" at bounding box center [778, 178] width 96 height 14
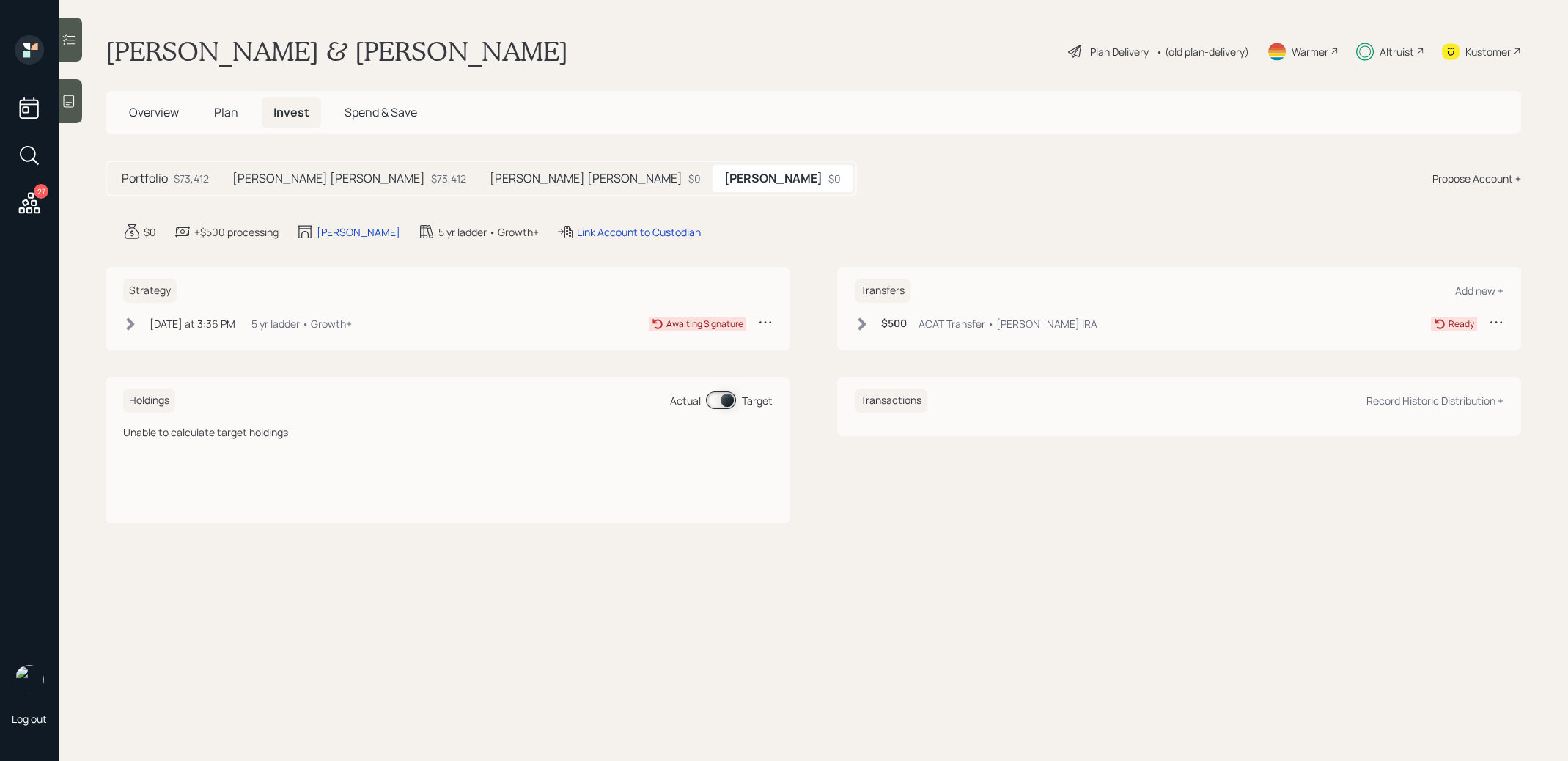
click at [490, 174] on h5 "Barbara IRA" at bounding box center [586, 178] width 193 height 14
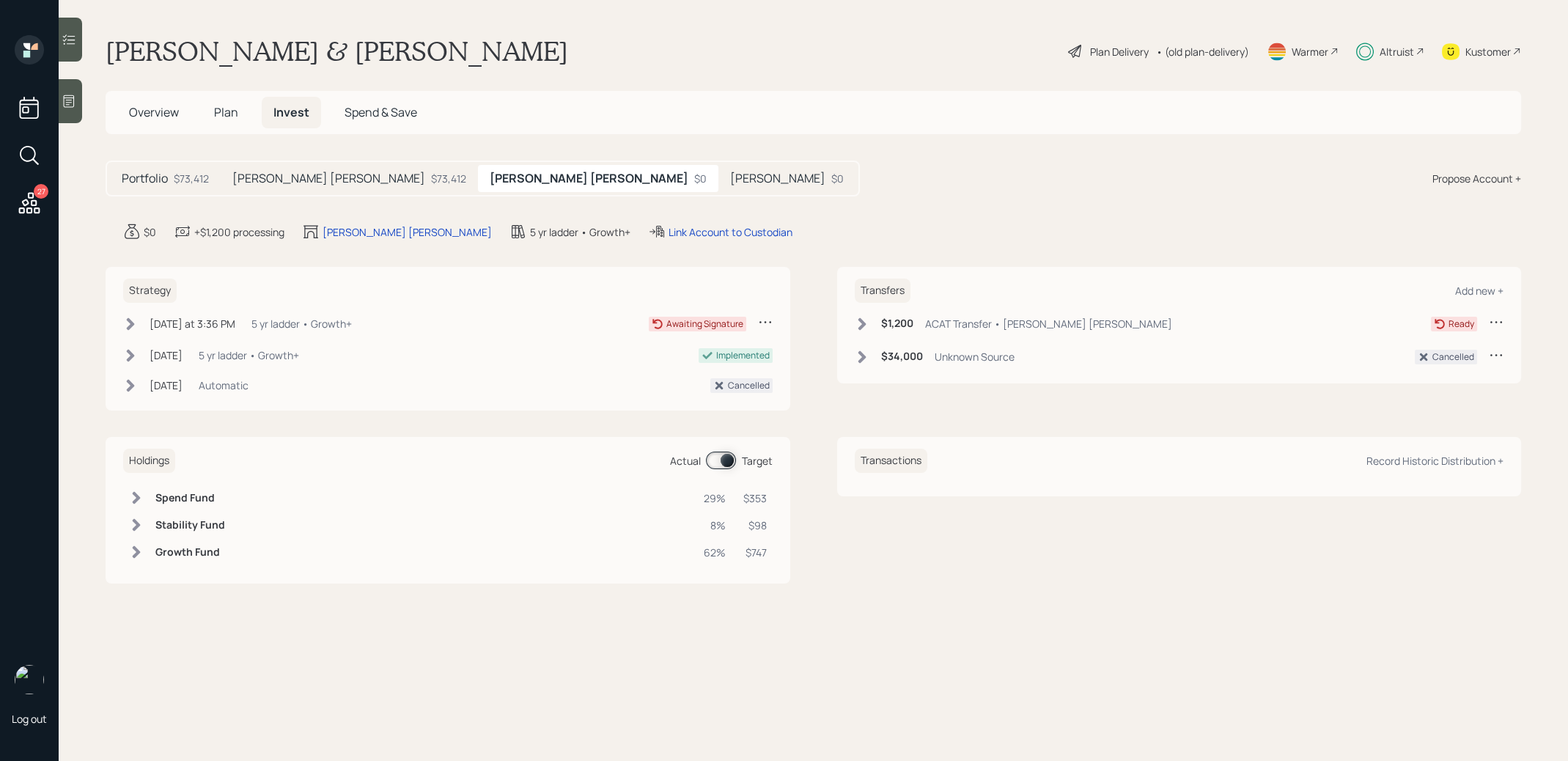
click at [127, 322] on icon at bounding box center [131, 324] width 15 height 15
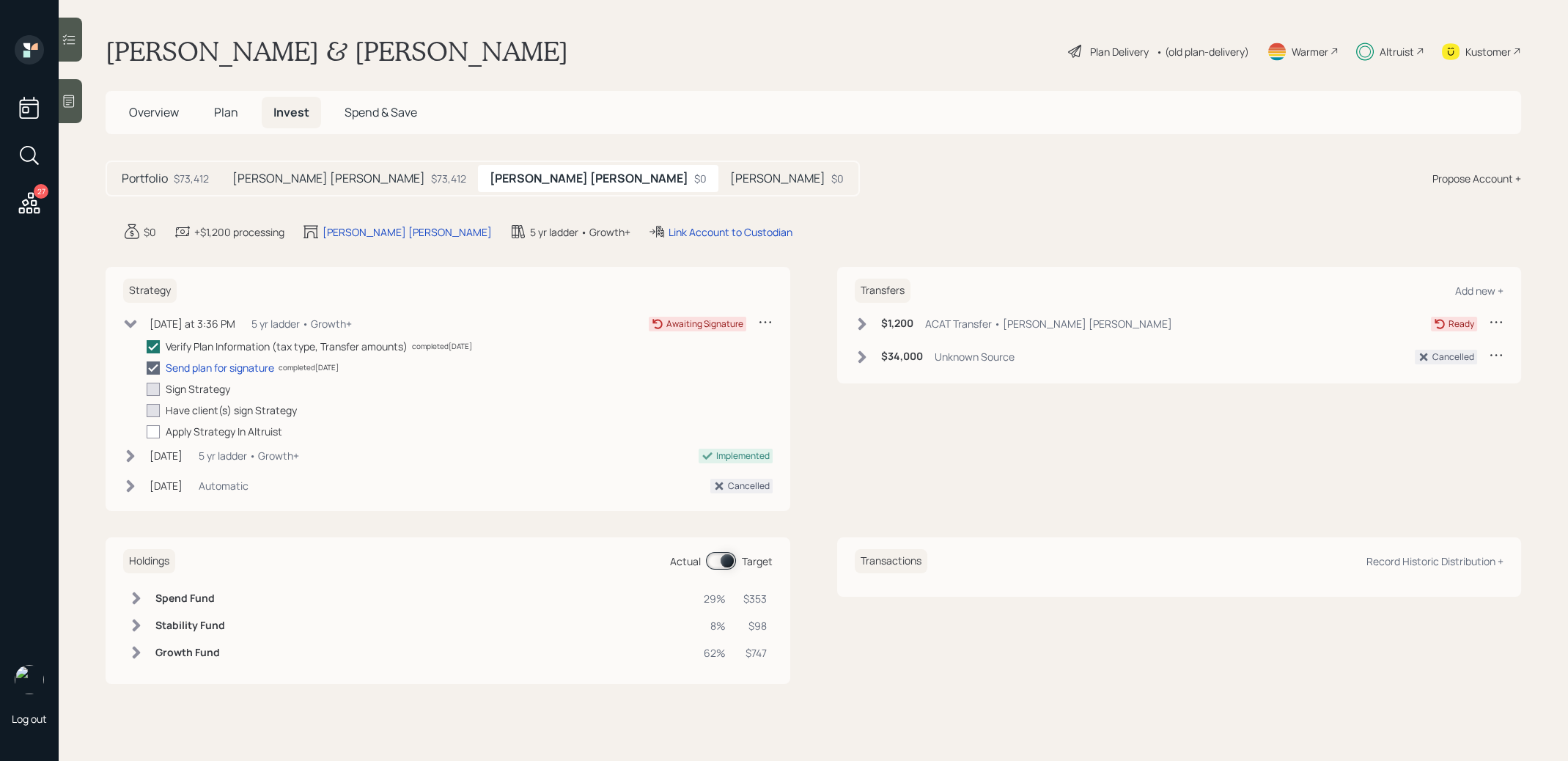
click at [863, 321] on icon at bounding box center [862, 323] width 8 height 12
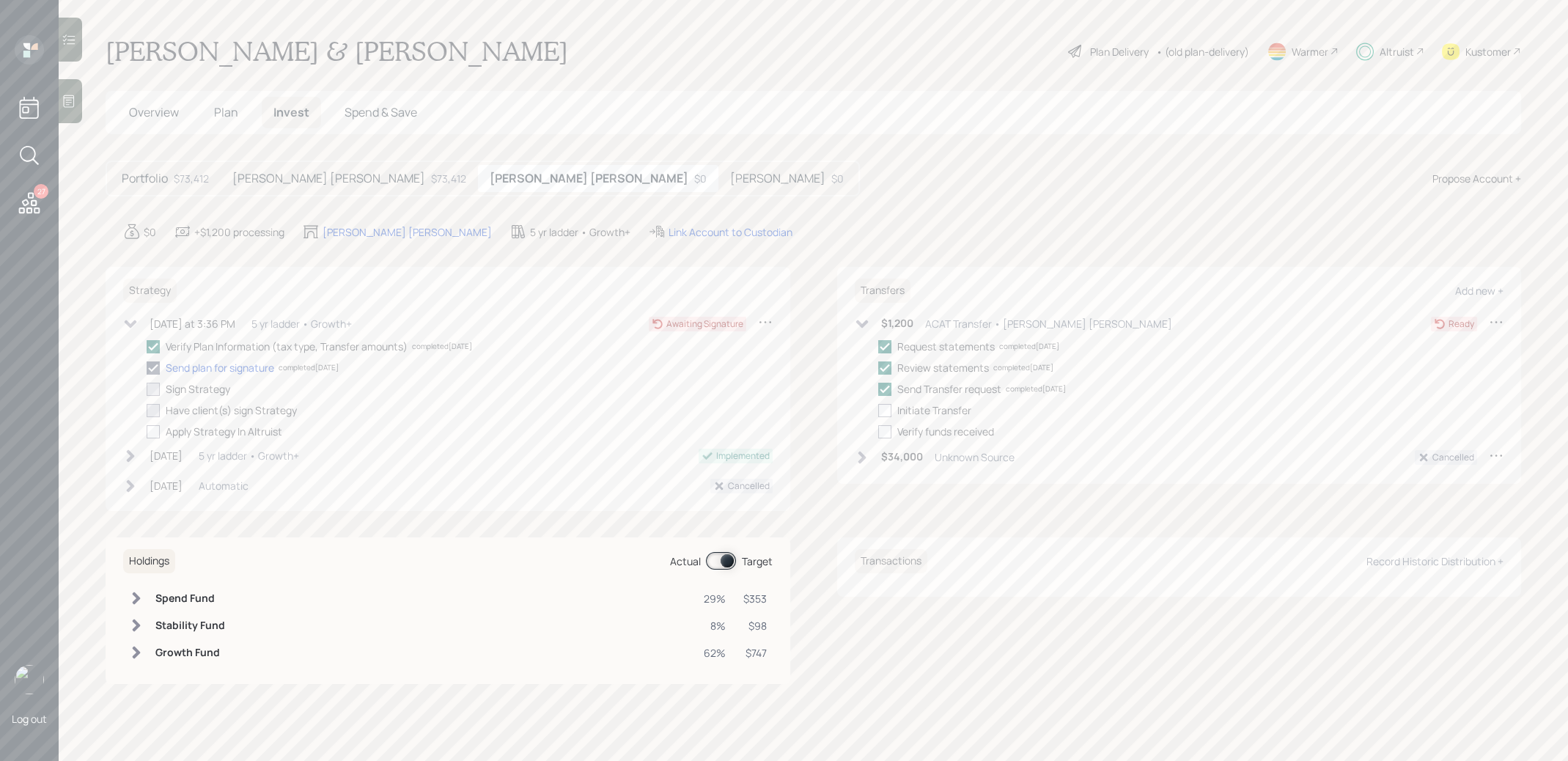
click at [731, 183] on h5 "[PERSON_NAME]" at bounding box center [778, 178] width 96 height 14
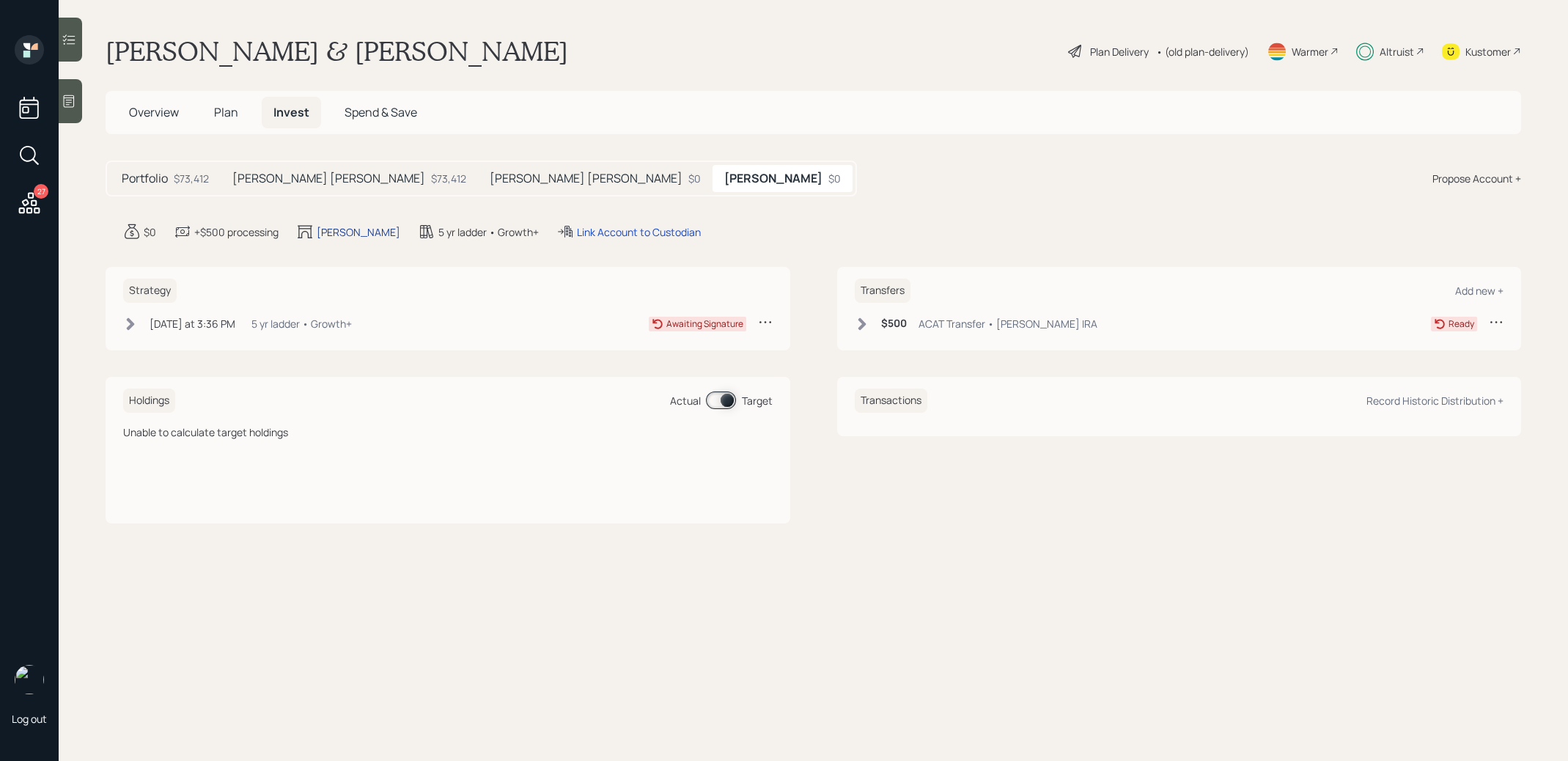
click at [344, 231] on div "[PERSON_NAME]" at bounding box center [358, 232] width 83 height 15
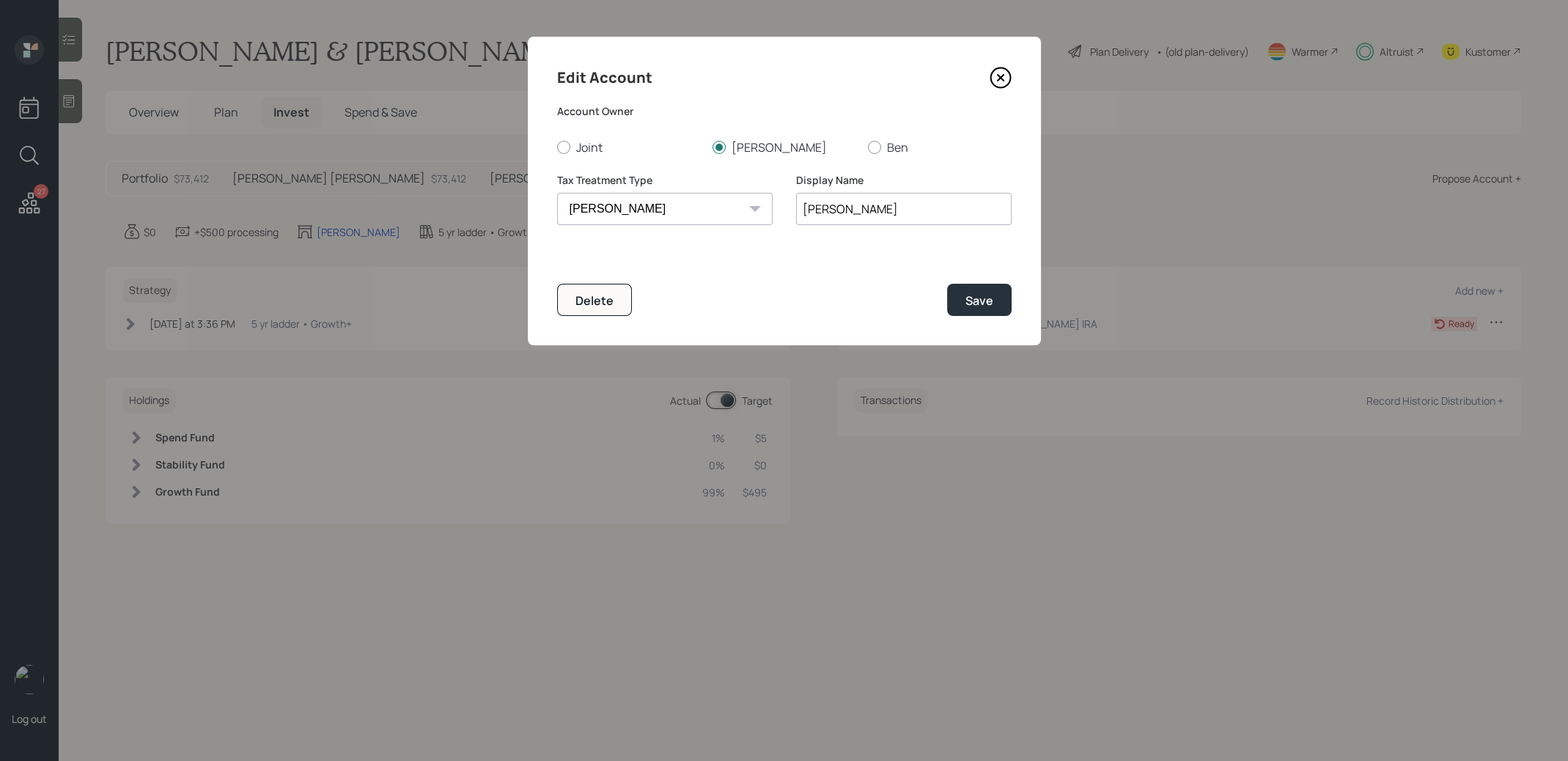
click at [802, 211] on input "[PERSON_NAME]" at bounding box center [904, 209] width 215 height 32
type input "Barbara Roth IRA"
click at [998, 302] on button "Save" at bounding box center [979, 300] width 65 height 32
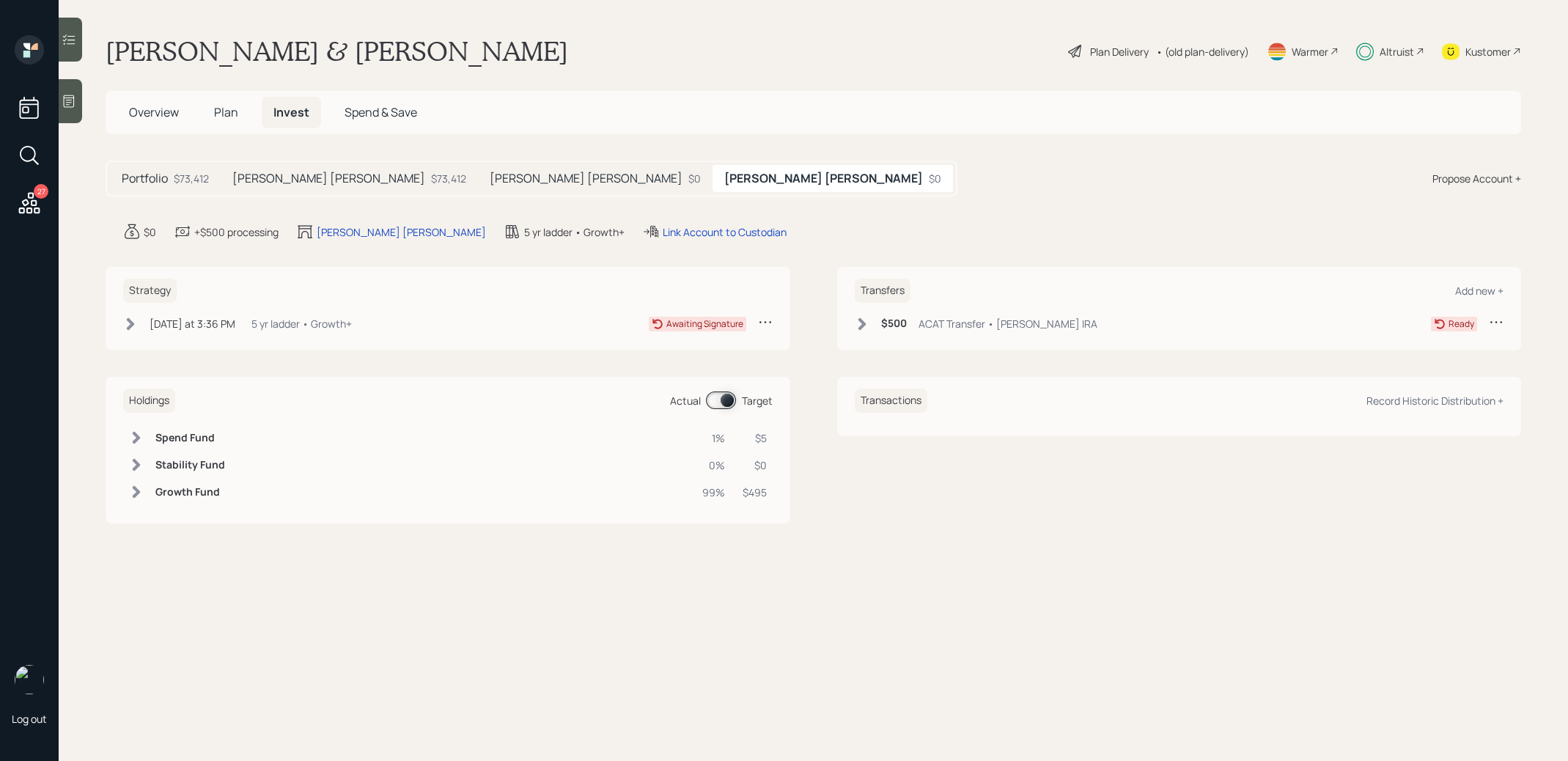
click at [221, 111] on span "Plan" at bounding box center [227, 112] width 24 height 16
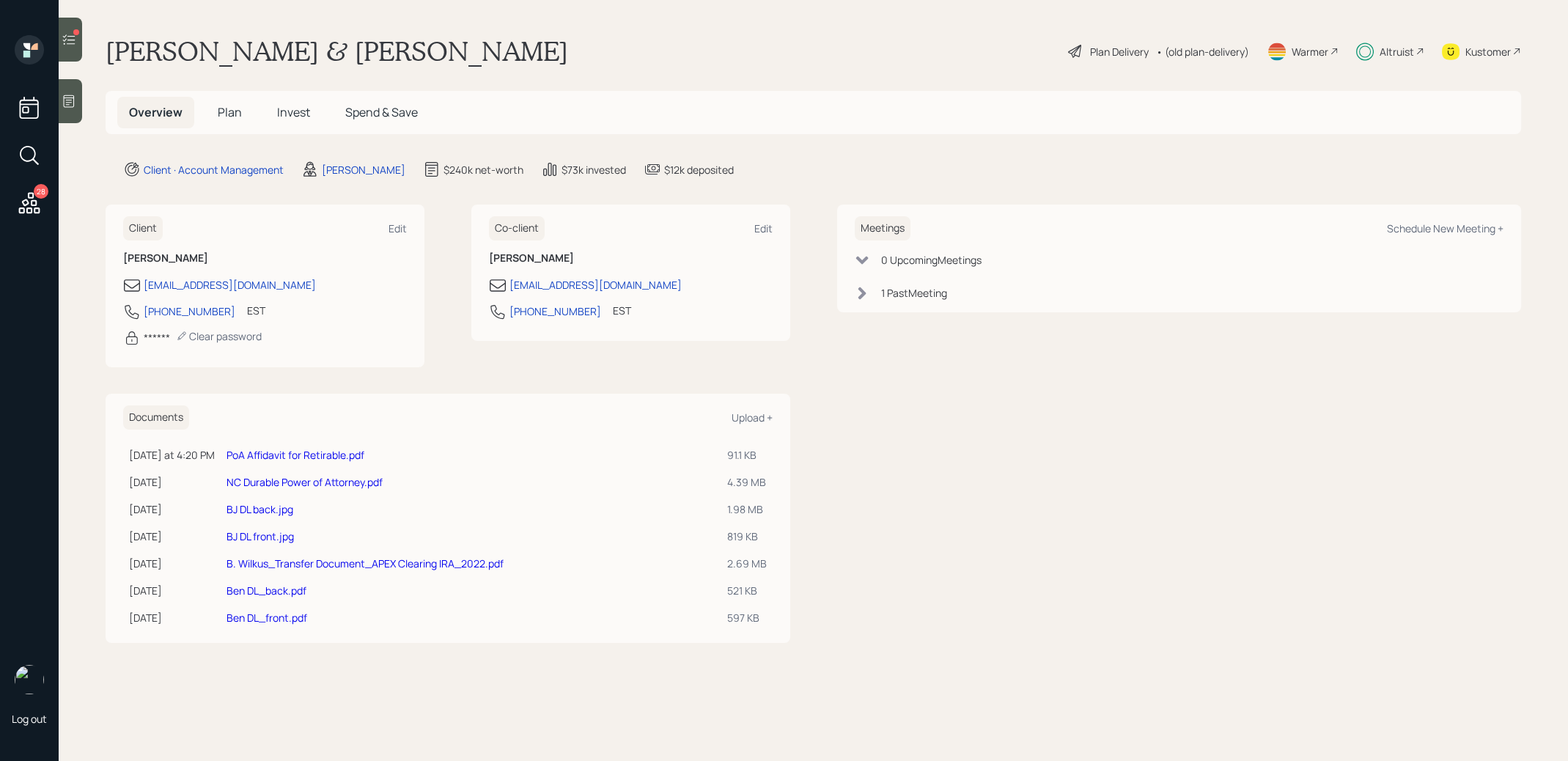
click at [299, 116] on span "Invest" at bounding box center [293, 112] width 33 height 16
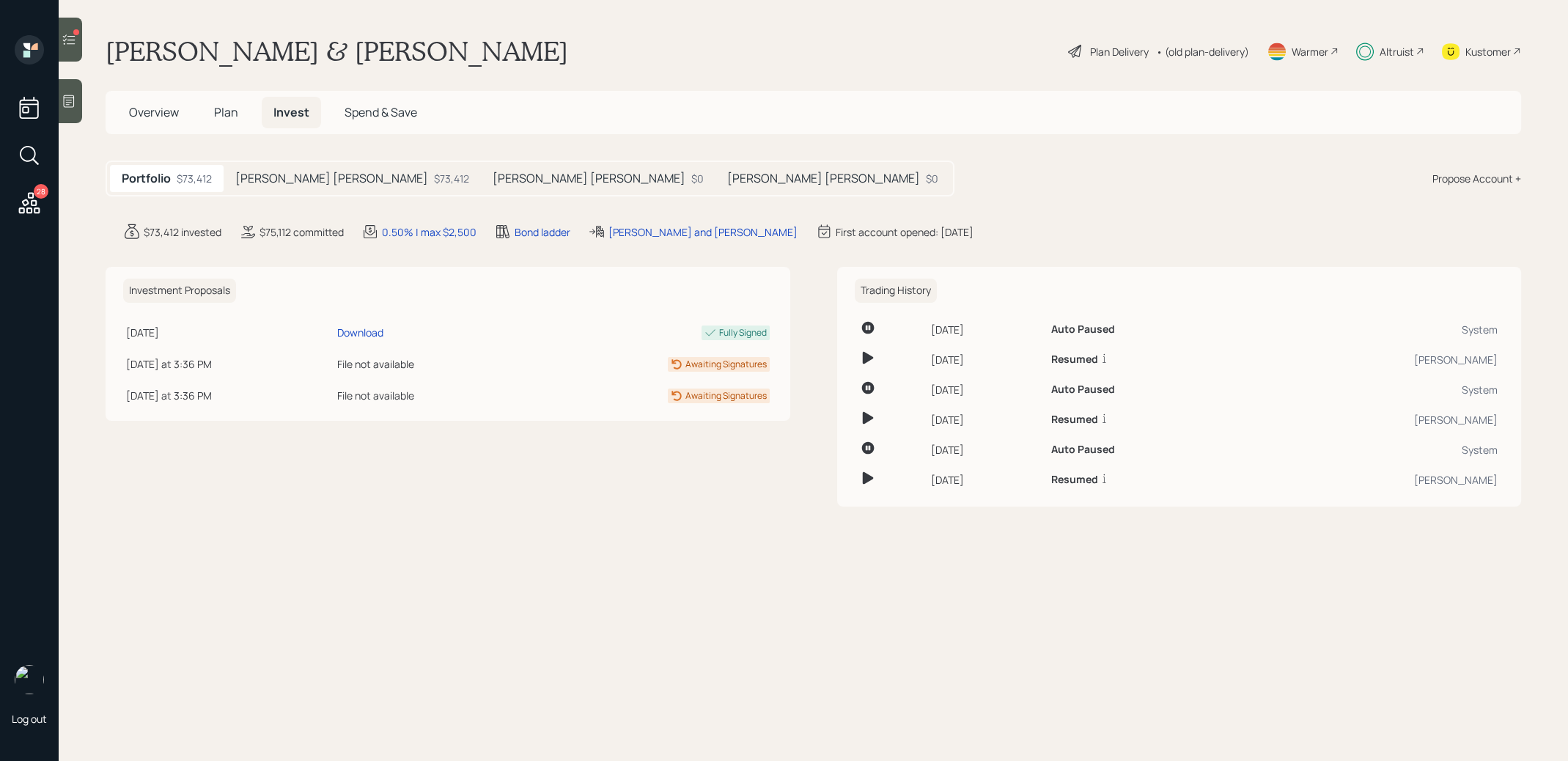
click at [434, 181] on div "$73,412" at bounding box center [451, 178] width 36 height 15
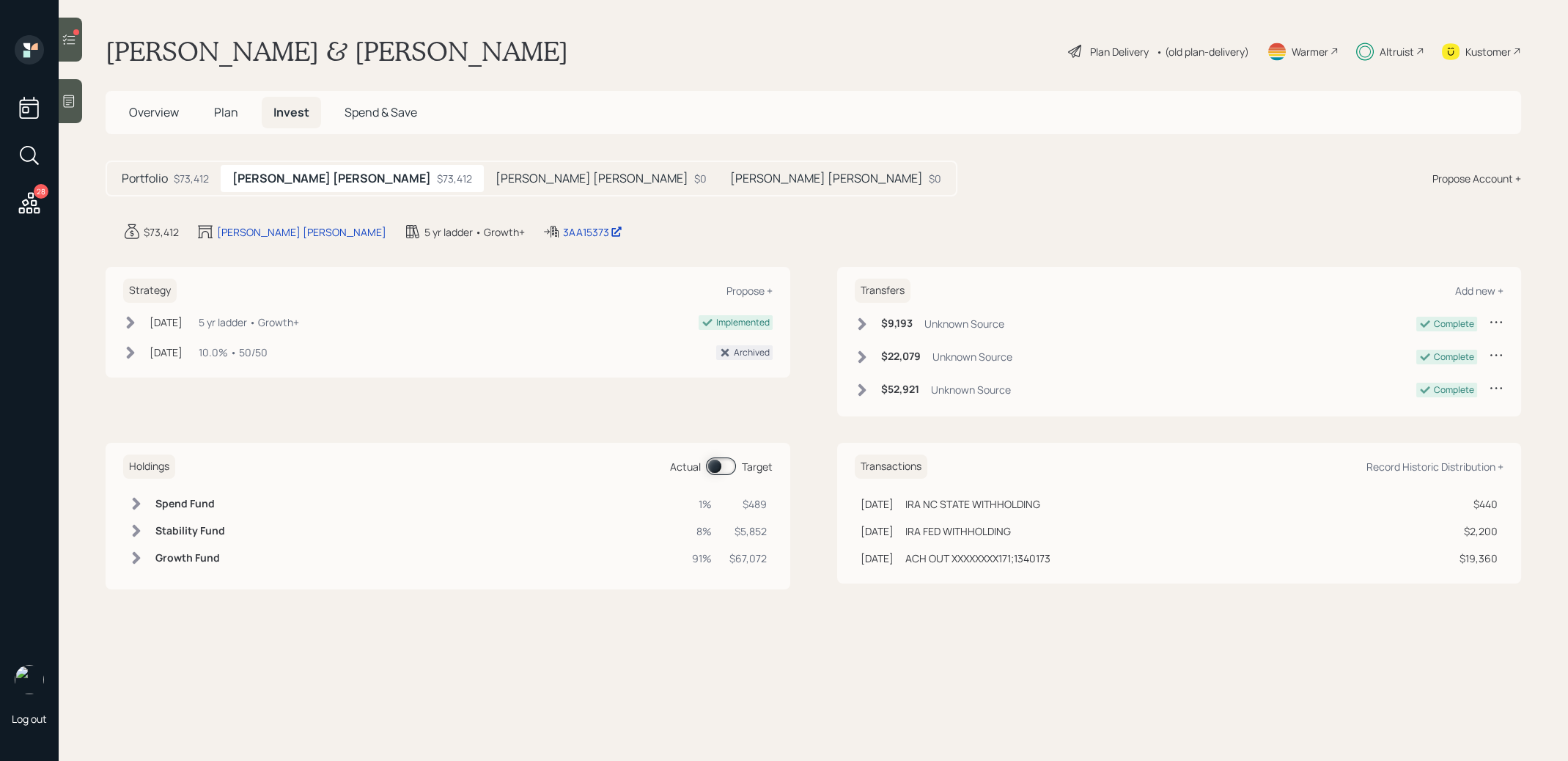
click at [145, 111] on span "Overview" at bounding box center [154, 112] width 50 height 16
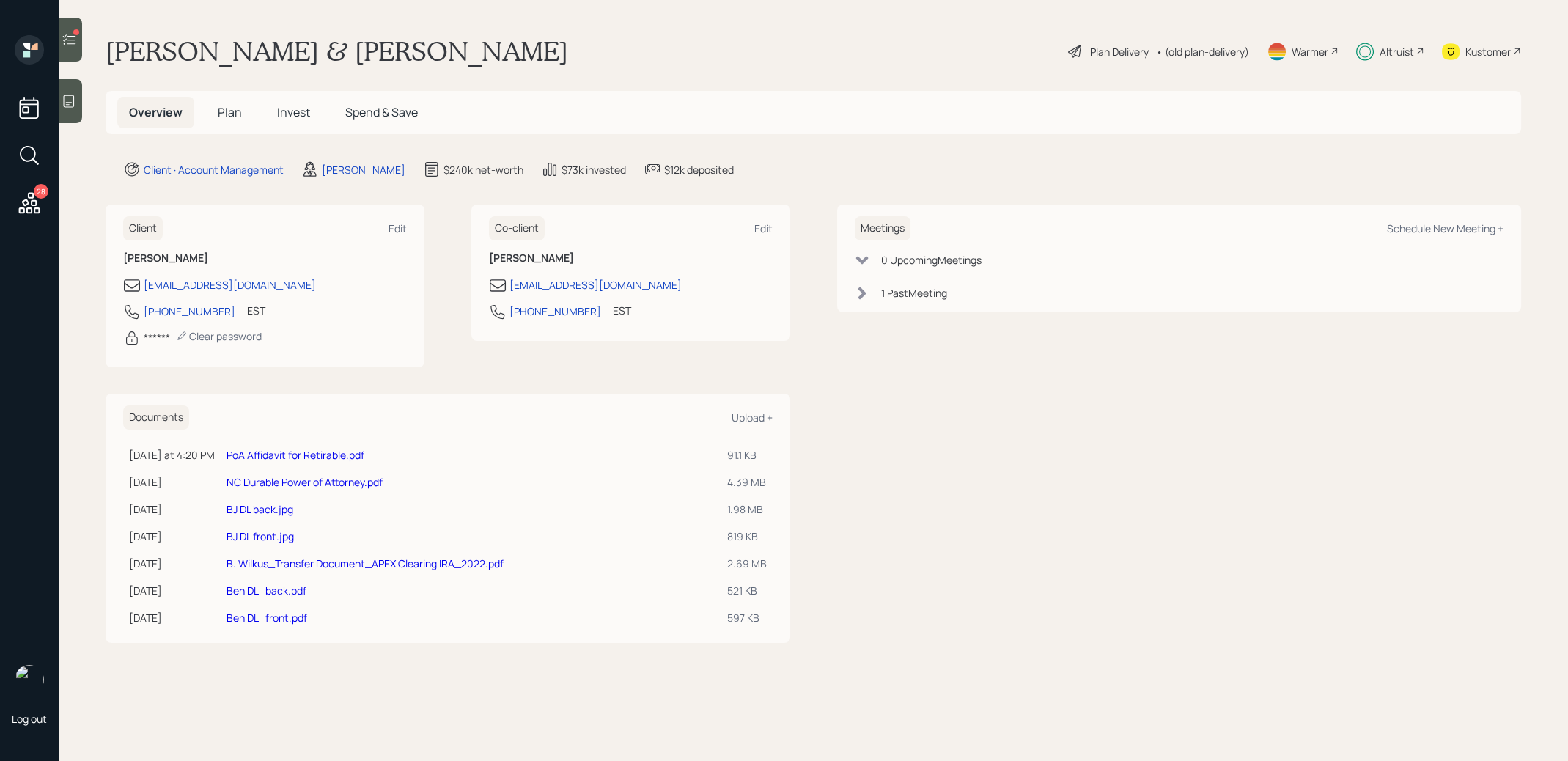
click at [295, 450] on link "PoA Affidavit for Retirable.pdf" at bounding box center [295, 455] width 138 height 14
click at [312, 478] on link "NC Durable Power of Attorney.pdf" at bounding box center [304, 482] width 156 height 14
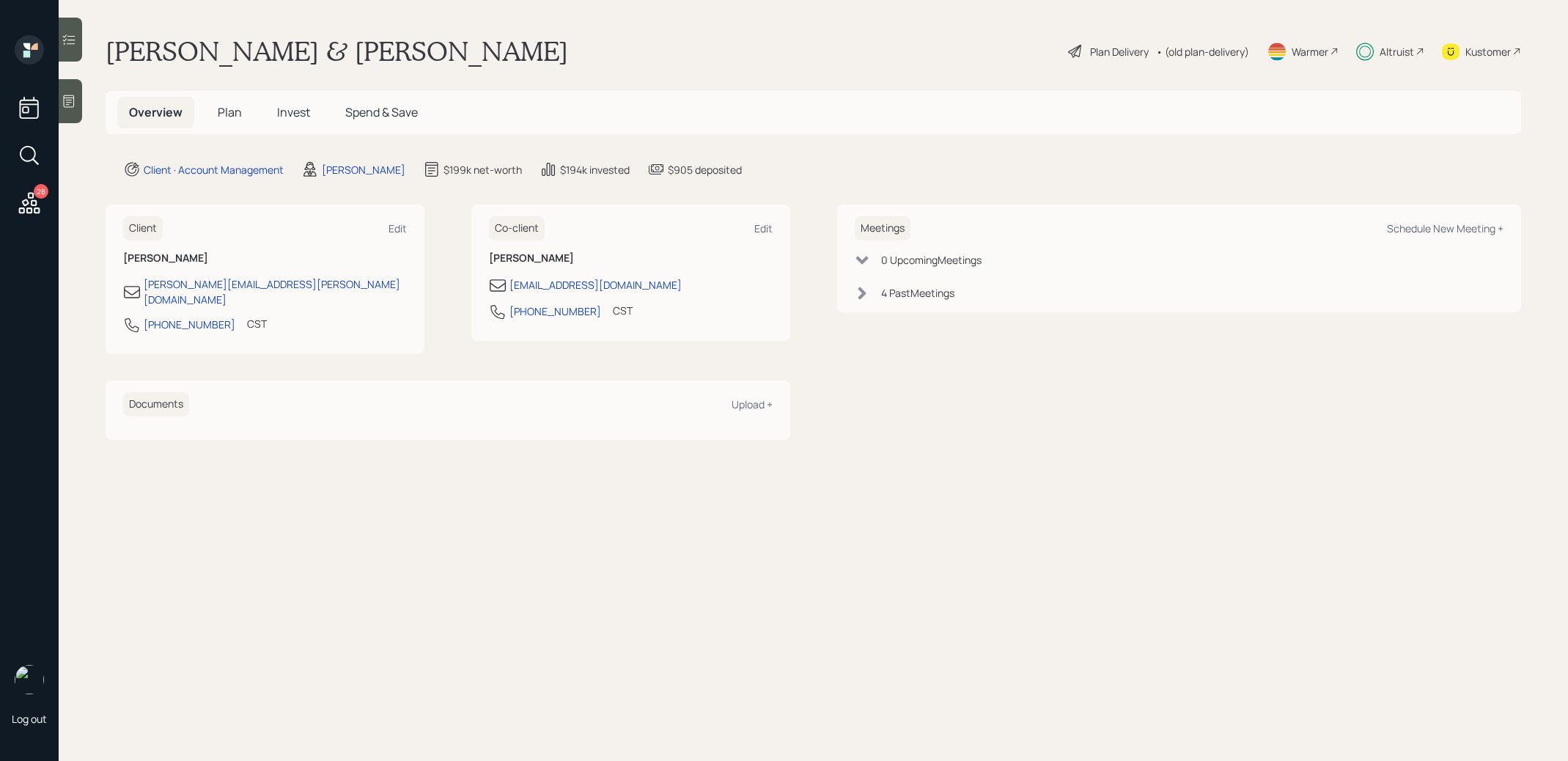
click at [294, 106] on span "Invest" at bounding box center [293, 112] width 33 height 16
